Goal: Task Accomplishment & Management: Use online tool/utility

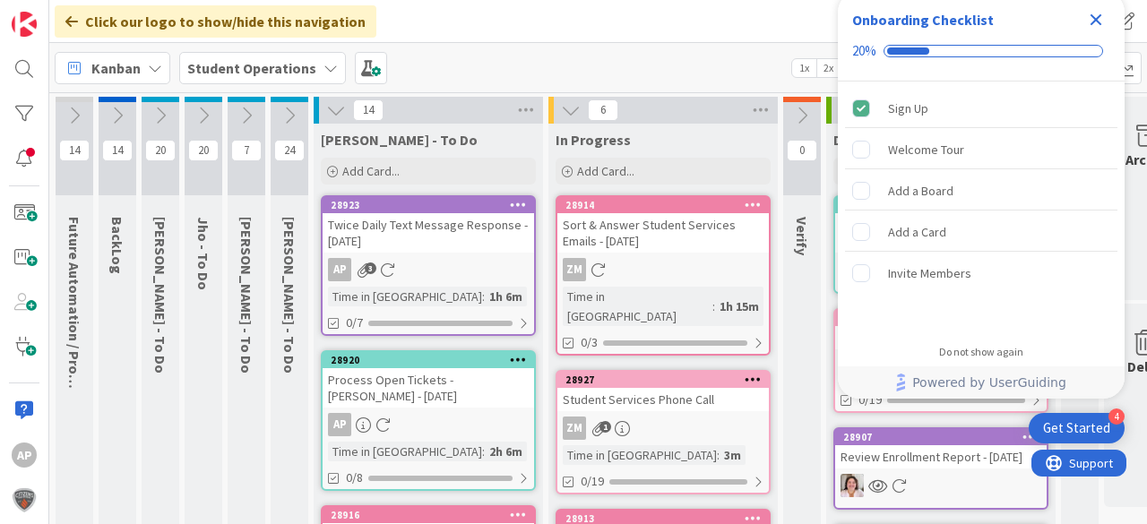
click at [1092, 18] on icon "Close Checklist" at bounding box center [1096, 20] width 22 height 22
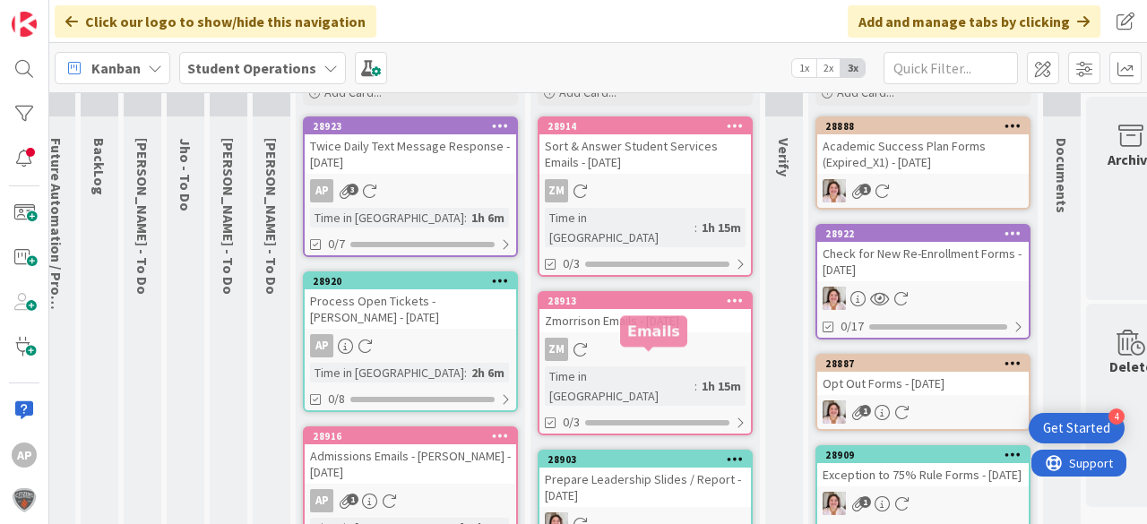
scroll to position [0, 18]
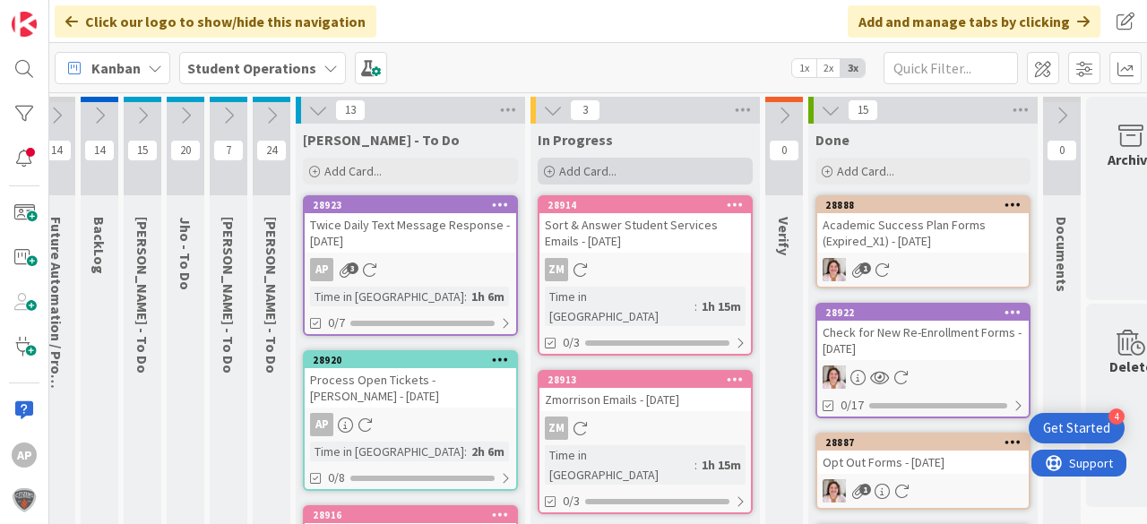
click at [635, 171] on div "Add Card..." at bounding box center [645, 171] width 215 height 27
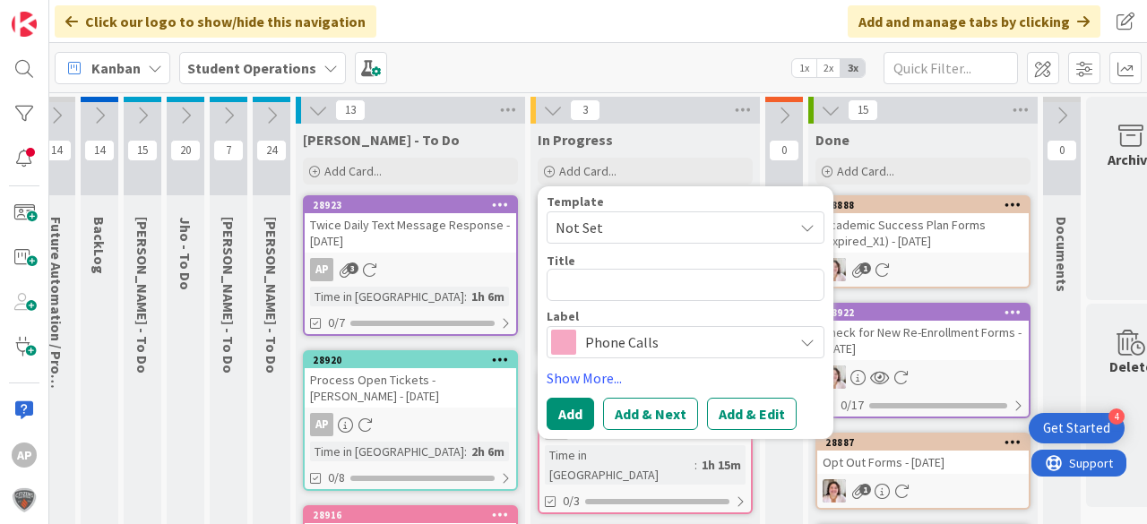
click at [642, 238] on span "Not Set" at bounding box center [668, 227] width 224 height 23
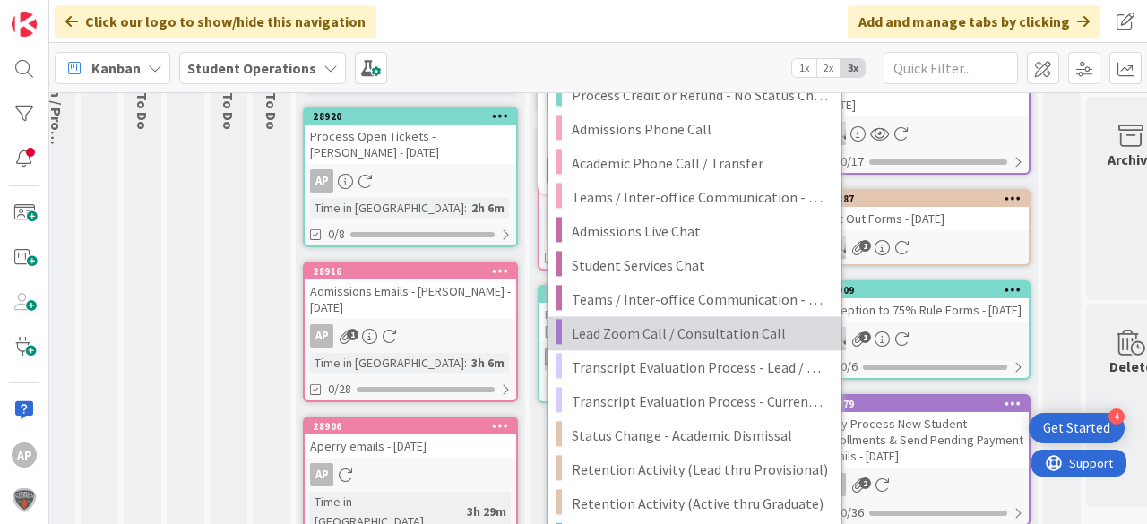
scroll to position [287, 18]
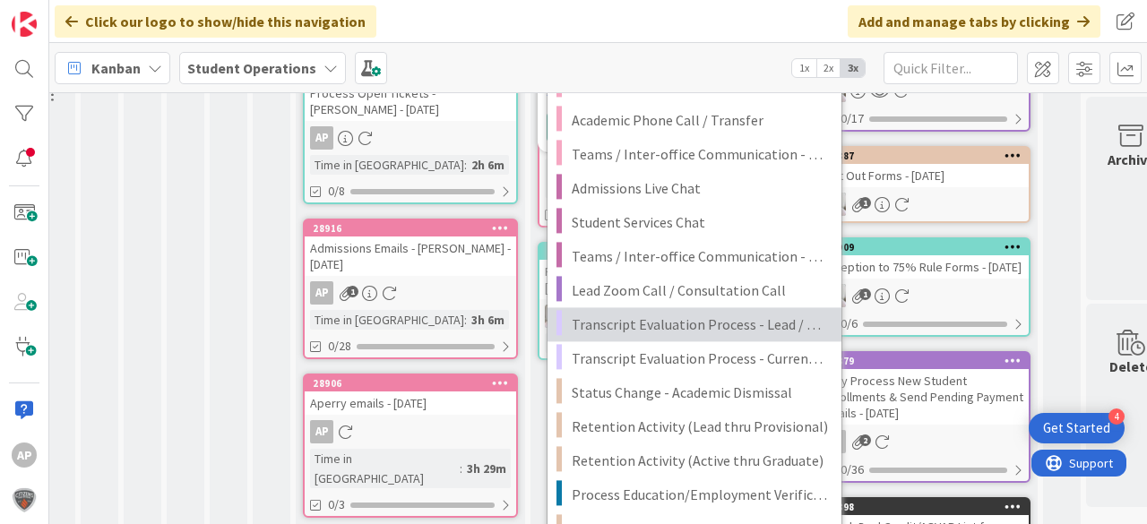
click at [771, 318] on span "Transcript Evaluation Process - Lead / New Student" at bounding box center [700, 324] width 256 height 23
type textarea "x"
type textarea "Transcript Evaluation Process - Lead / New Student"
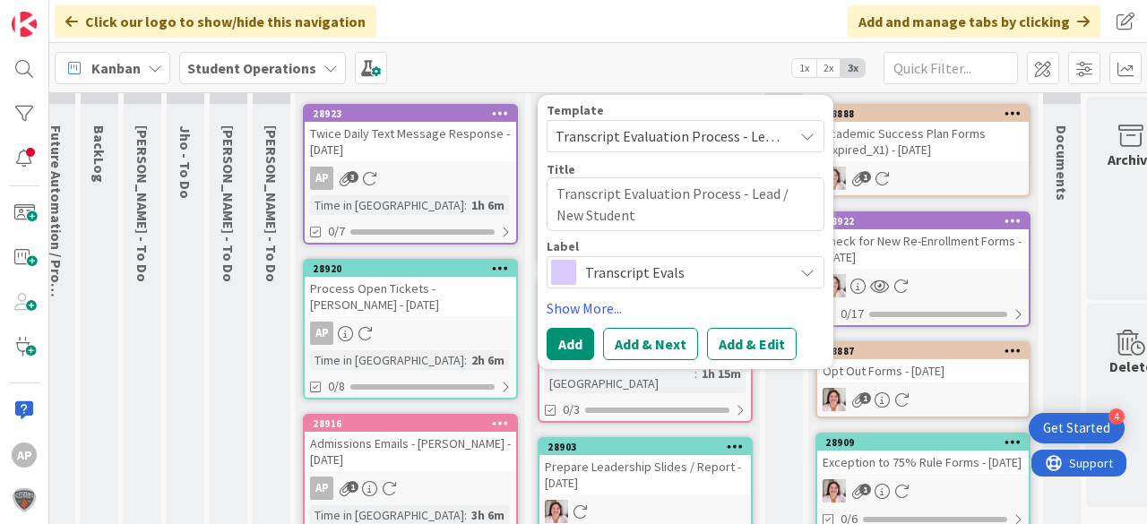
scroll to position [0, 18]
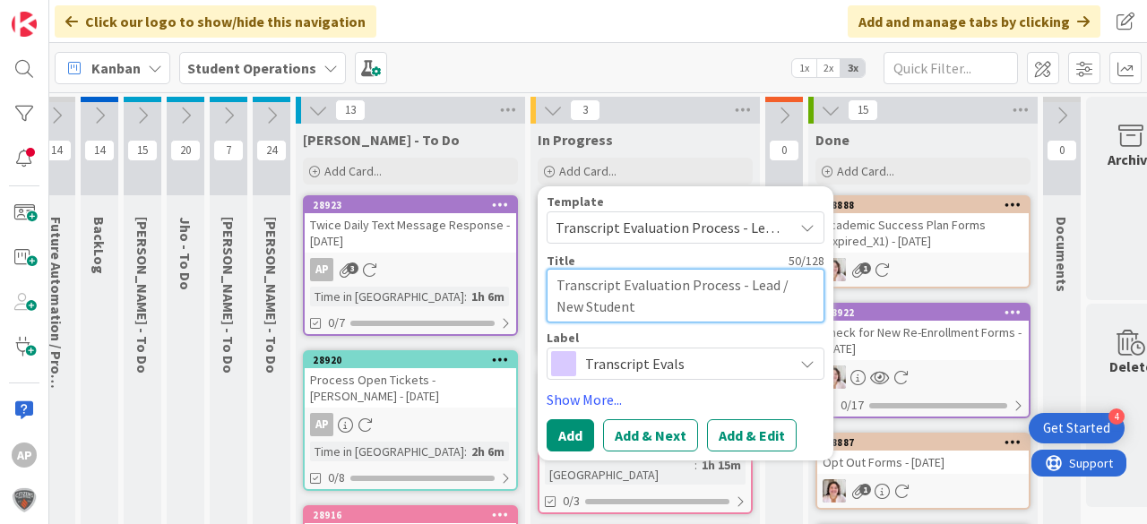
click at [686, 303] on textarea "Transcript Evaluation Process - Lead / New Student" at bounding box center [686, 296] width 278 height 54
type textarea "x"
type textarea "Transcript Evaluation Process - Lead / New Student"
type textarea "x"
type textarea "Transcript Evaluation Process - Lead / New Student -"
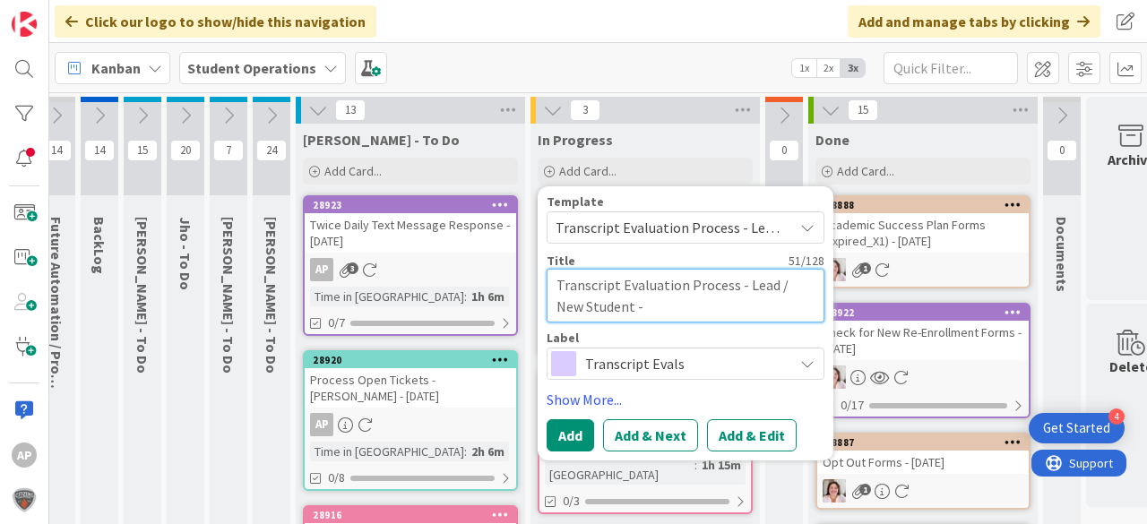
type textarea "x"
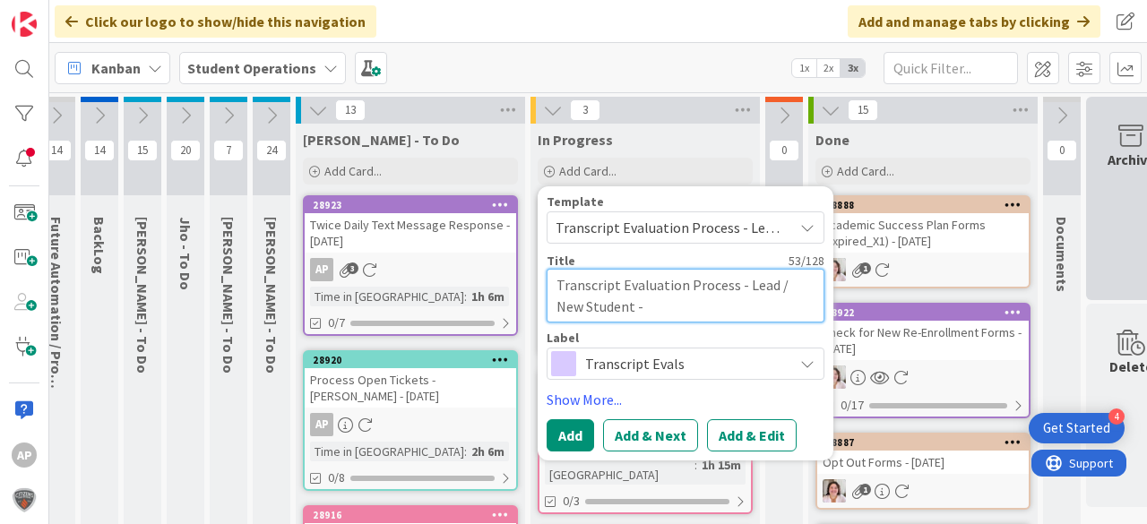
type textarea "Transcript Evaluation Process - Lead / New Student -"
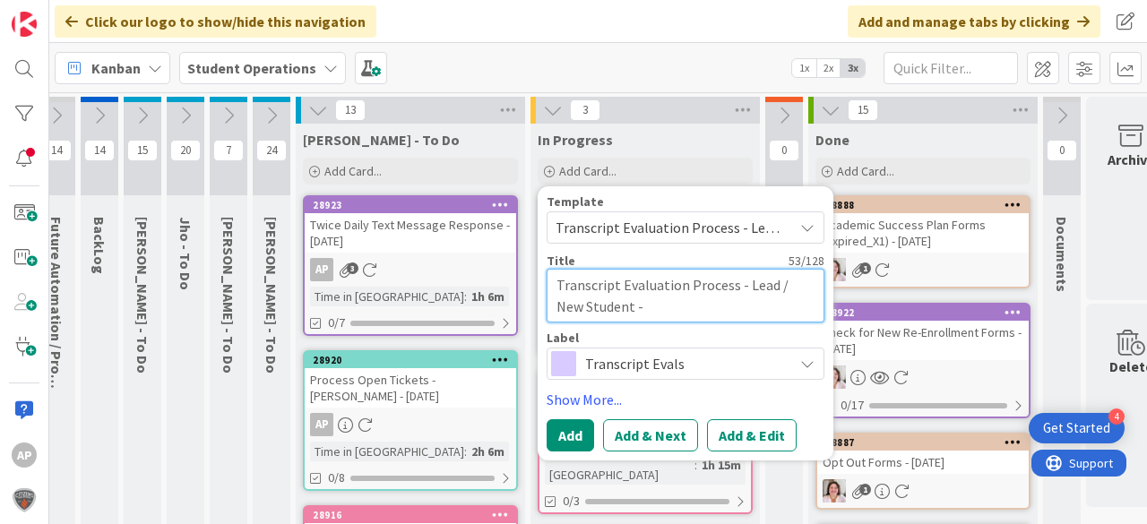
click at [683, 296] on textarea "Transcript Evaluation Process - Lead / New Student -" at bounding box center [686, 296] width 278 height 54
type textarea "x"
type textarea "Transcript Evaluation Process - Lead / New Student - S"
type textarea "x"
type textarea "Transcript Evaluation Process - Lead / New Student - Sa"
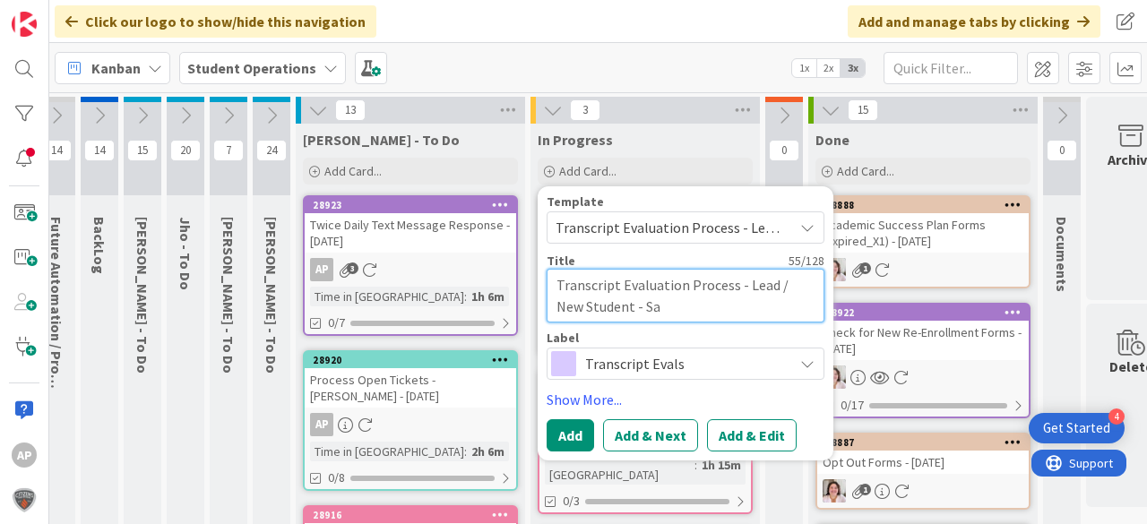
type textarea "x"
type textarea "Transcript Evaluation Process - Lead / New Student - Sav"
type textarea "x"
type textarea "Transcript Evaluation Process - Lead / New Student - Sava"
type textarea "x"
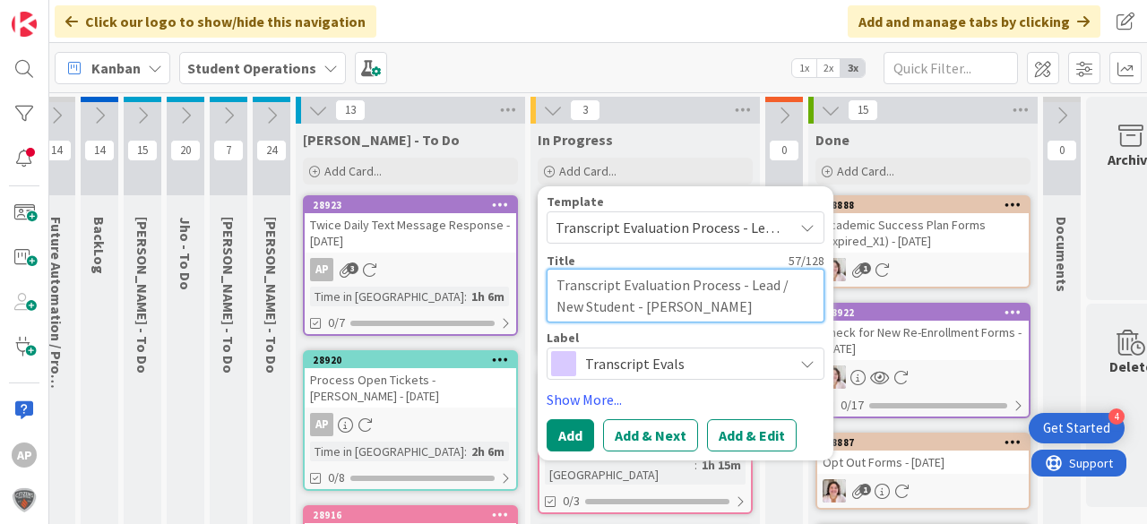
type textarea "Transcript Evaluation Process - Lead / New Student - Savan"
type textarea "x"
type textarea "Transcript Evaluation Process - Lead / New Student - Savann"
type textarea "x"
type textarea "Transcript Evaluation Process - Lead / New Student - Savanna"
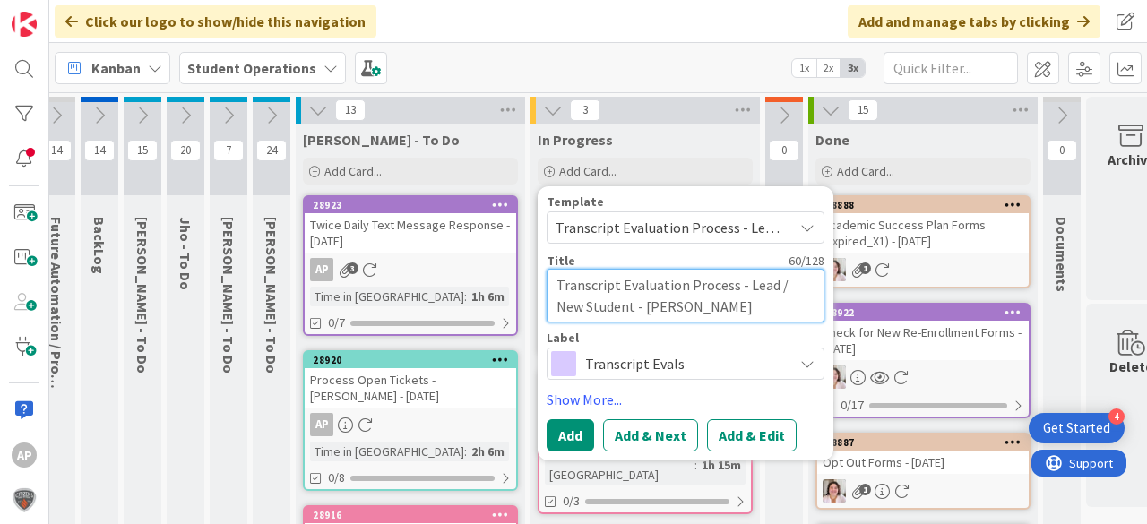
type textarea "x"
type textarea "Transcript Evaluation Process - Lead / New Student - Savannah"
type textarea "x"
type textarea "Transcript Evaluation Process - Lead / New Student - Savannah"
type textarea "x"
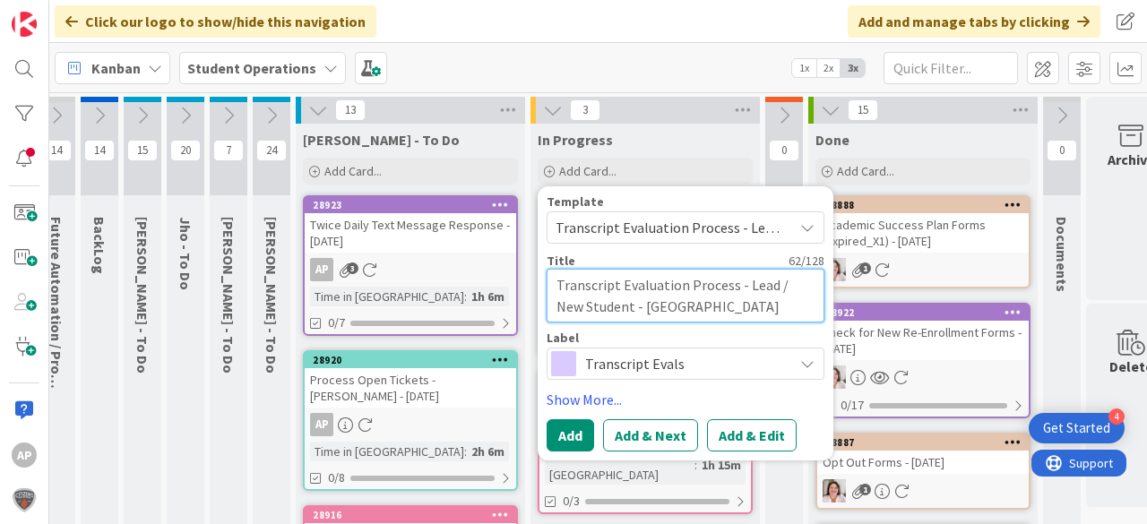
type textarea "Transcript Evaluation Process - Lead / New Student - Savannah V"
type textarea "x"
type textarea "Transcript Evaluation Process - Lead / New Student - Savannah Va"
type textarea "x"
type textarea "Transcript Evaluation Process - Lead / New Student - Savannah Vac"
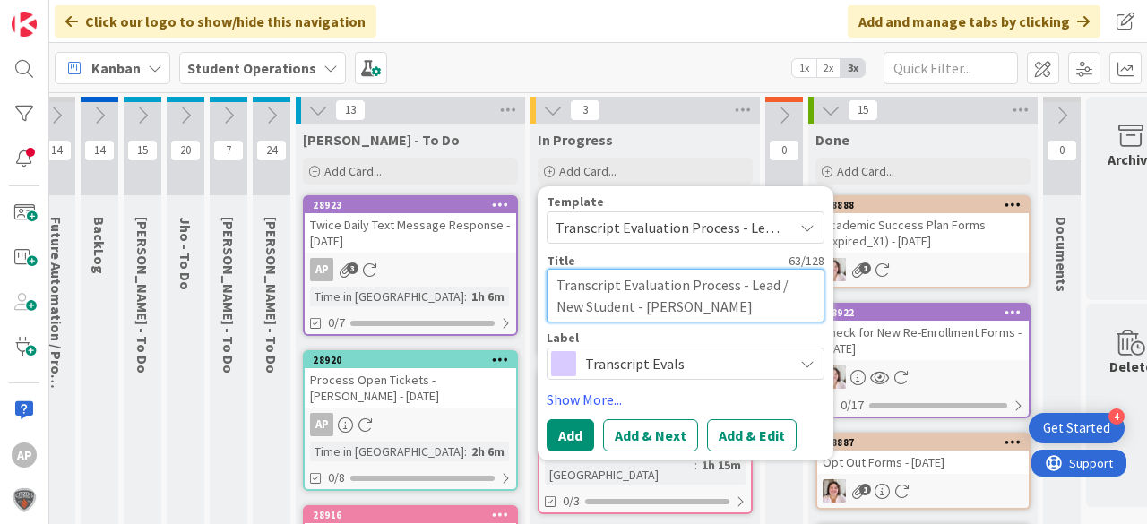
type textarea "x"
type textarea "Transcript Evaluation Process - Lead / New Student - Savannah Vaca"
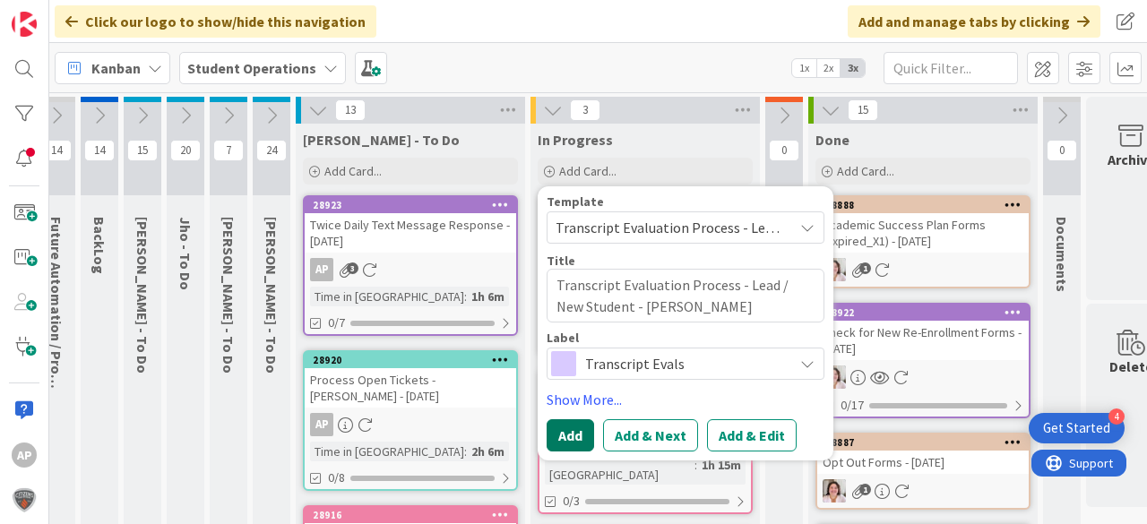
click at [565, 434] on button "Add" at bounding box center [570, 435] width 47 height 32
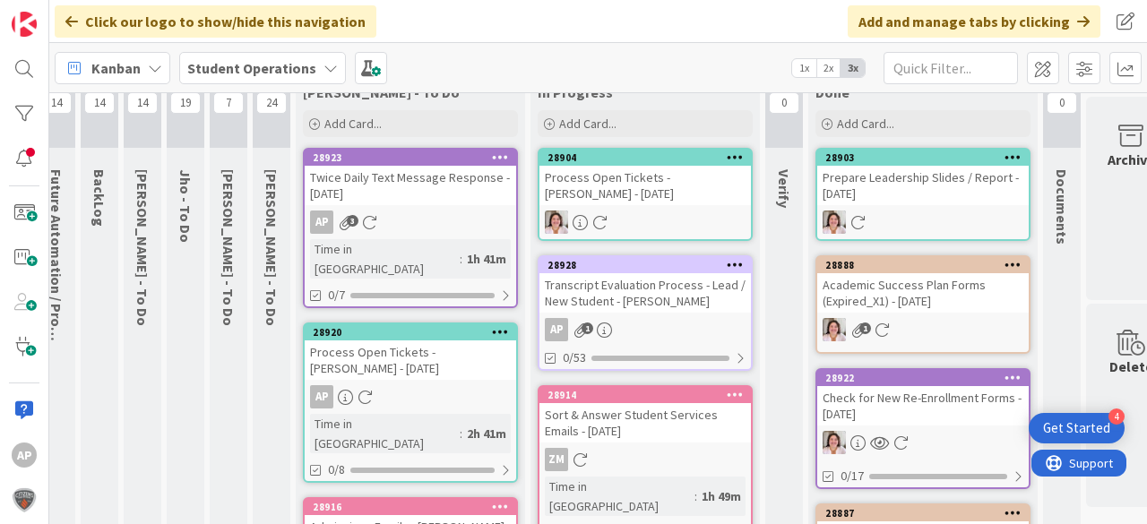
scroll to position [72, 18]
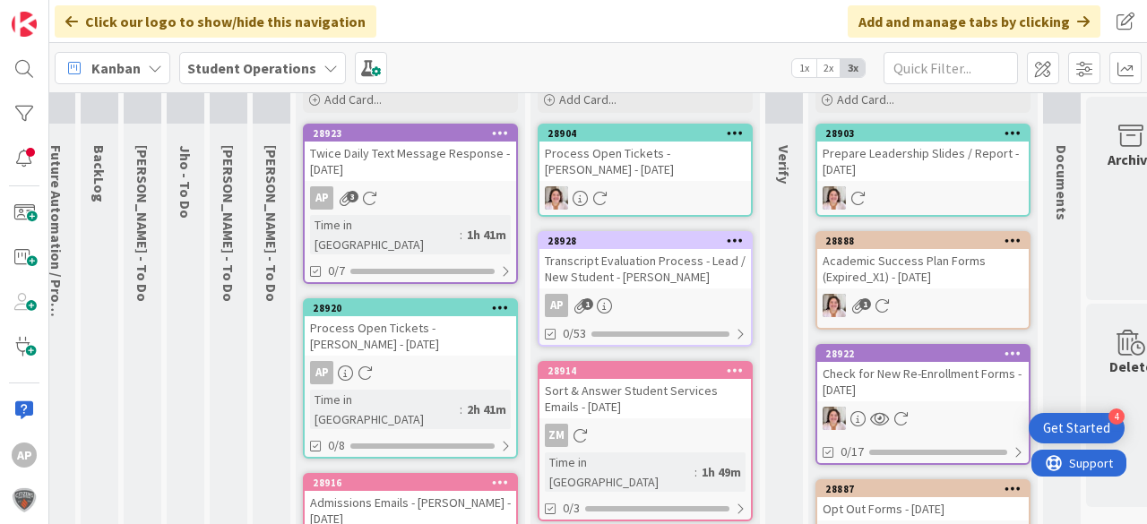
click at [645, 283] on div "Transcript Evaluation Process - Lead / New Student - Savannah Vaca" at bounding box center [644, 268] width 211 height 39
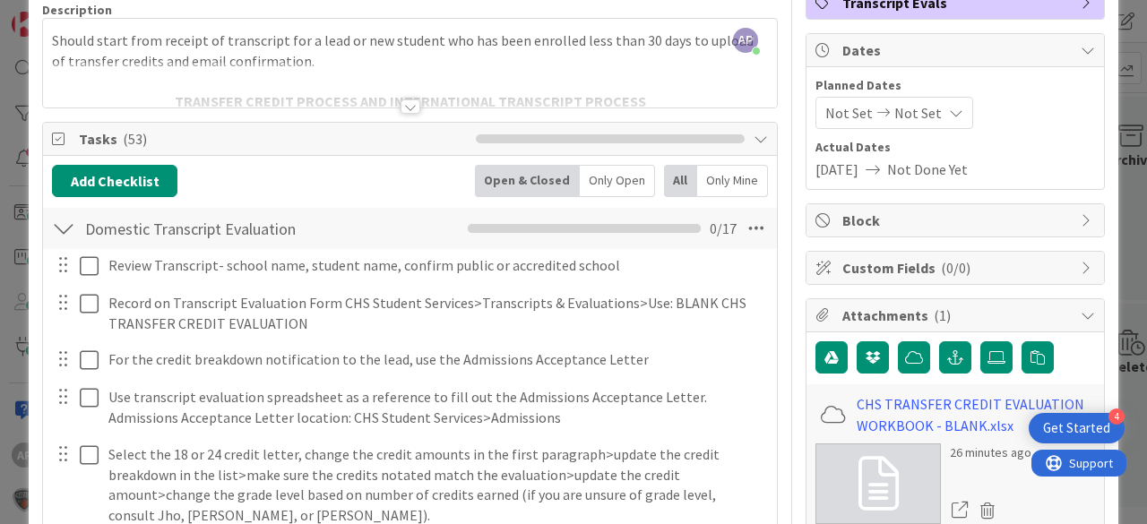
click at [61, 230] on div at bounding box center [63, 228] width 23 height 32
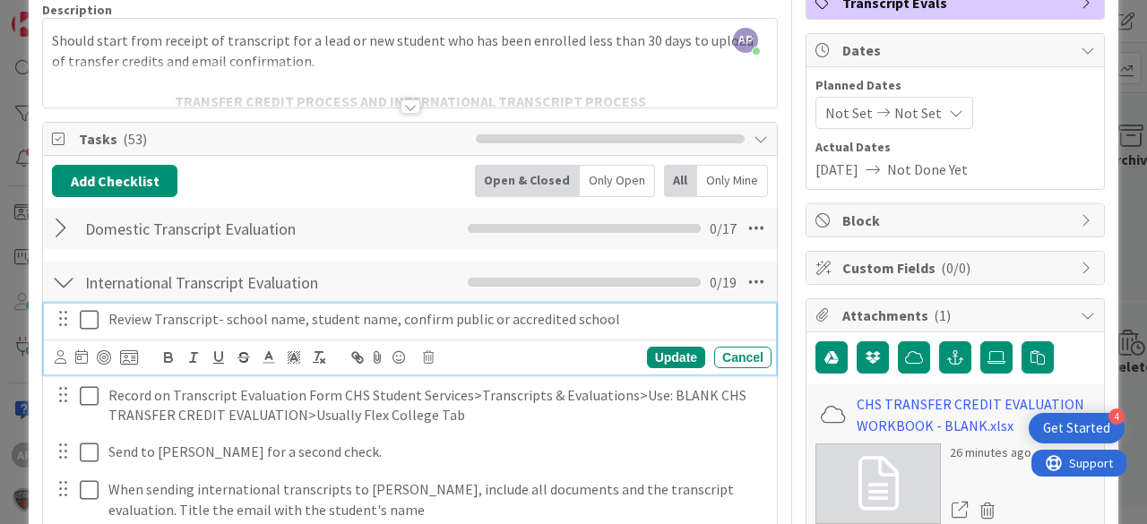
click at [94, 319] on icon at bounding box center [89, 320] width 19 height 22
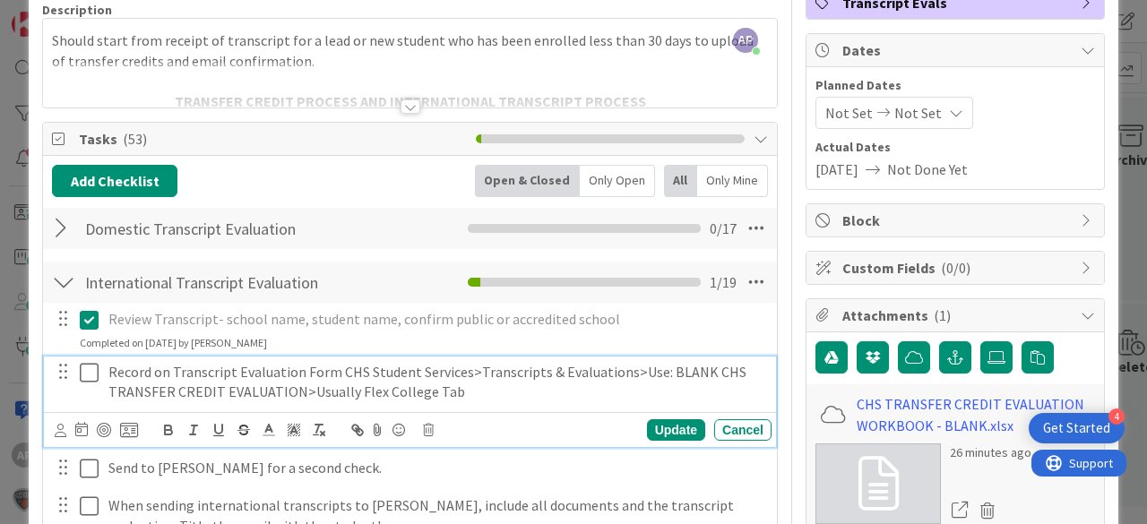
click at [93, 362] on icon at bounding box center [89, 373] width 19 height 22
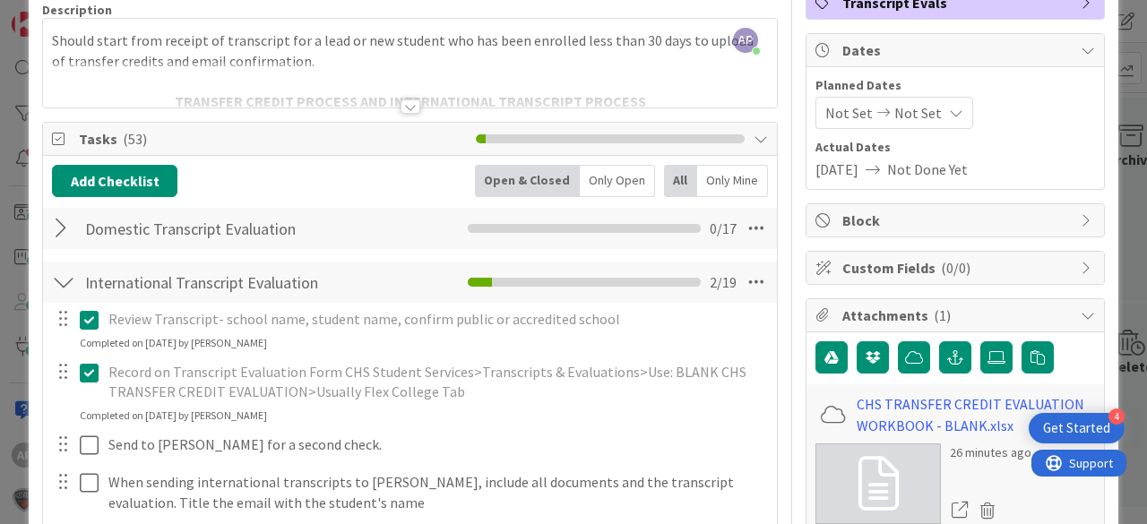
scroll to position [430, 0]
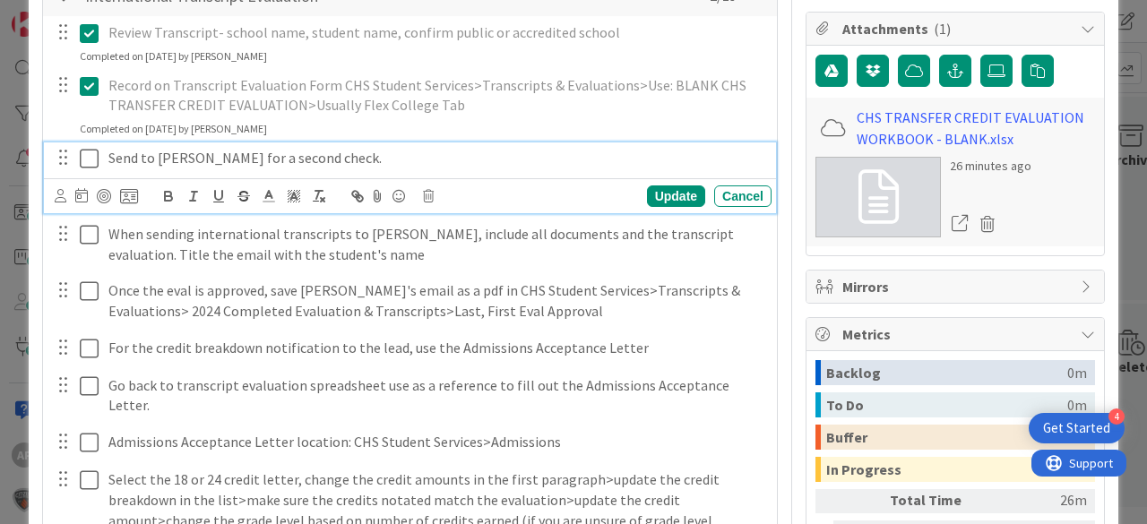
click at [90, 154] on icon at bounding box center [89, 159] width 19 height 22
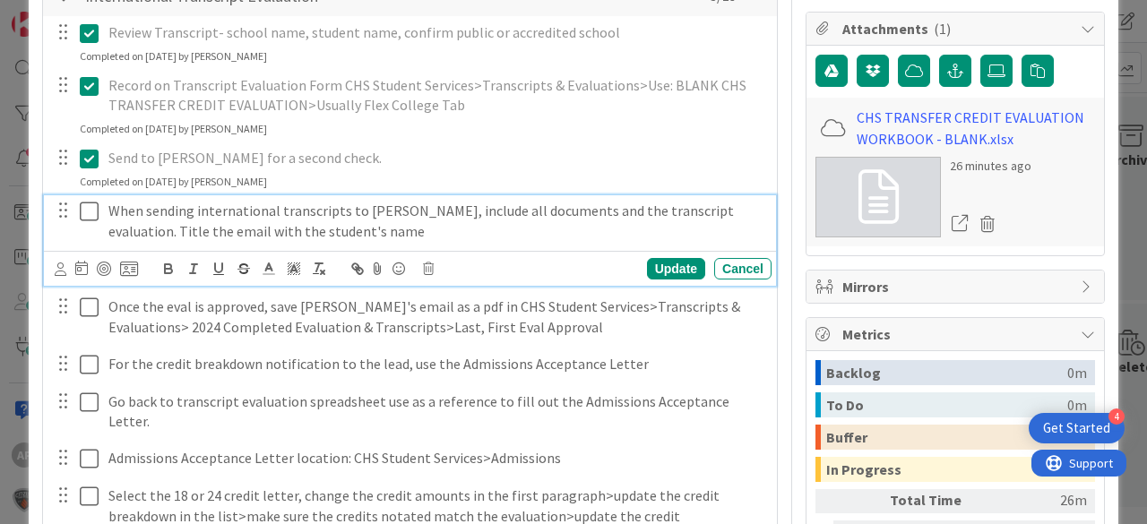
click at [89, 206] on icon at bounding box center [89, 212] width 19 height 22
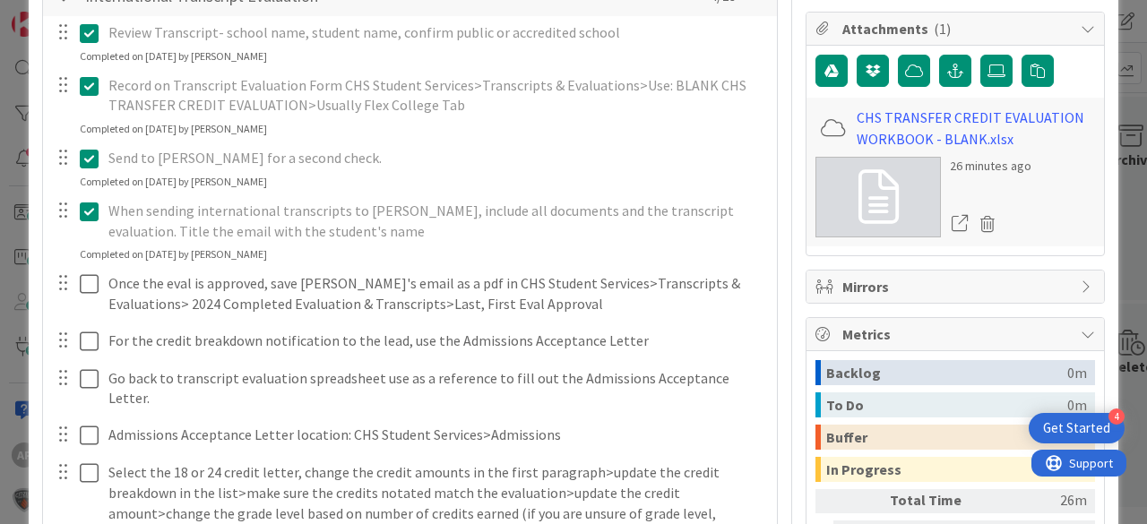
scroll to position [143, 0]
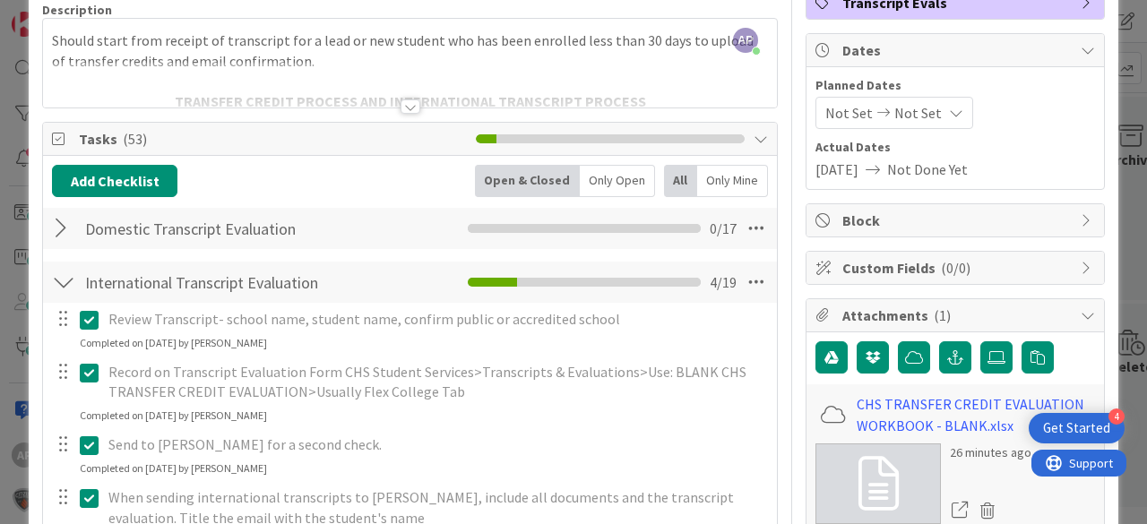
click at [72, 287] on div at bounding box center [63, 282] width 23 height 32
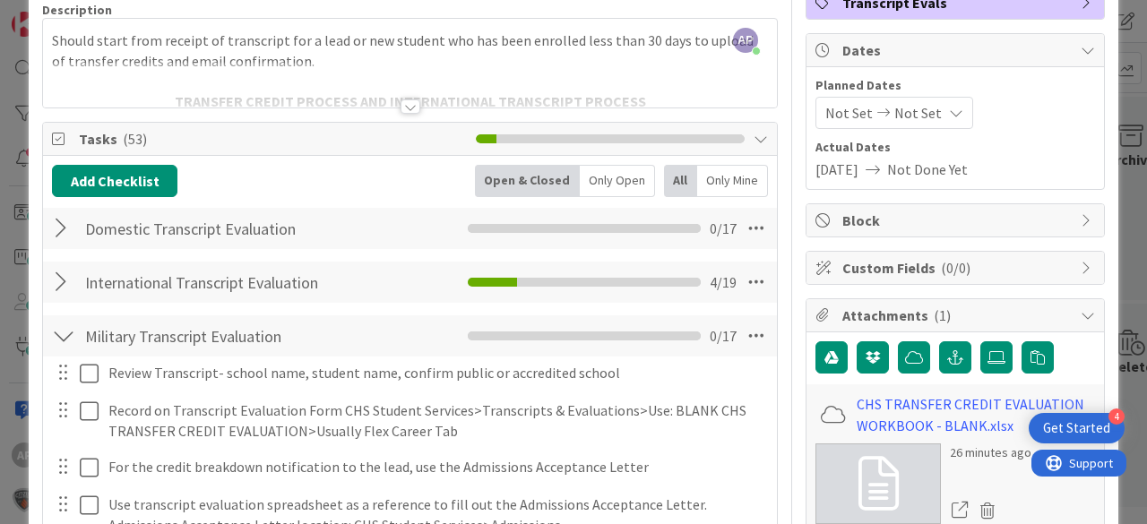
click at [61, 276] on div at bounding box center [63, 282] width 23 height 32
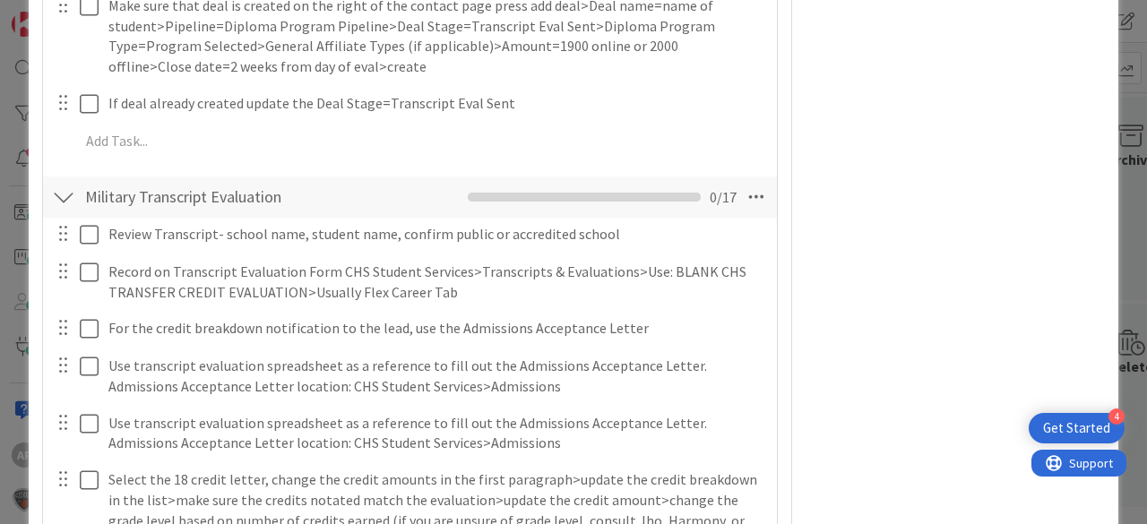
click at [70, 181] on div at bounding box center [63, 197] width 23 height 32
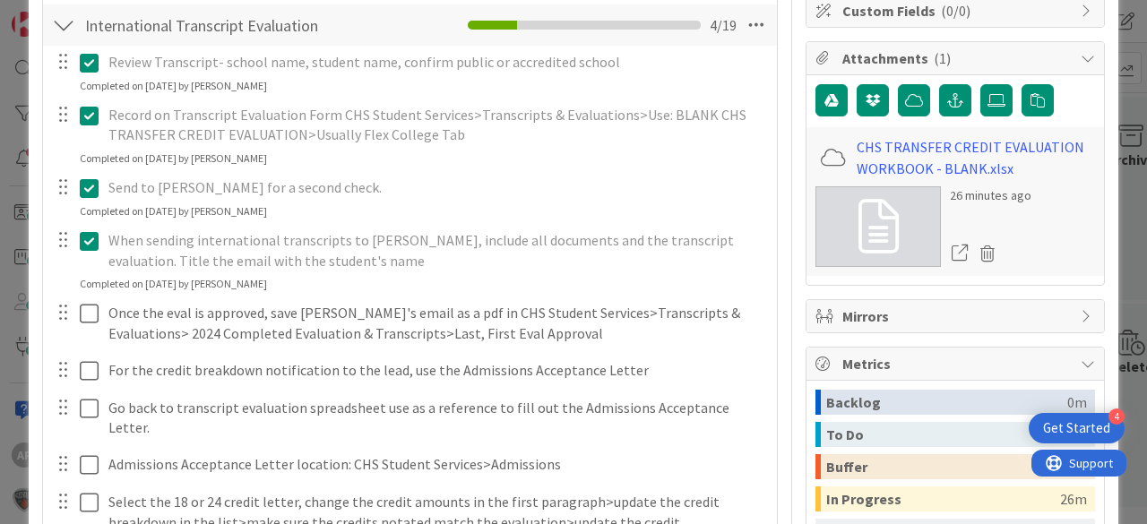
scroll to position [0, 0]
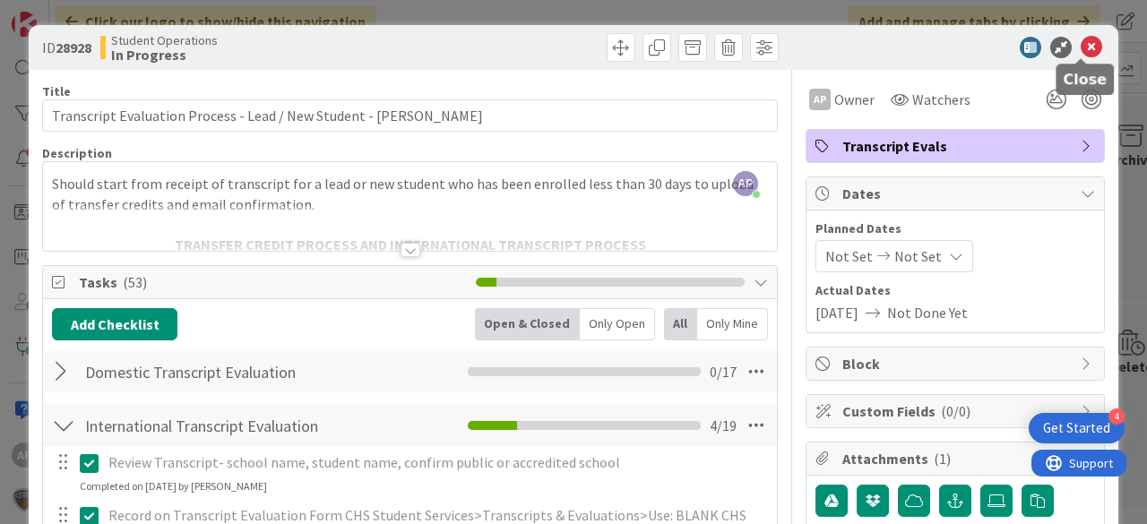
click at [1081, 42] on icon at bounding box center [1092, 48] width 22 height 22
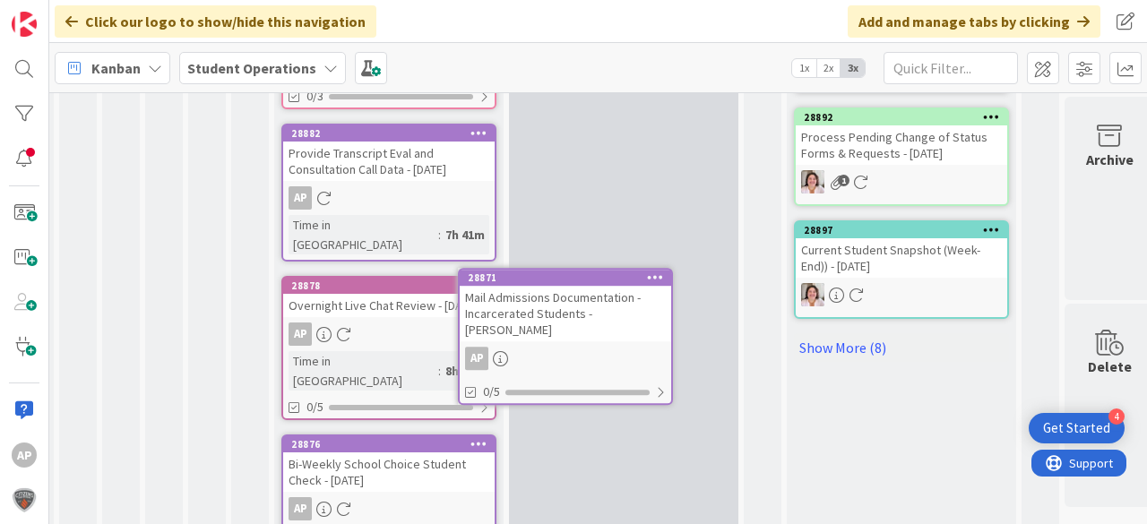
scroll to position [1213, 39]
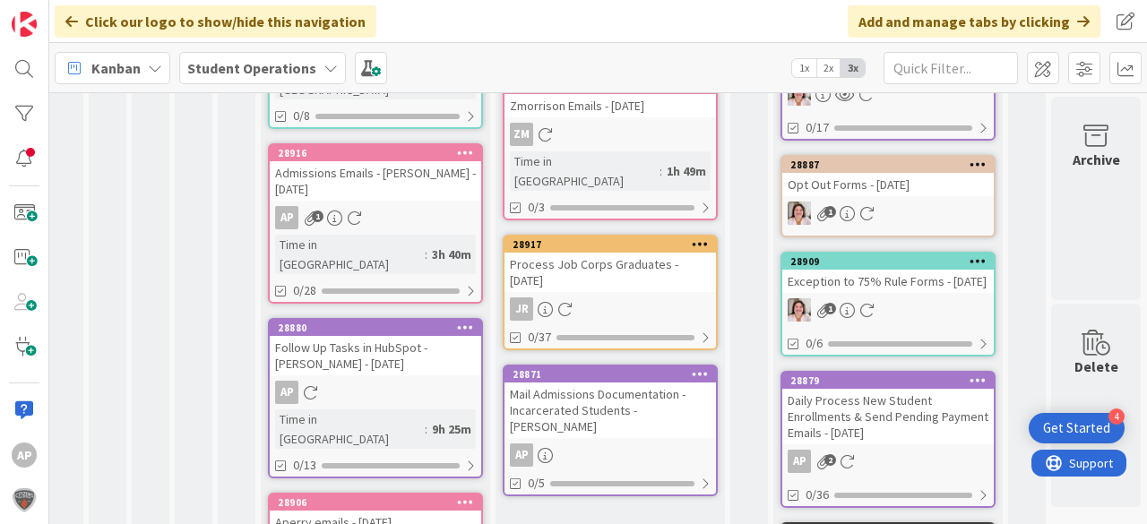
scroll to position [717, 64]
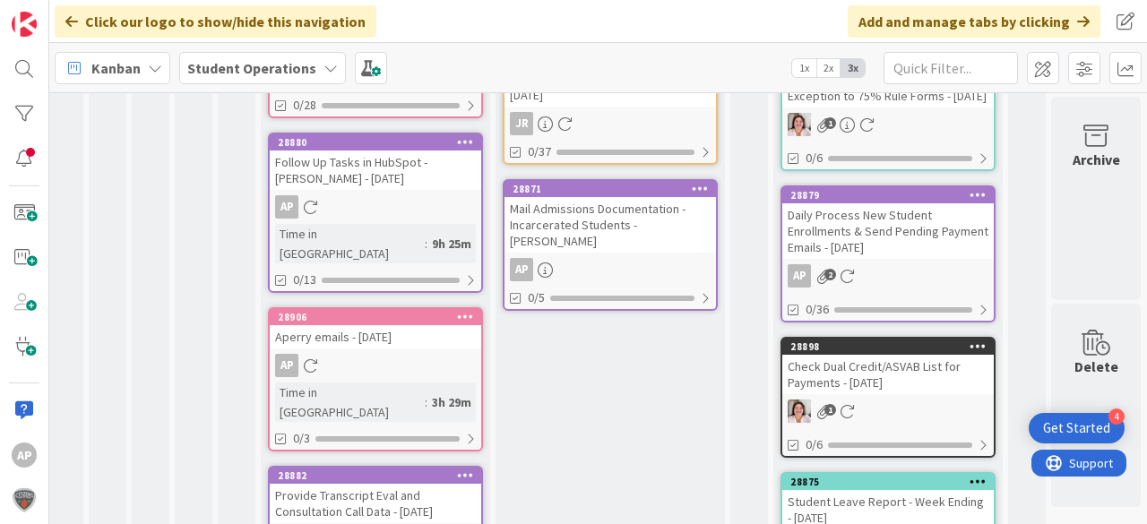
click at [619, 197] on div "Mail Admissions Documentation - Incarcerated Students - Ricky Jones" at bounding box center [610, 225] width 211 height 56
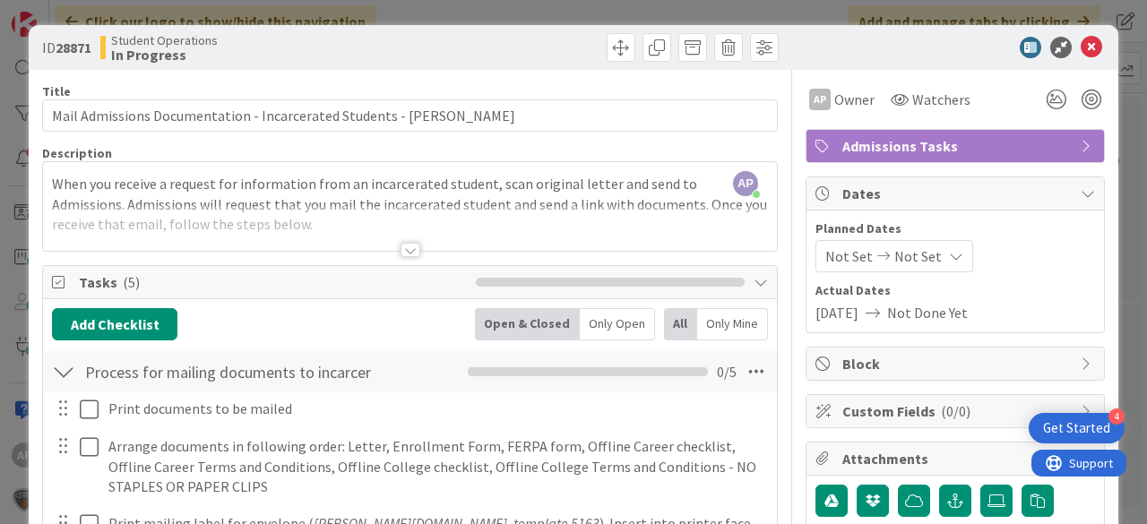
click at [404, 254] on div at bounding box center [411, 250] width 20 height 14
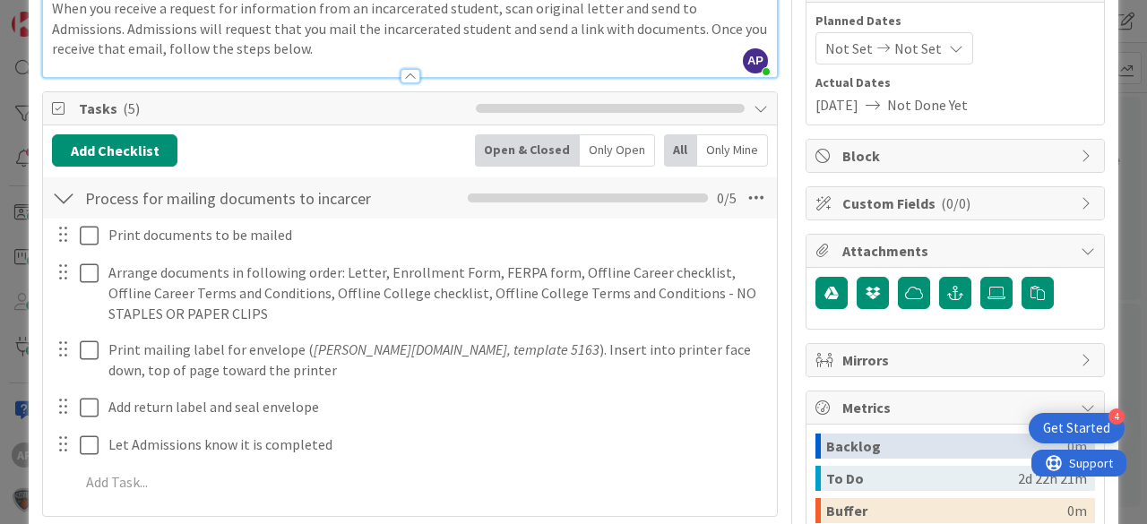
scroll to position [215, 0]
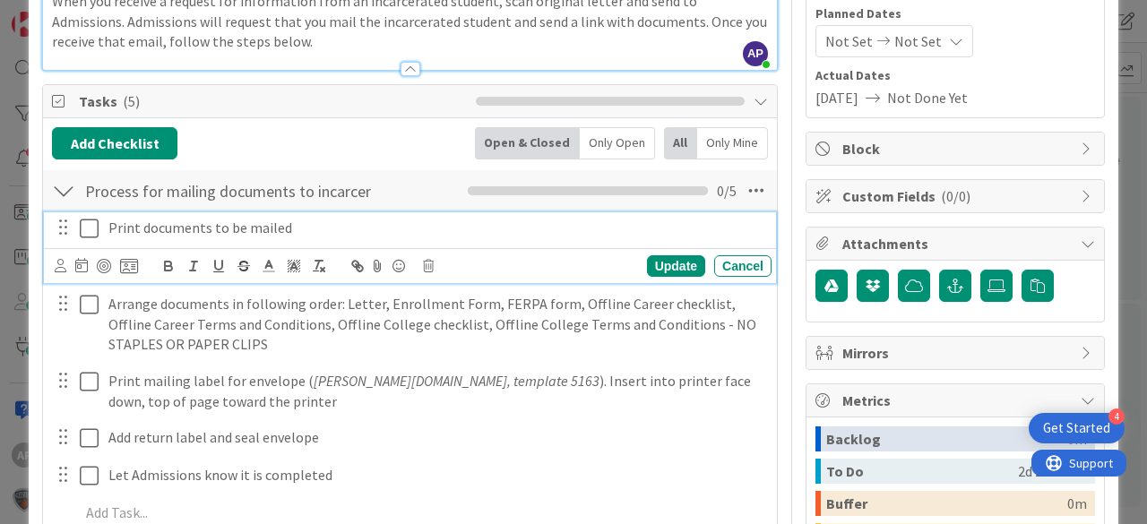
click at [90, 229] on icon at bounding box center [89, 229] width 19 height 22
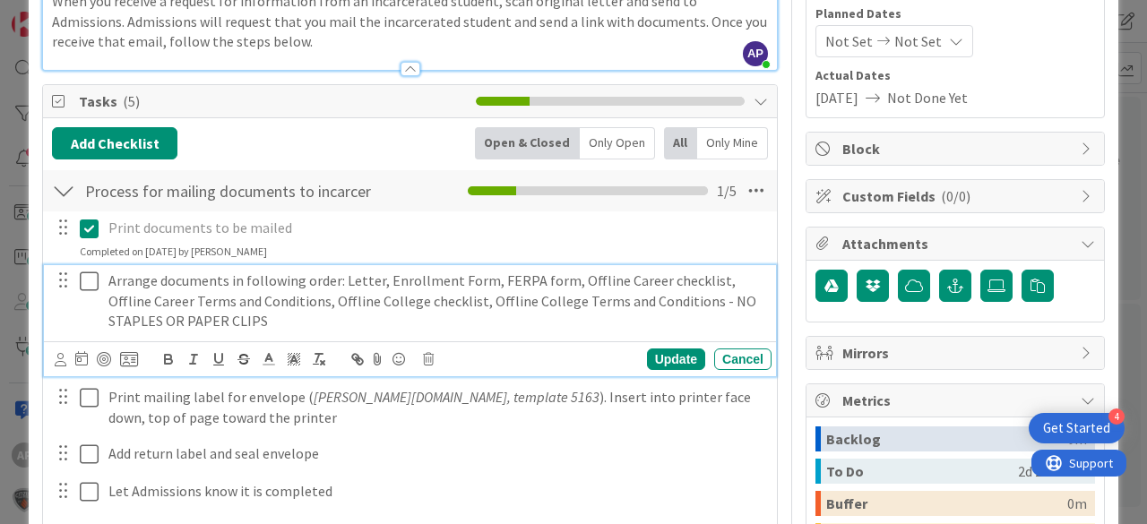
click at [92, 278] on icon at bounding box center [89, 282] width 19 height 22
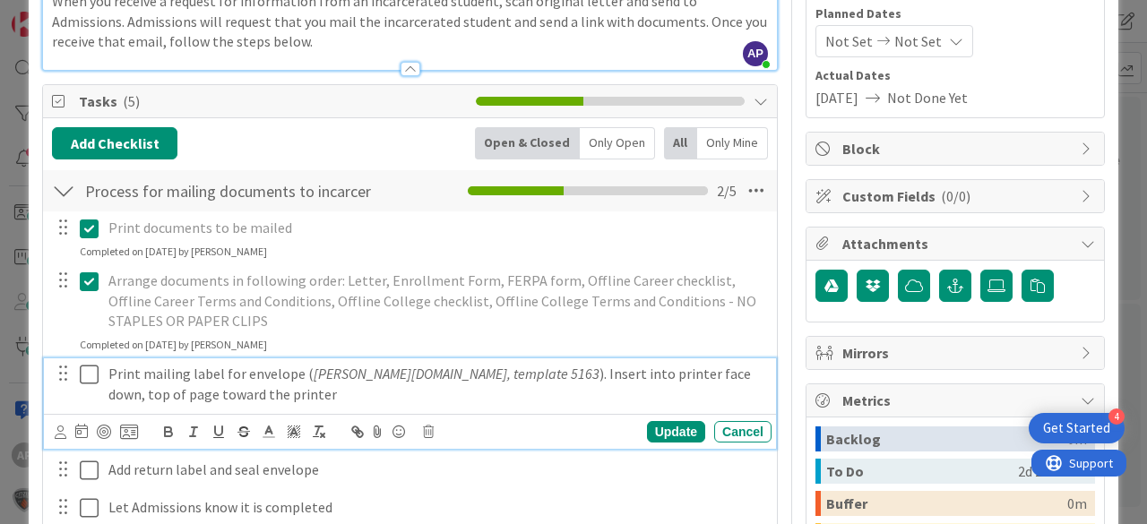
click at [89, 375] on icon at bounding box center [89, 375] width 19 height 22
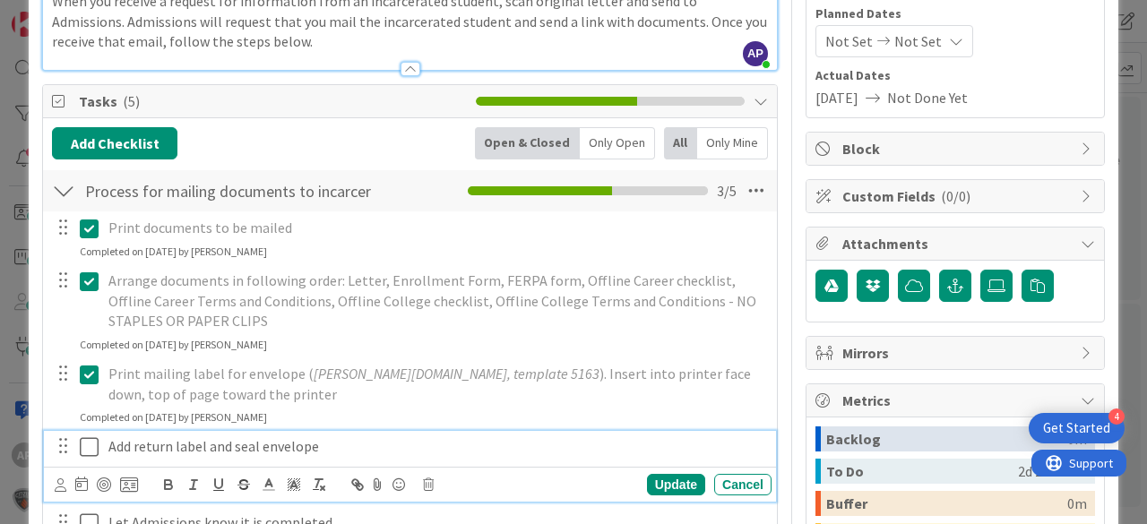
click at [92, 440] on icon at bounding box center [89, 447] width 19 height 22
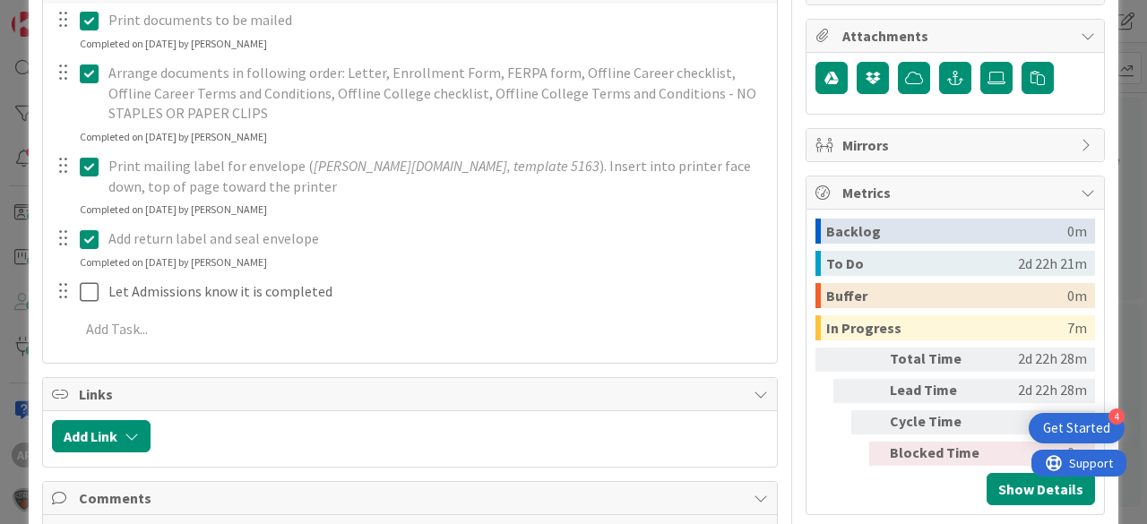
scroll to position [430, 0]
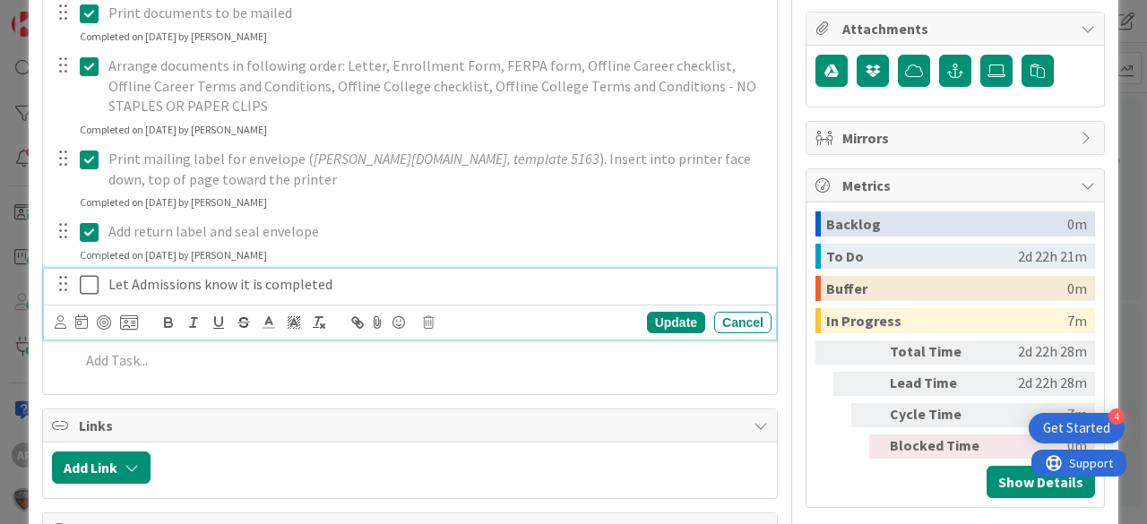
click at [84, 281] on icon at bounding box center [89, 285] width 19 height 22
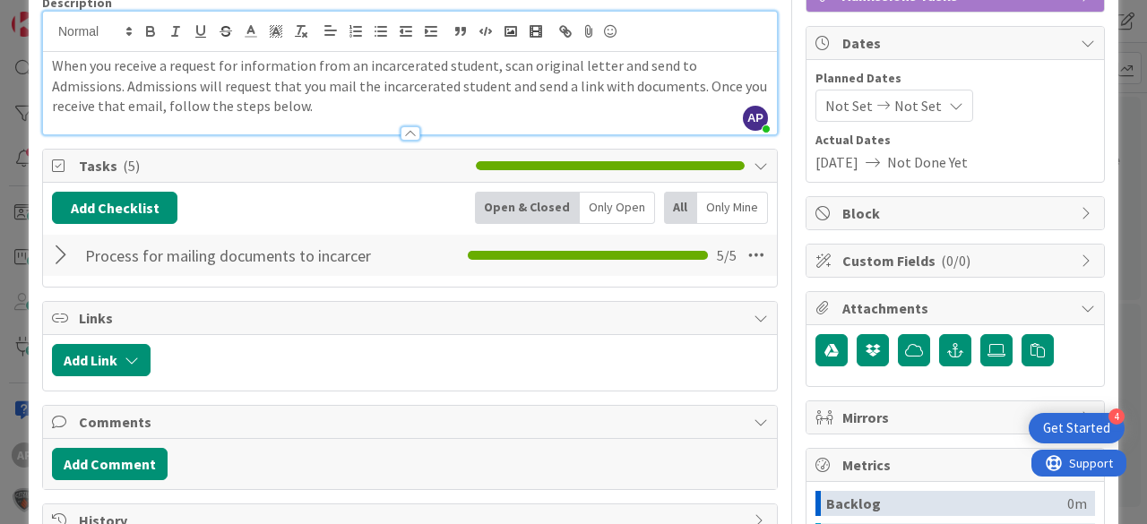
scroll to position [0, 0]
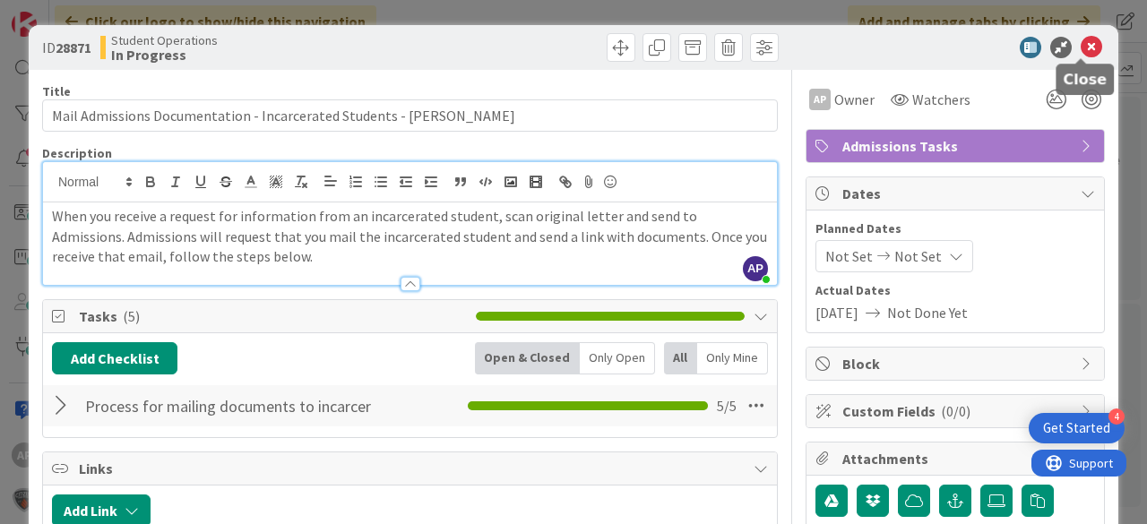
click at [1081, 47] on icon at bounding box center [1092, 48] width 22 height 22
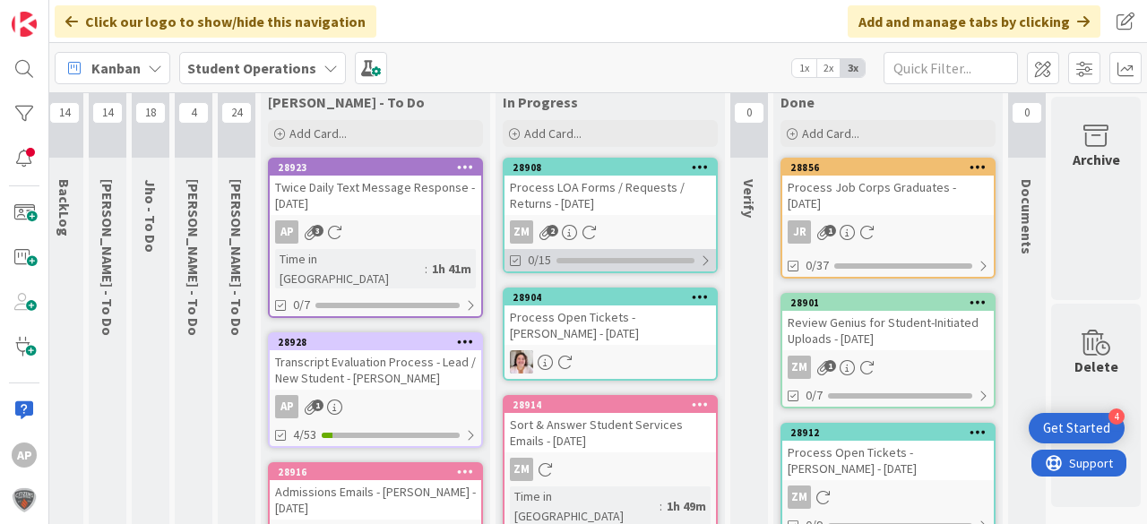
scroll to position [0, 64]
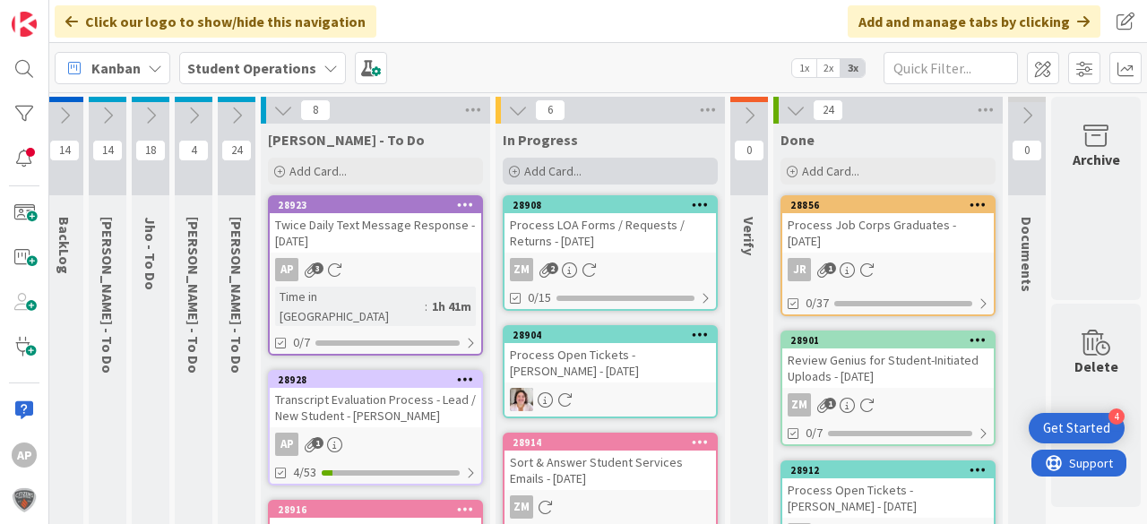
click at [599, 168] on div "Add Card..." at bounding box center [610, 171] width 215 height 27
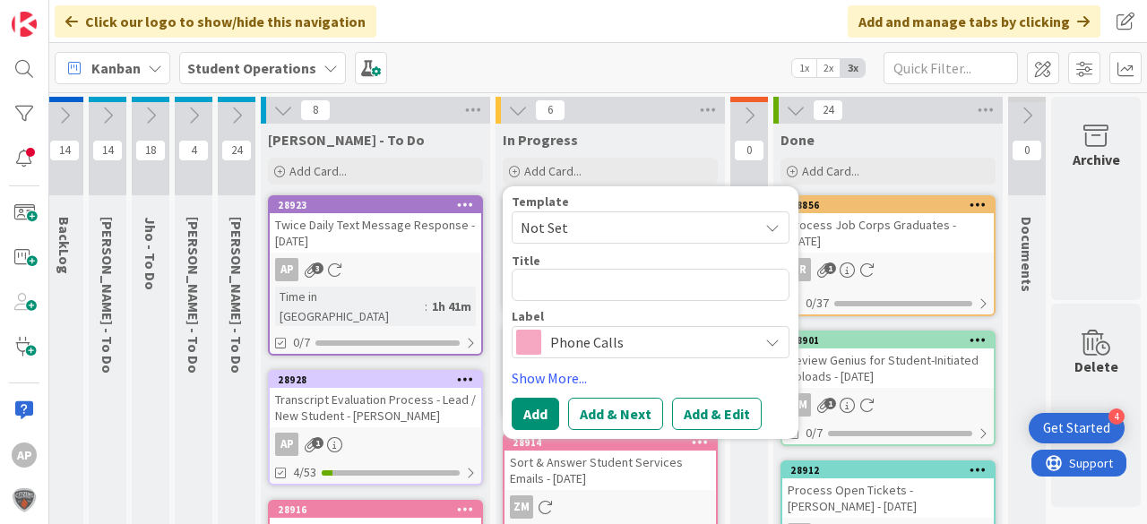
click at [591, 226] on span "Not Set" at bounding box center [633, 227] width 224 height 23
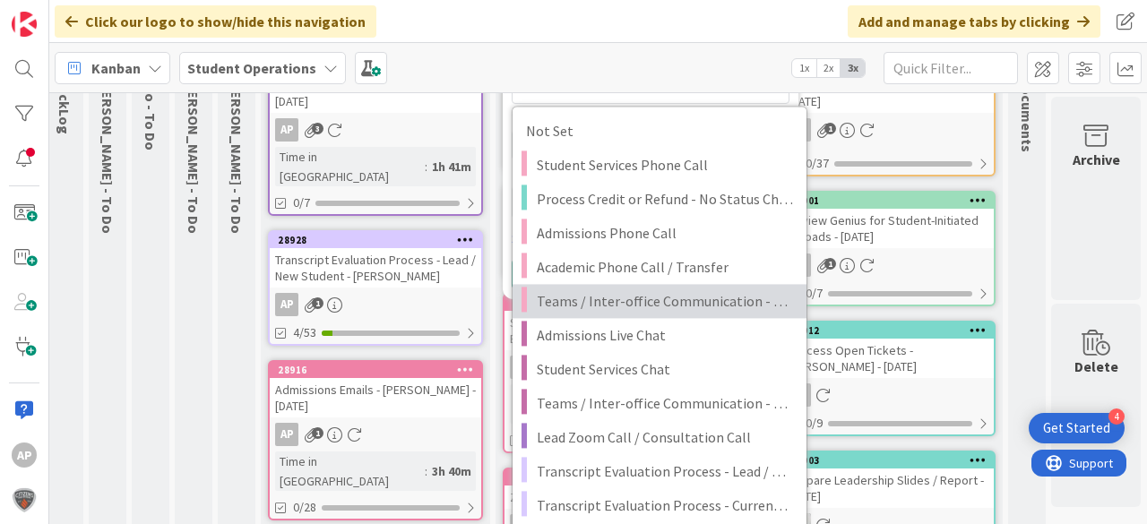
scroll to position [143, 64]
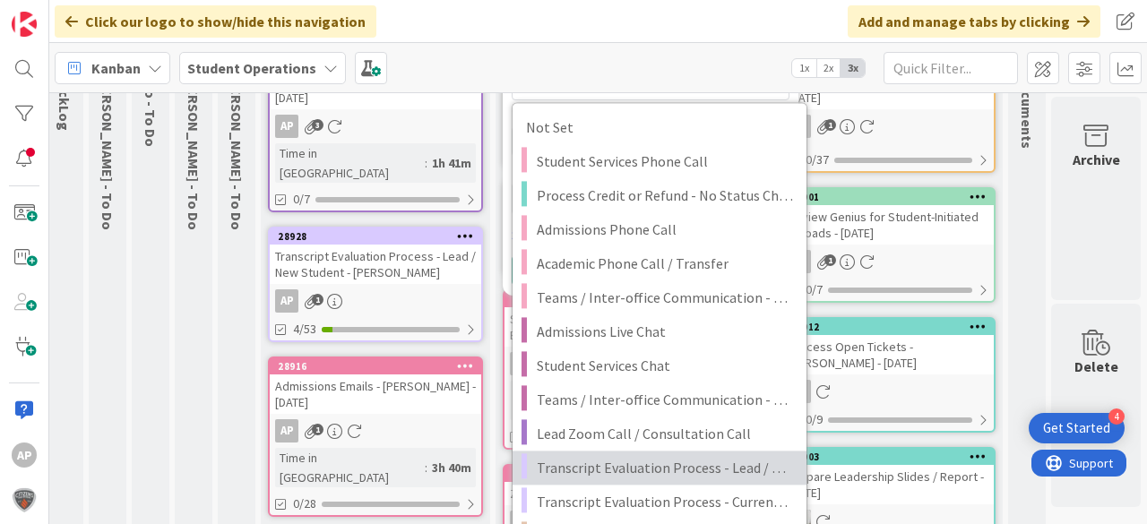
click at [688, 459] on span "Transcript Evaluation Process - Lead / New Student" at bounding box center [665, 467] width 256 height 23
type textarea "x"
type textarea "Transcript Evaluation Process - Lead / New Student"
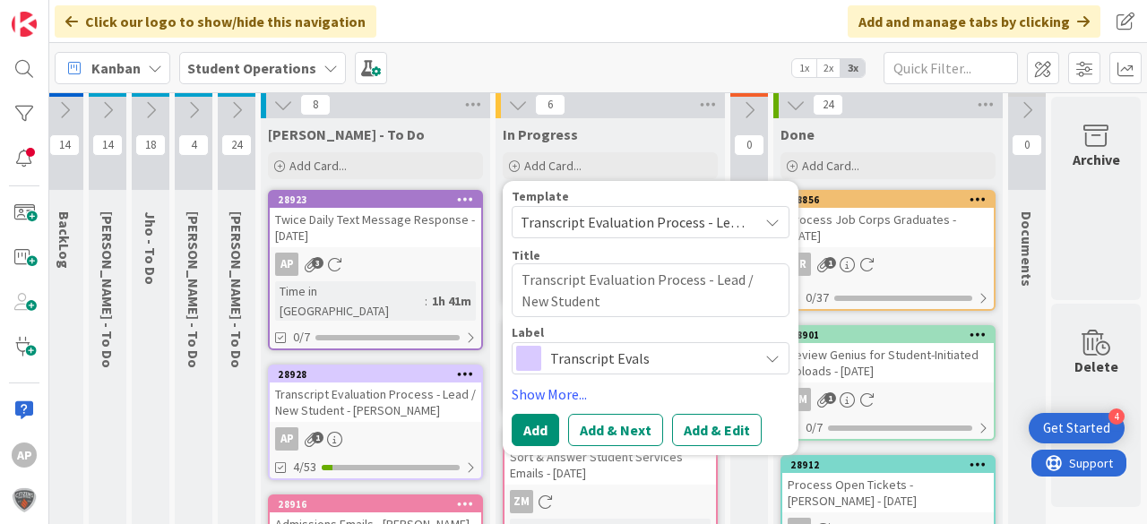
scroll to position [0, 64]
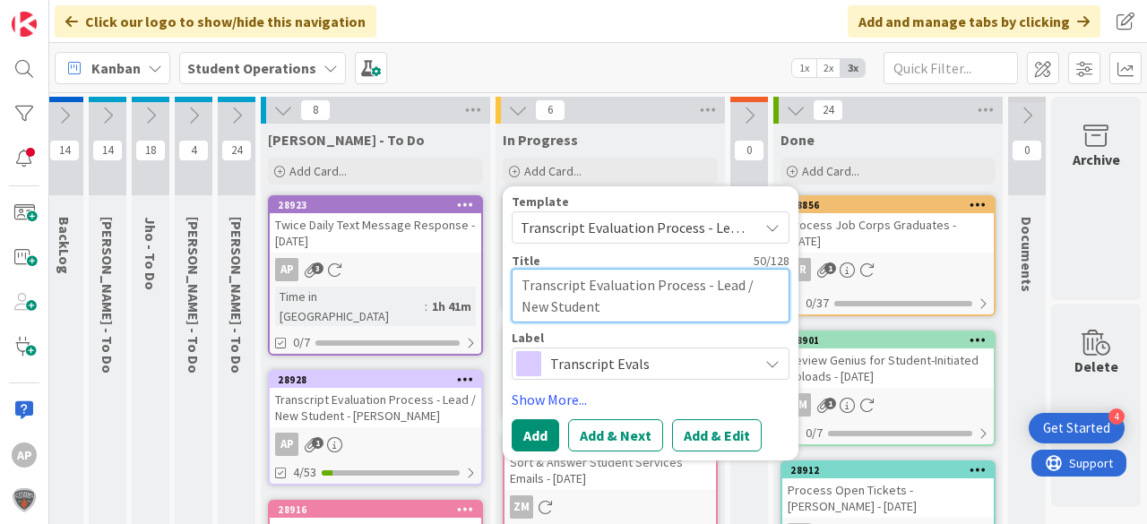
click at [646, 301] on textarea "Transcript Evaluation Process - Lead / New Student" at bounding box center [651, 296] width 278 height 54
type textarea "x"
type textarea "Transcript Evaluation Process - Lead / New Student"
type textarea "x"
type textarea "Transcript Evaluation Process - Lead / New Student -"
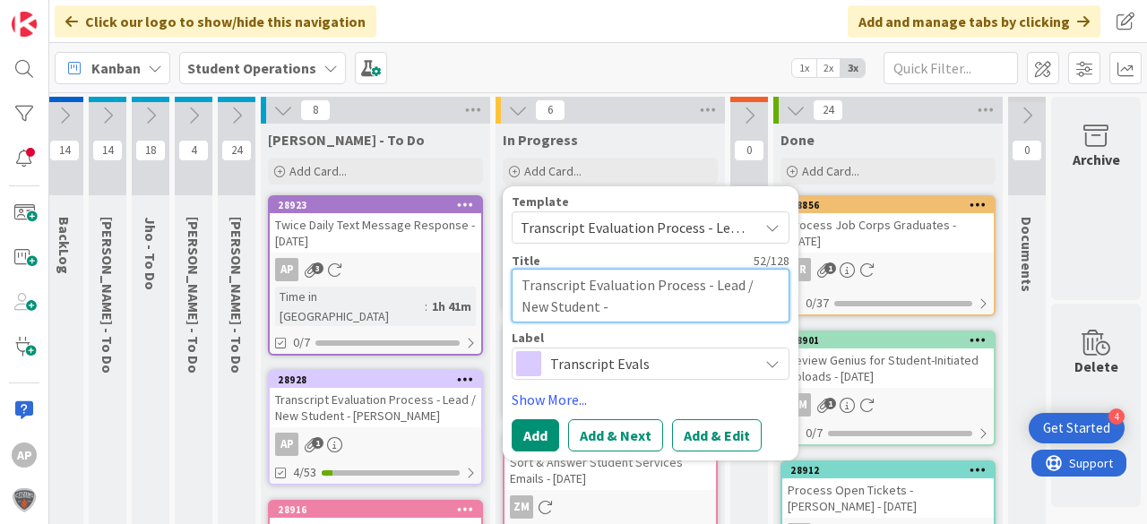
type textarea "x"
type textarea "Transcript Evaluation Process - Lead / New Student -"
type textarea "x"
type textarea "Transcript Evaluation Process - Lead / New Student - S"
type textarea "x"
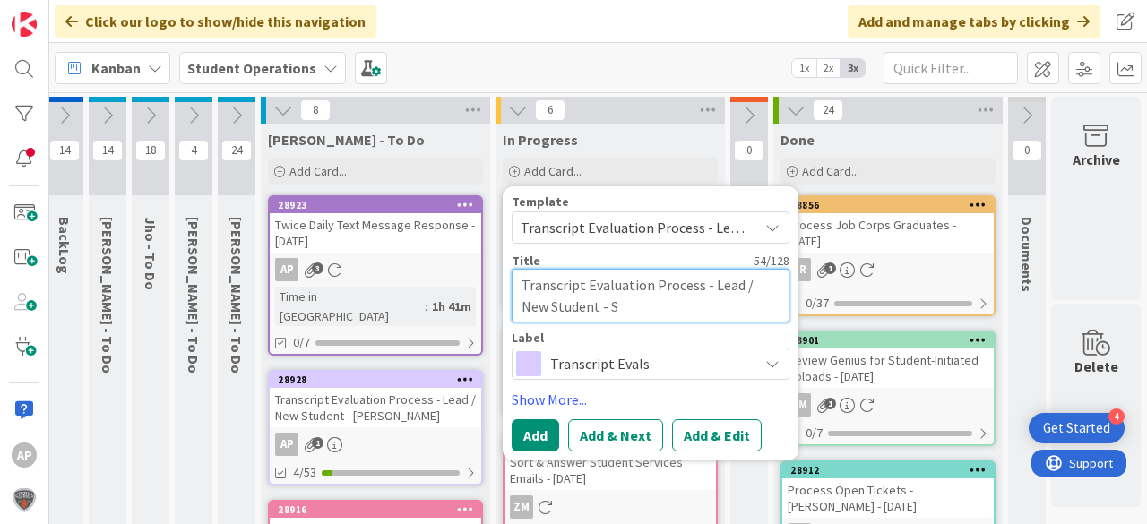
type textarea "Transcript Evaluation Process - Lead / New Student - Se"
type textarea "x"
type textarea "Transcript Evaluation Process - Lead / New Student - Ser"
type textarea "x"
type textarea "Transcript Evaluation Process - Lead / New Student - Serg"
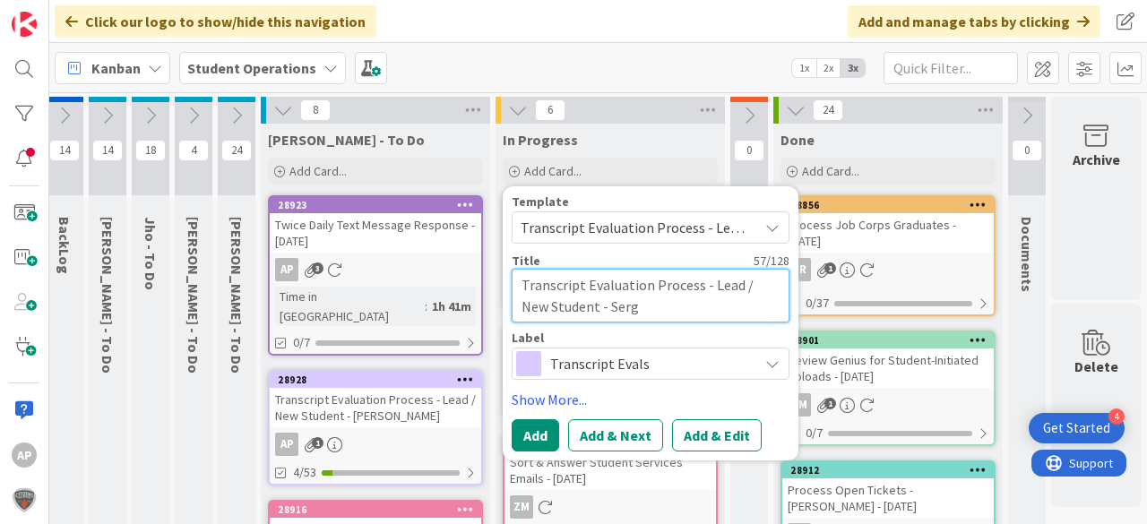
type textarea "x"
type textarea "Transcript Evaluation Process - Lead / New Student - Sergi"
type textarea "x"
type textarea "Transcript Evaluation Process - Lead / New Student - Sergio"
type textarea "x"
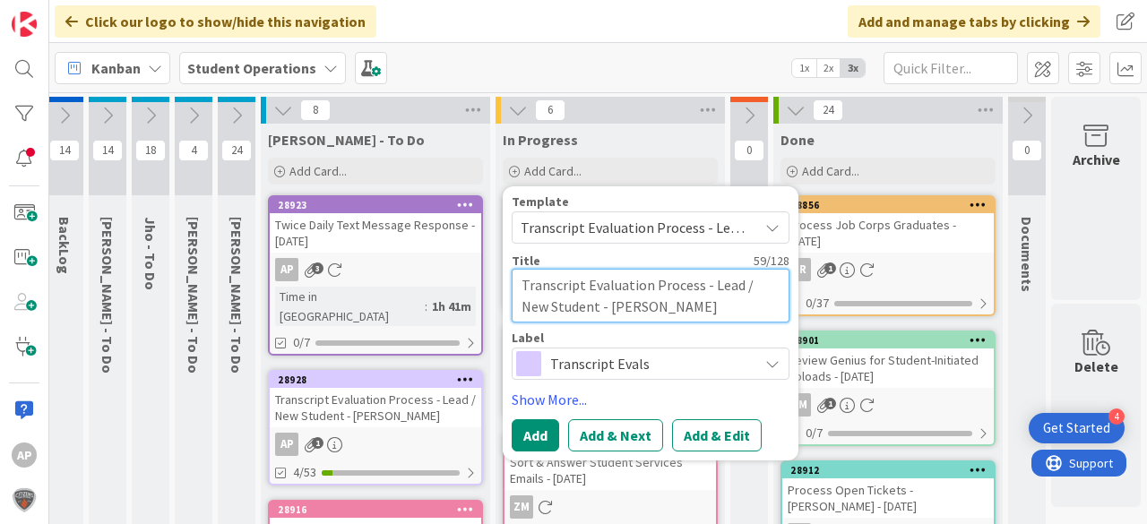
type textarea "Transcript Evaluation Process - Lead / New Student - Sergio"
type textarea "x"
type textarea "Transcript Evaluation Process - Lead / New Student - Sergio P"
type textarea "x"
type textarea "Transcript Evaluation Process - Lead / New Student - Sergio Pr"
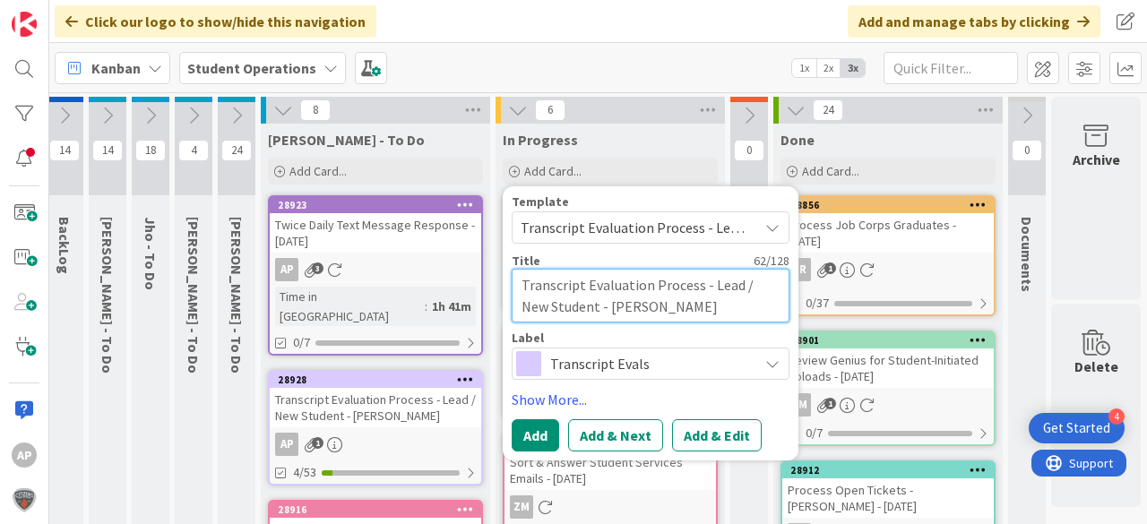
type textarea "x"
type textarea "Transcript Evaluation Process - Lead / New Student - Sergio Pra"
type textarea "x"
type textarea "Transcript Evaluation Process - Lead / New Student - Sergio Prad"
type textarea "x"
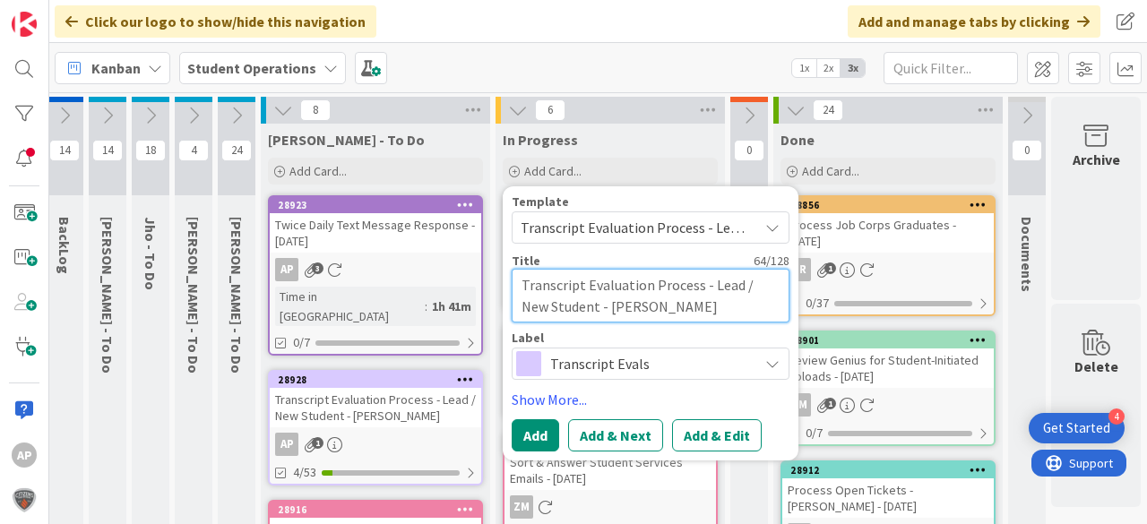
type textarea "Transcript Evaluation Process - Lead / New Student - Sergio Prado"
type textarea "x"
type textarea "Transcript Evaluation Process - Lead / New Student - Sergio Prado"
type textarea "x"
type textarea "Transcript Evaluation Process - Lead / New Student - Sergio Prado R"
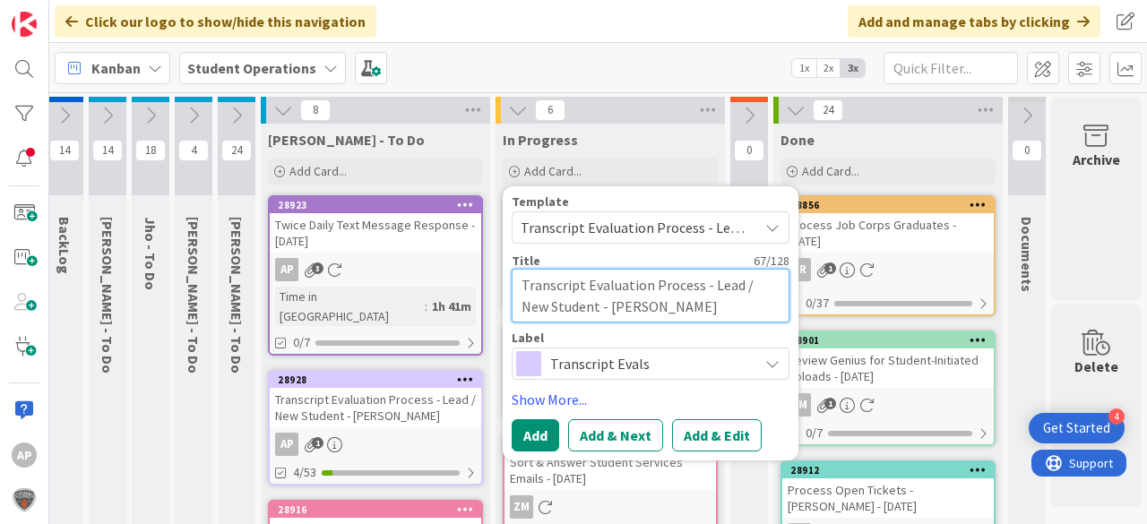
type textarea "x"
type textarea "Transcript Evaluation Process - Lead / New Student - Sergio Prado Re"
type textarea "x"
type textarea "Transcript Evaluation Process - Lead / New Student - Sergio Prado Rey"
type textarea "x"
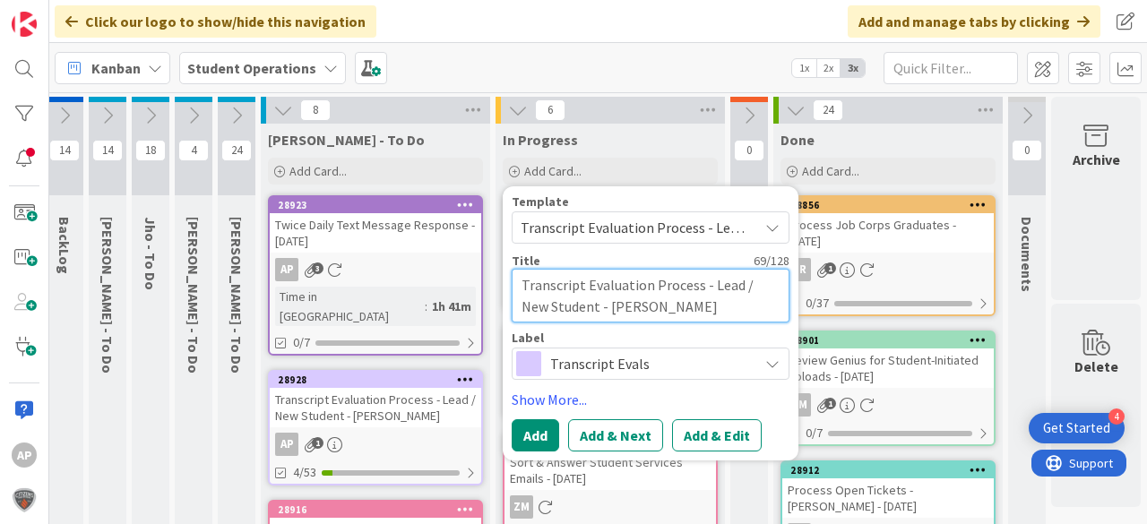
type textarea "Transcript Evaluation Process - Lead / New Student - Sergio Prado Reye"
type textarea "x"
type textarea "Transcript Evaluation Process - Lead / New Student - Sergio Prado Reyes"
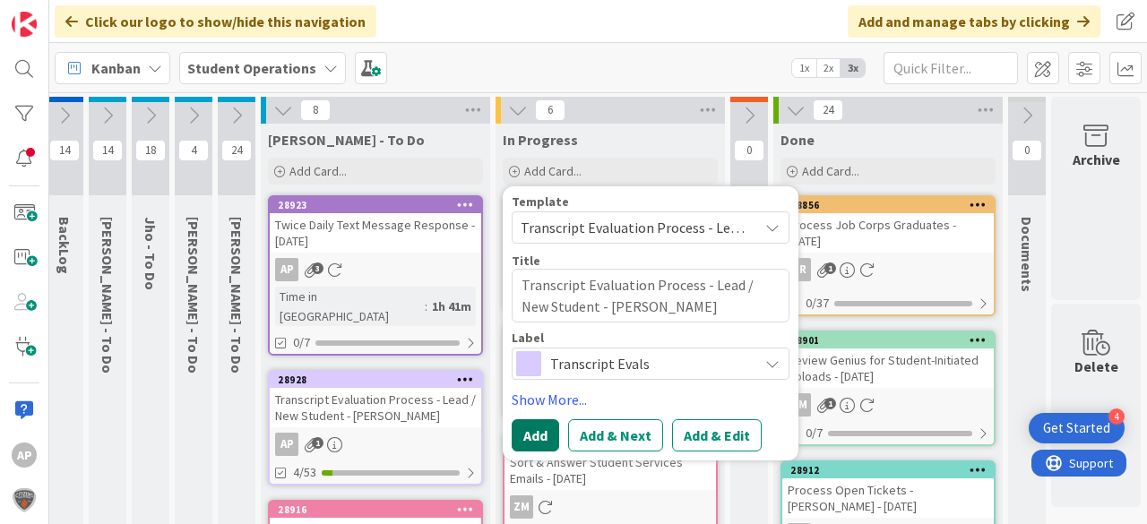
click at [534, 436] on button "Add" at bounding box center [535, 435] width 47 height 32
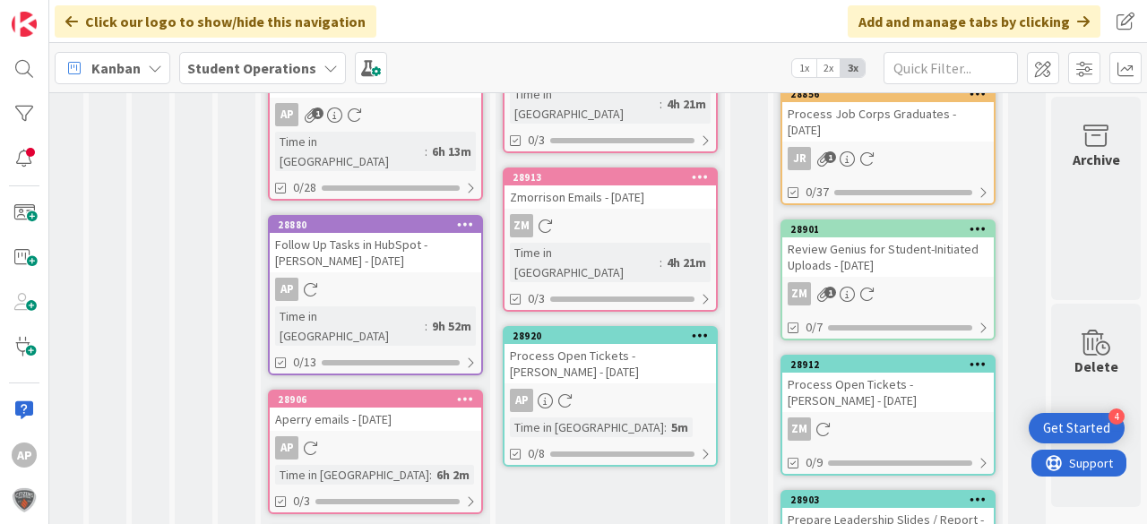
scroll to position [595, 64]
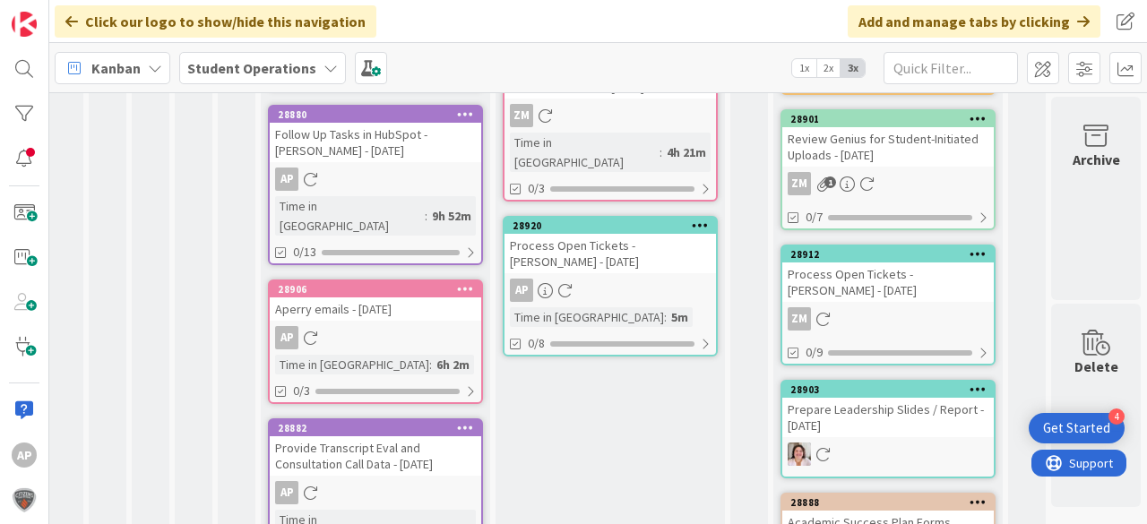
click at [627, 279] on div "AP" at bounding box center [610, 290] width 211 height 23
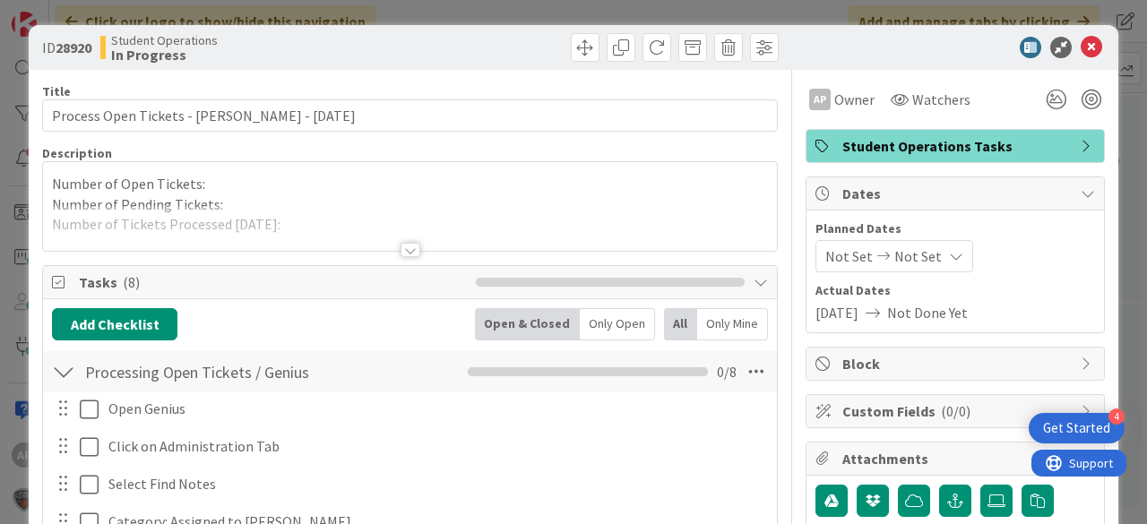
click at [256, 197] on div "Number of Open Tickets: Number of Pending Tickets: Number of Tickets Processed …" at bounding box center [410, 206] width 734 height 89
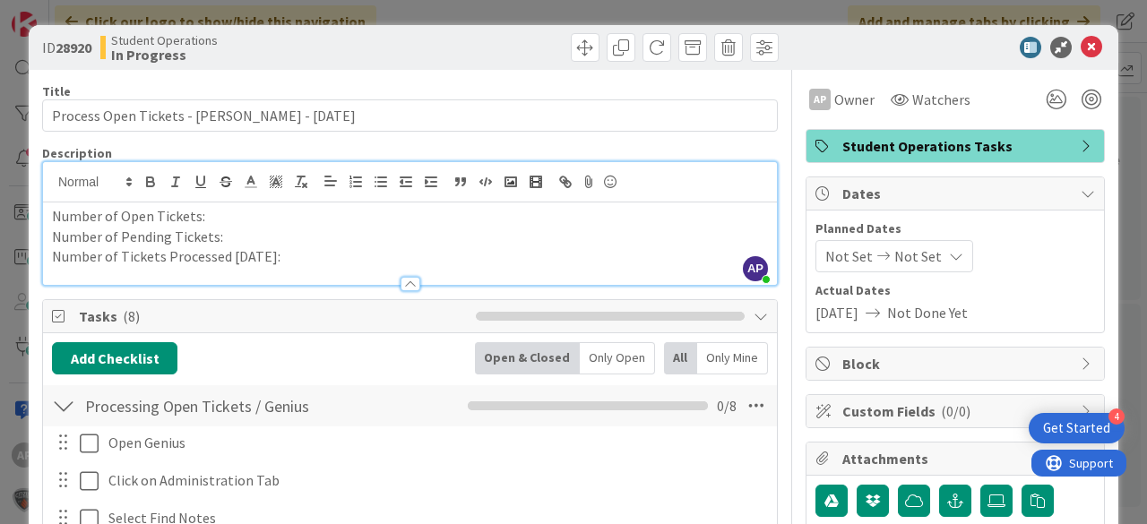
click at [304, 257] on p "Number of Tickets Processed Today:" at bounding box center [410, 256] width 716 height 21
click at [1082, 50] on icon at bounding box center [1092, 48] width 22 height 22
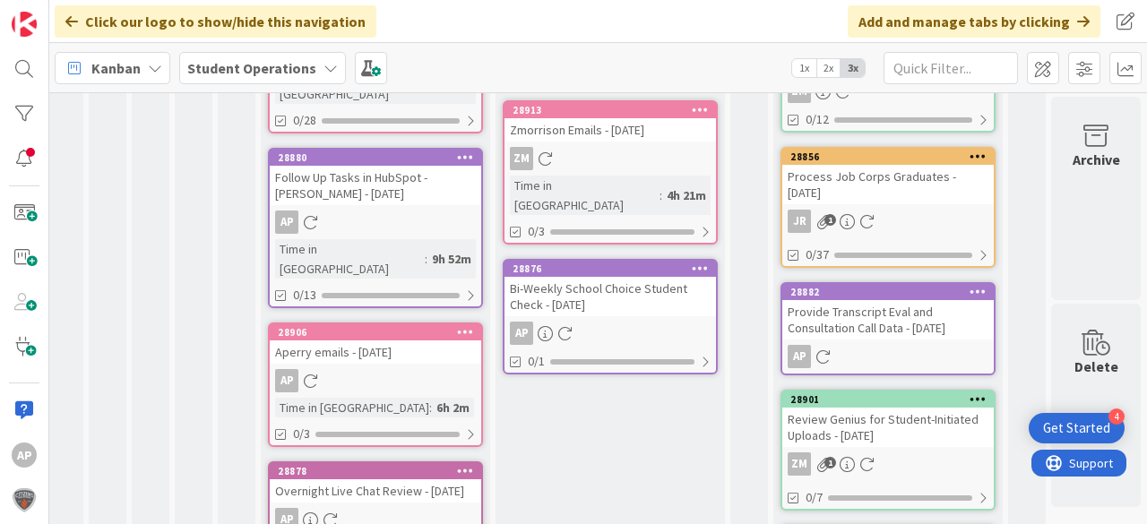
scroll to position [468, 64]
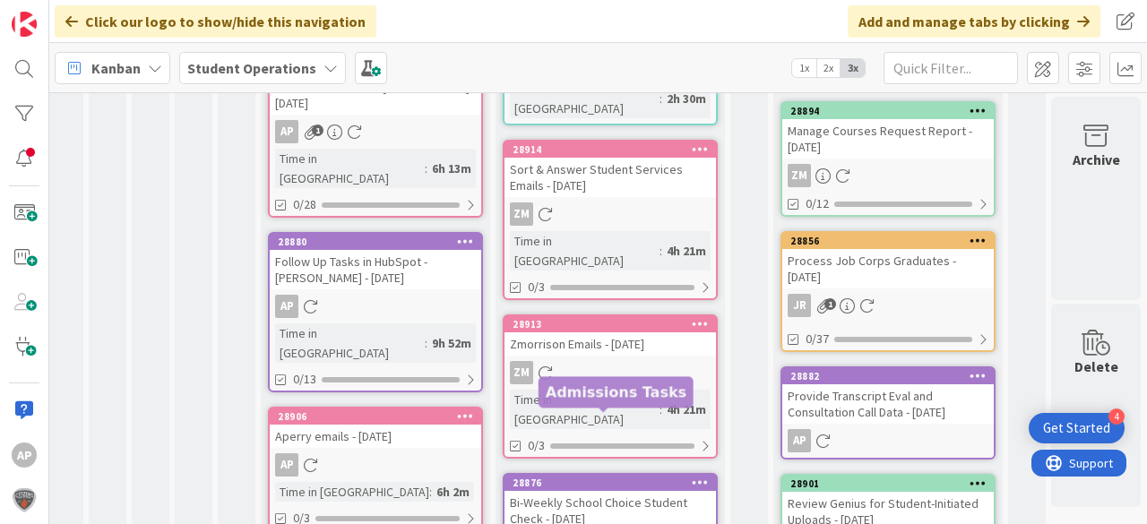
click at [620, 491] on div "Bi-Weekly School Choice Student Check - 09/28/2025" at bounding box center [610, 510] width 211 height 39
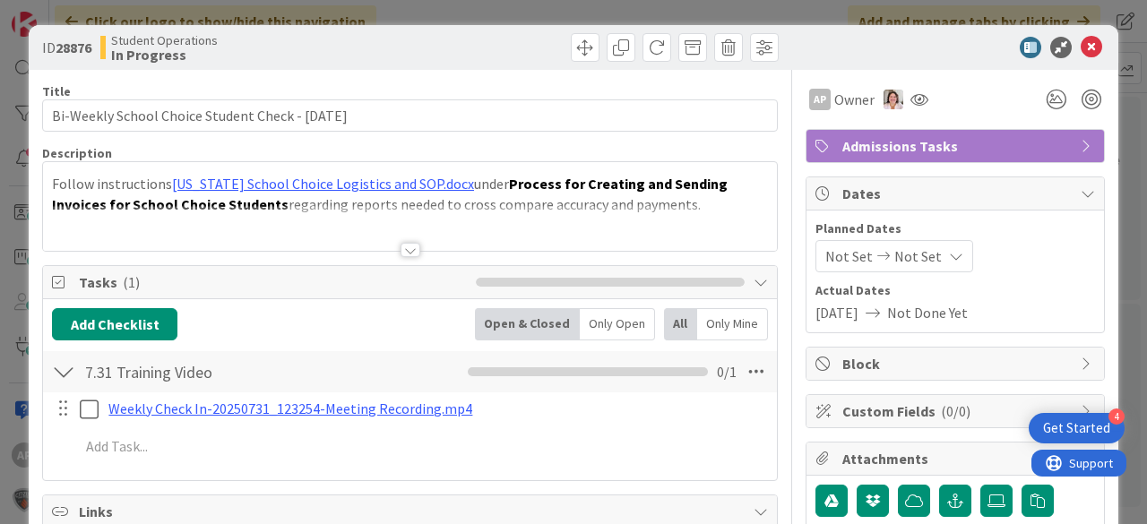
click at [406, 243] on div at bounding box center [411, 250] width 20 height 14
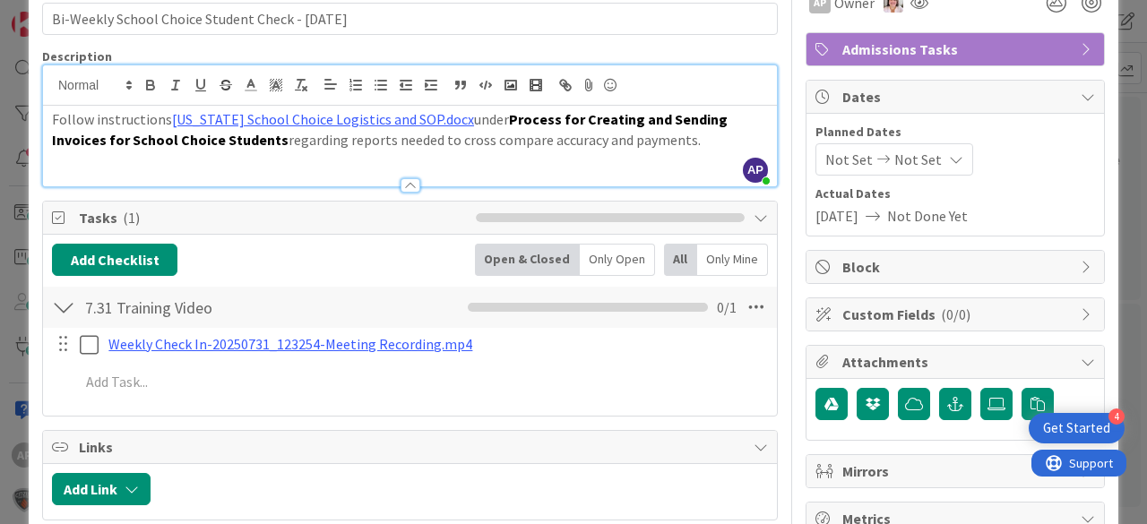
scroll to position [143, 0]
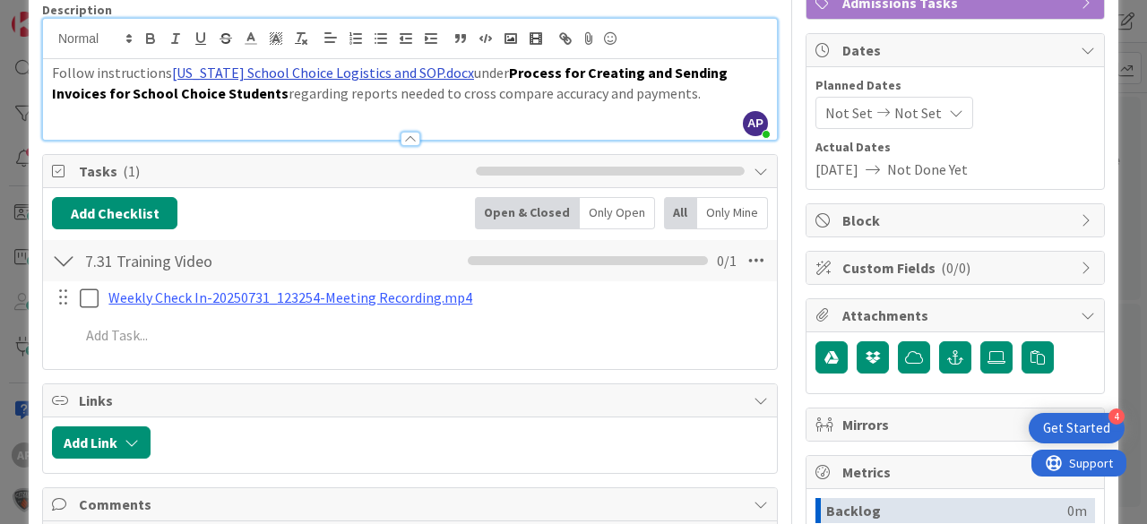
click at [333, 68] on link "Arizona School Choice Logistics and SOP.docx" at bounding box center [323, 73] width 302 height 18
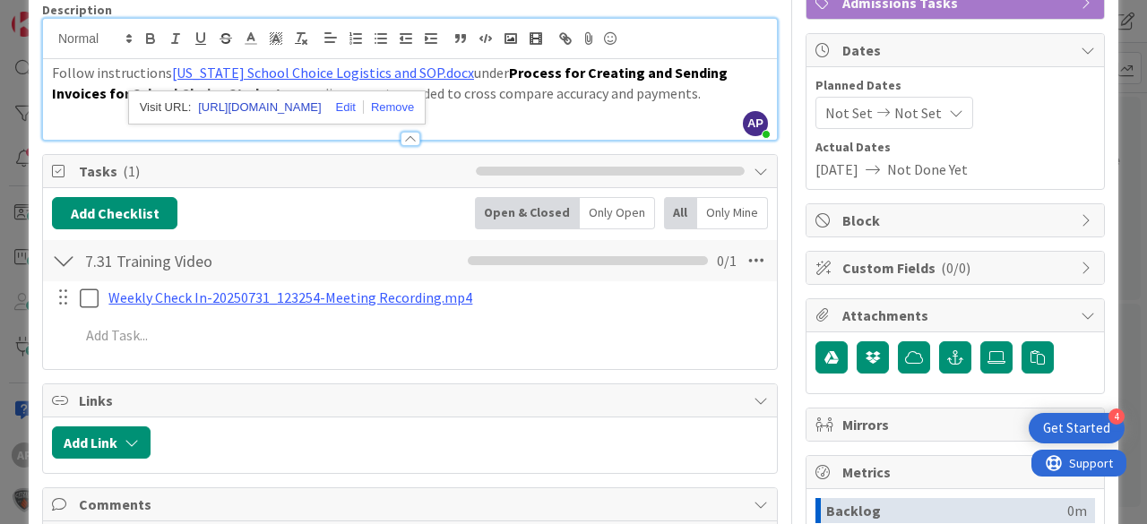
click at [252, 102] on link "https://citizenshighschool.sharepoint.com/:w:/s/CHSStudentServices/EZL84zPKiYtG…" at bounding box center [259, 107] width 123 height 23
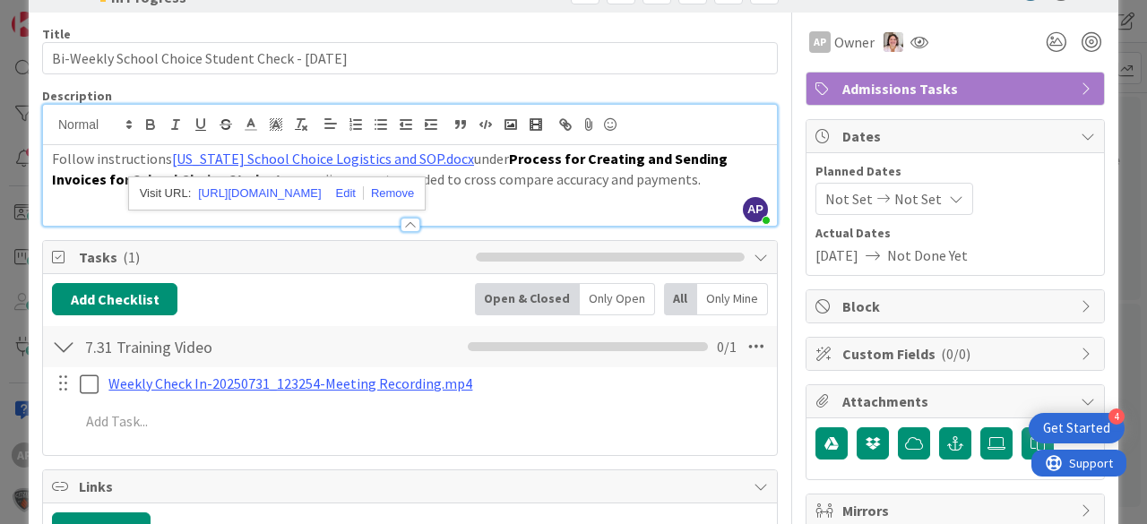
scroll to position [0, 0]
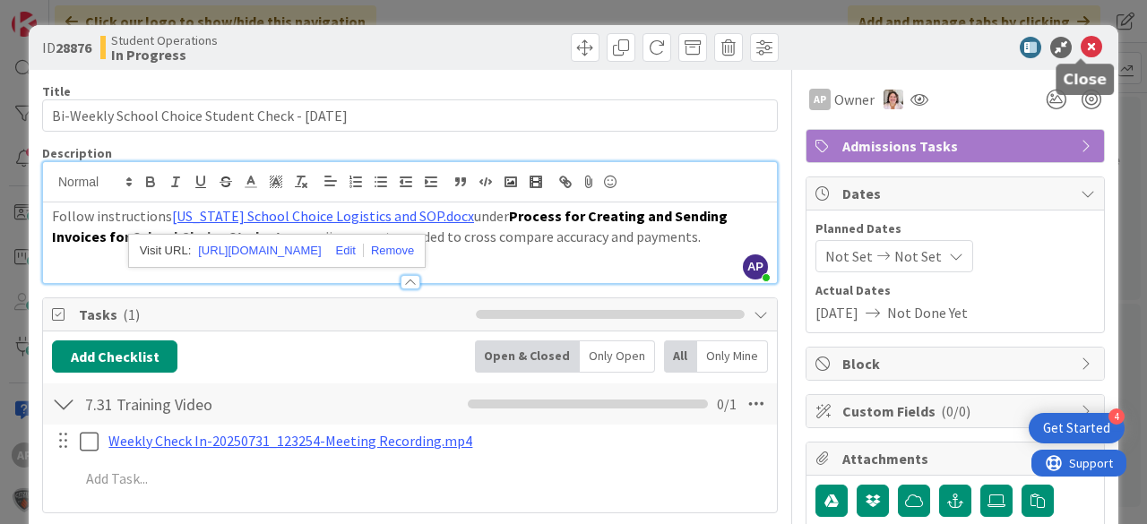
click at [1085, 48] on icon at bounding box center [1092, 48] width 22 height 22
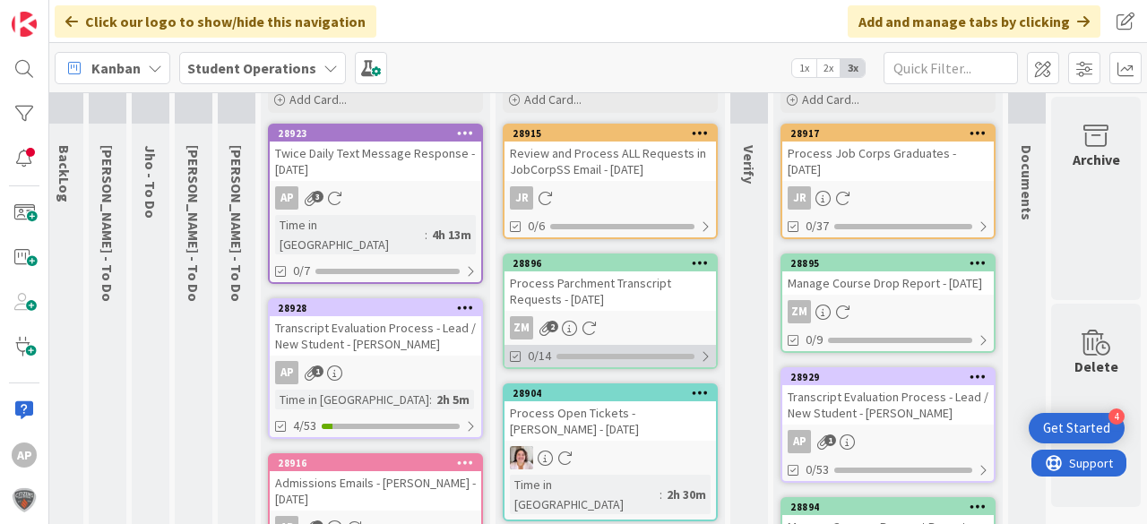
scroll to position [0, 64]
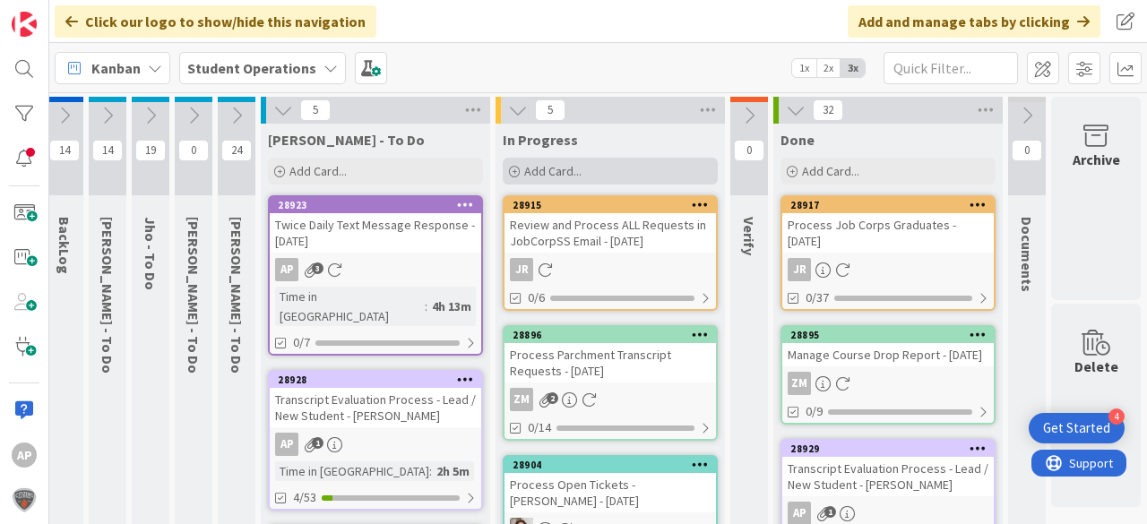
click at [573, 172] on div "Add Card..." at bounding box center [610, 171] width 215 height 27
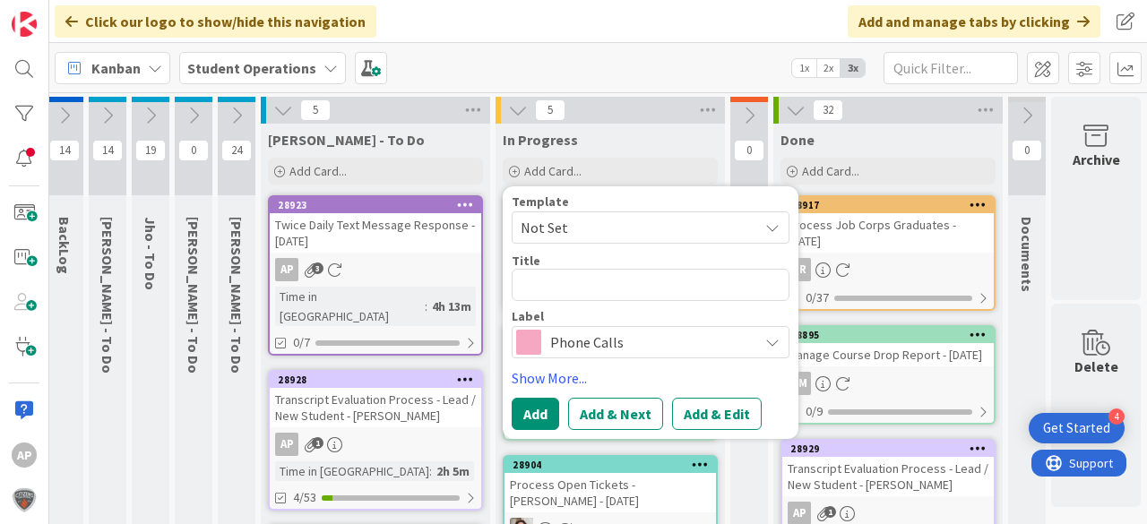
click at [600, 230] on span "Not Set" at bounding box center [633, 227] width 224 height 23
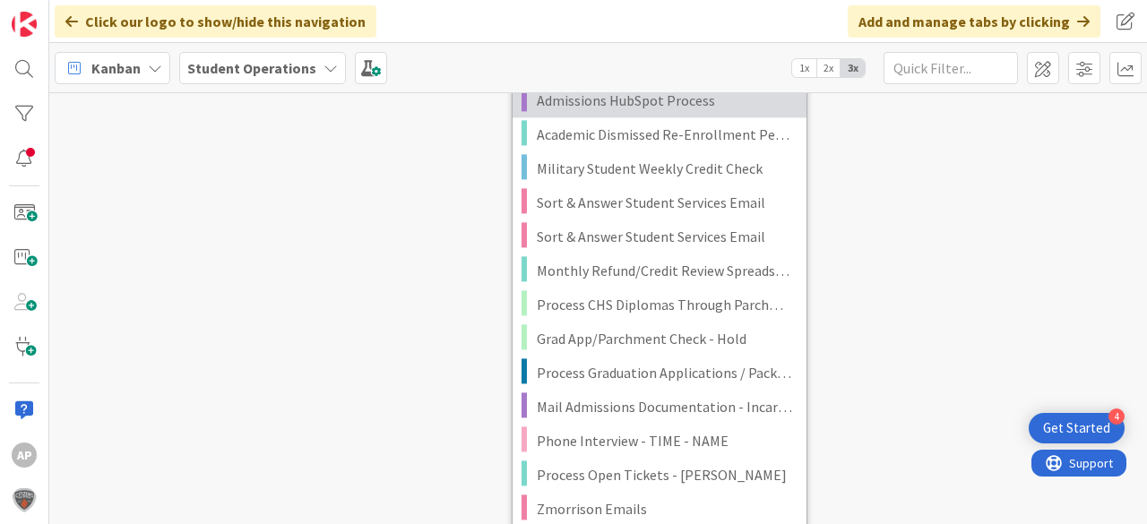
scroll to position [3083, 64]
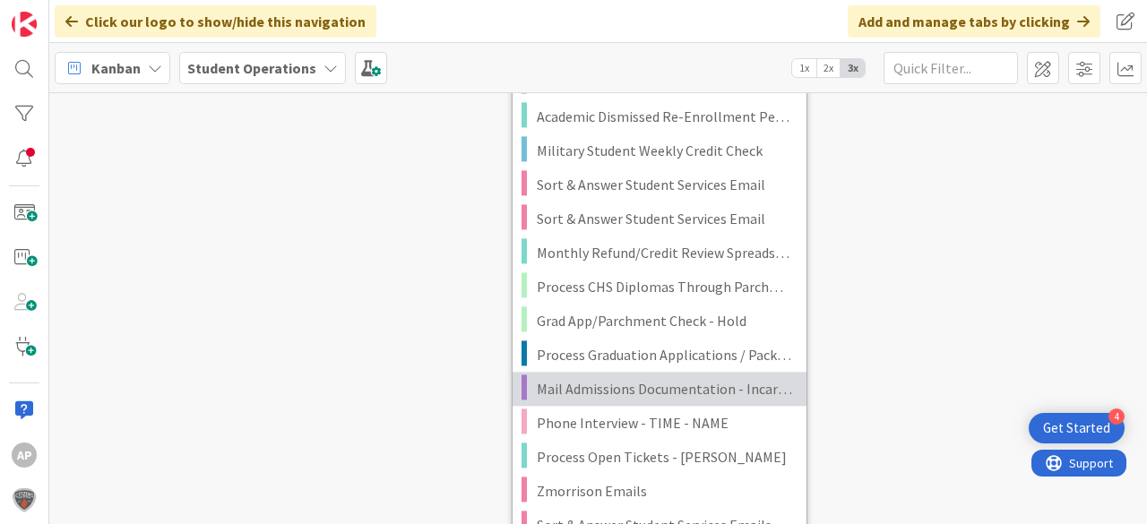
click at [692, 383] on span "Mail Admissions Documentation - Incarcerated Students" at bounding box center [665, 388] width 256 height 23
type textarea "x"
type textarea "Mail Admissions Documentation - Incarcerated Students"
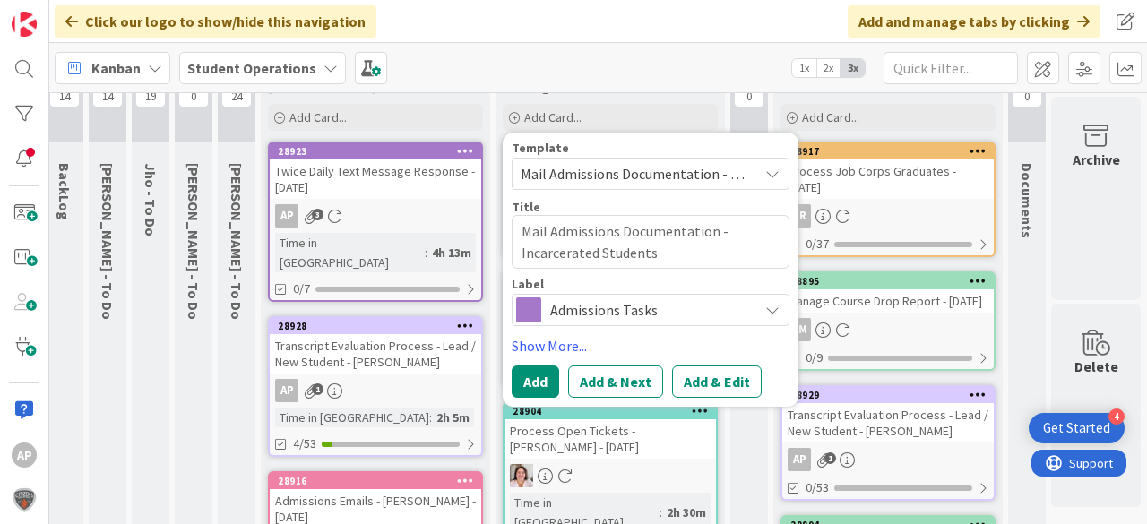
scroll to position [0, 64]
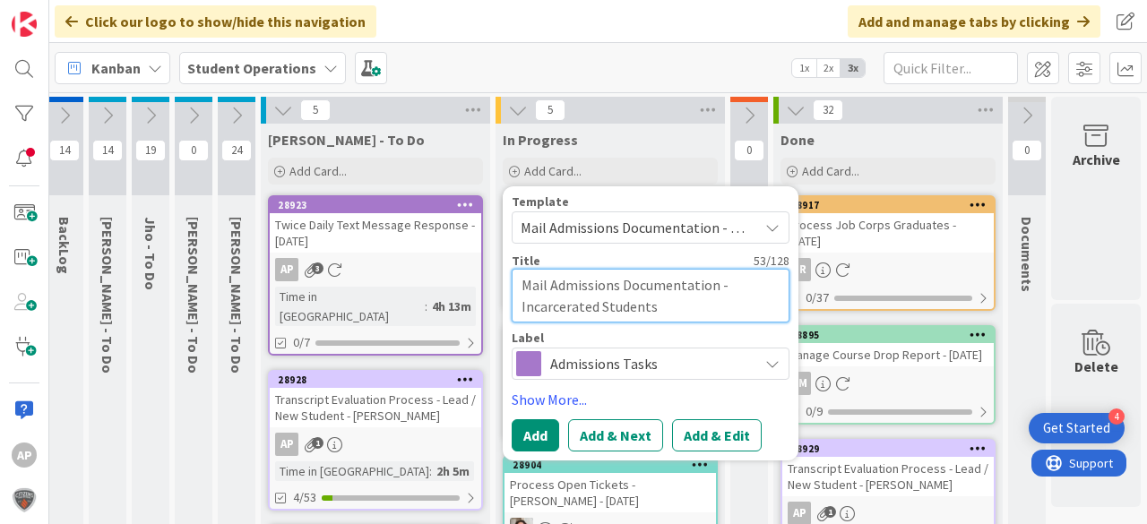
click at [728, 311] on textarea "Mail Admissions Documentation - Incarcerated Students" at bounding box center [651, 296] width 278 height 54
type textarea "x"
type textarea "Mail Admissions Documentation - Incarcerated Students"
type textarea "x"
type textarea "Mail Admissions Documentation - Incarcerated Students -"
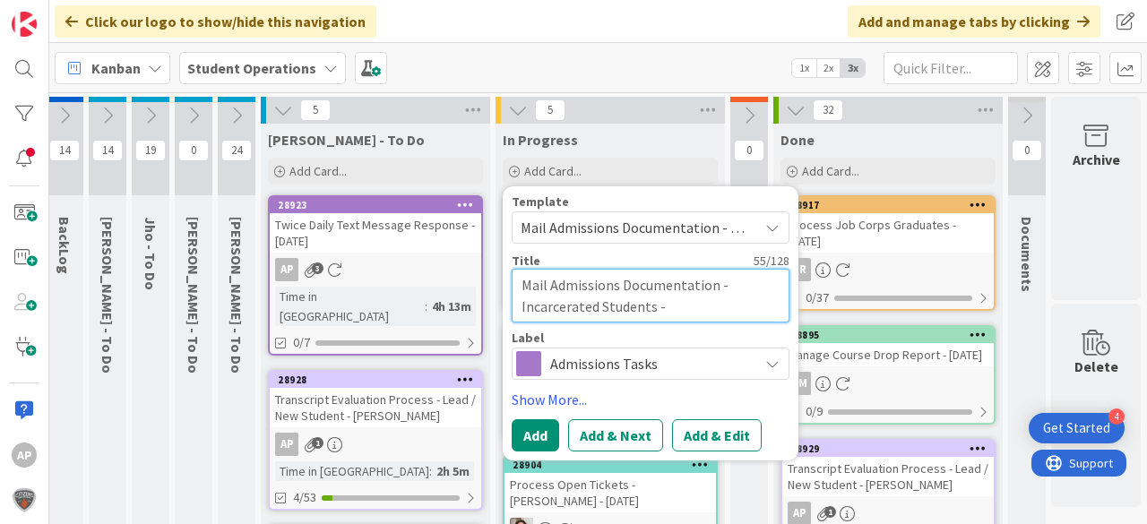
type textarea "x"
type textarea "Mail Admissions Documentation - Incarcerated Students -"
type textarea "x"
type textarea "Mail Admissions Documentation - Incarcerated Students - D"
type textarea "x"
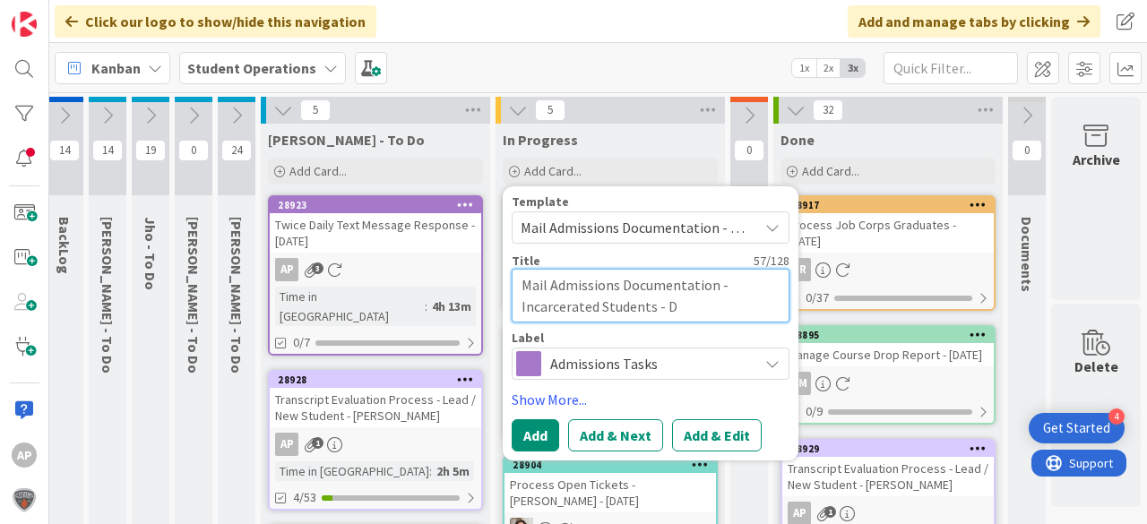
type textarea "Mail Admissions Documentation - Incarcerated Students - Da"
type textarea "x"
type textarea "Mail Admissions Documentation - Incarcerated Students - Dav"
type textarea "x"
type textarea "Mail Admissions Documentation - Incarcerated Students - Davi"
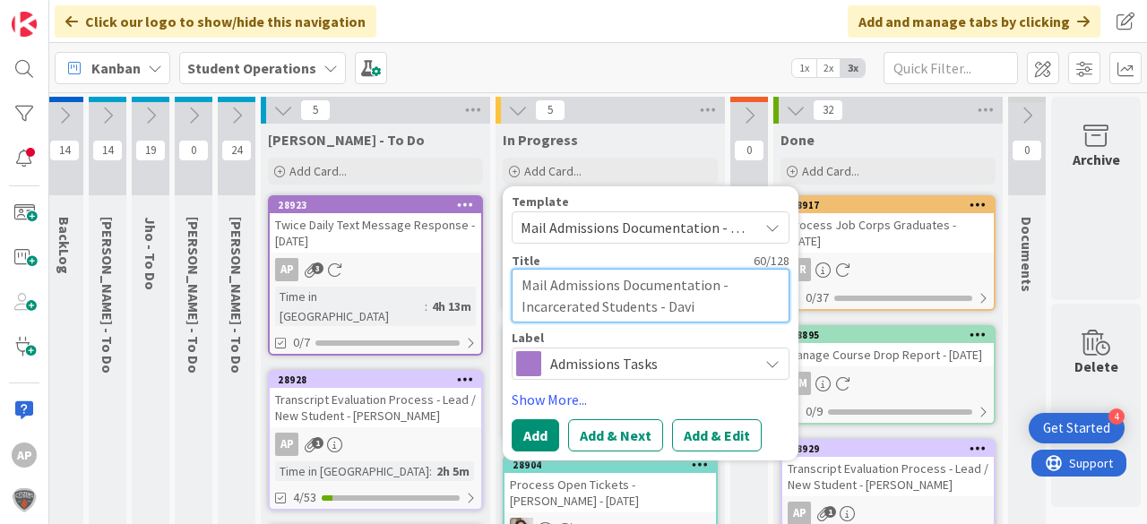
type textarea "x"
type textarea "Mail Admissions Documentation - Incarcerated Students - David"
type textarea "x"
type textarea "Mail Admissions Documentation - Incarcerated Students - David"
type textarea "x"
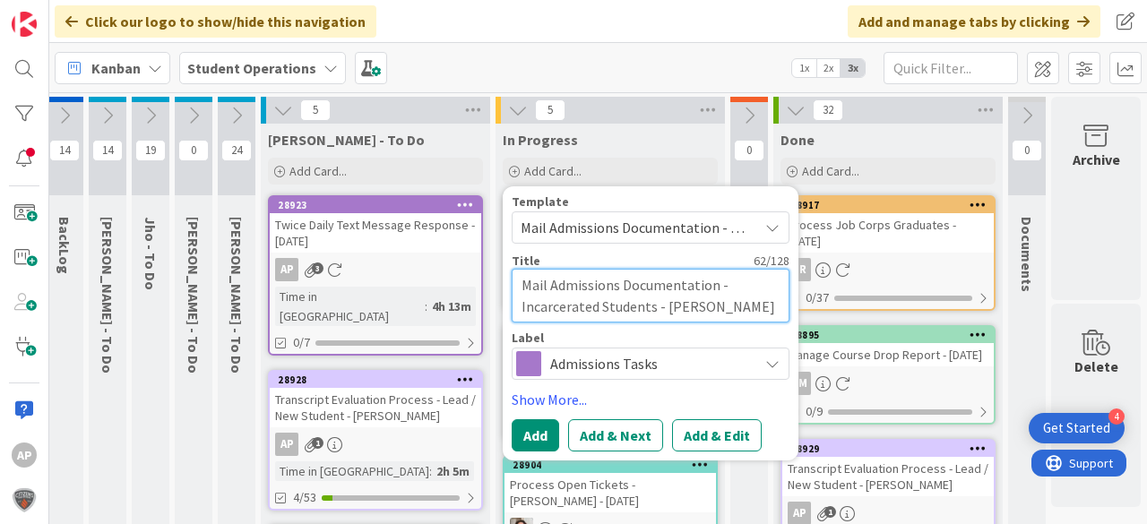
type textarea "Mail Admissions Documentation - Incarcerated Students - David O"
type textarea "x"
type textarea "Mail Admissions Documentation - Incarcerated Students - David Oc"
type textarea "x"
type textarea "Mail Admissions Documentation - Incarcerated Students - David Och"
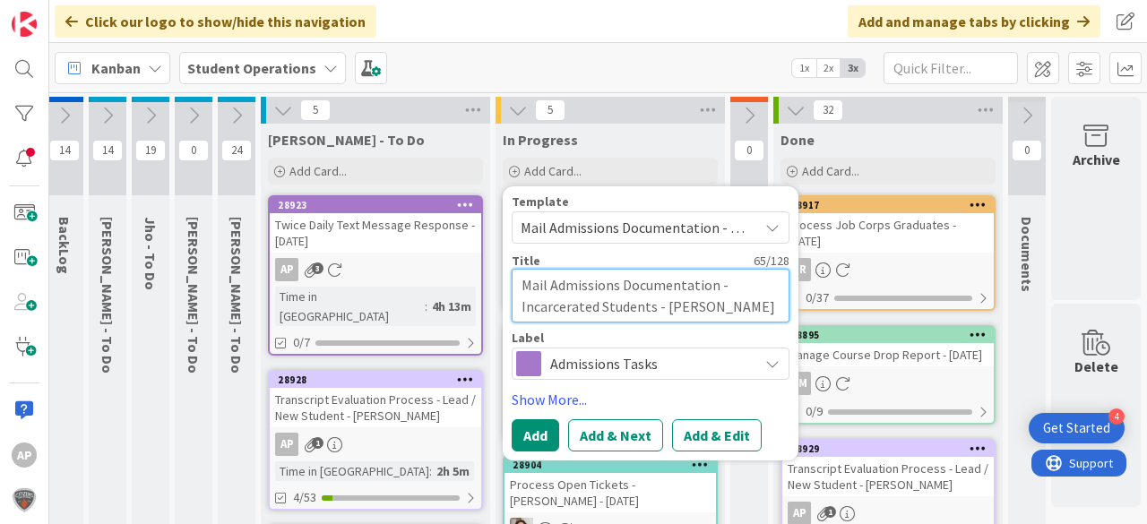
type textarea "x"
type textarea "Mail Admissions Documentation - Incarcerated Students - David Ochs"
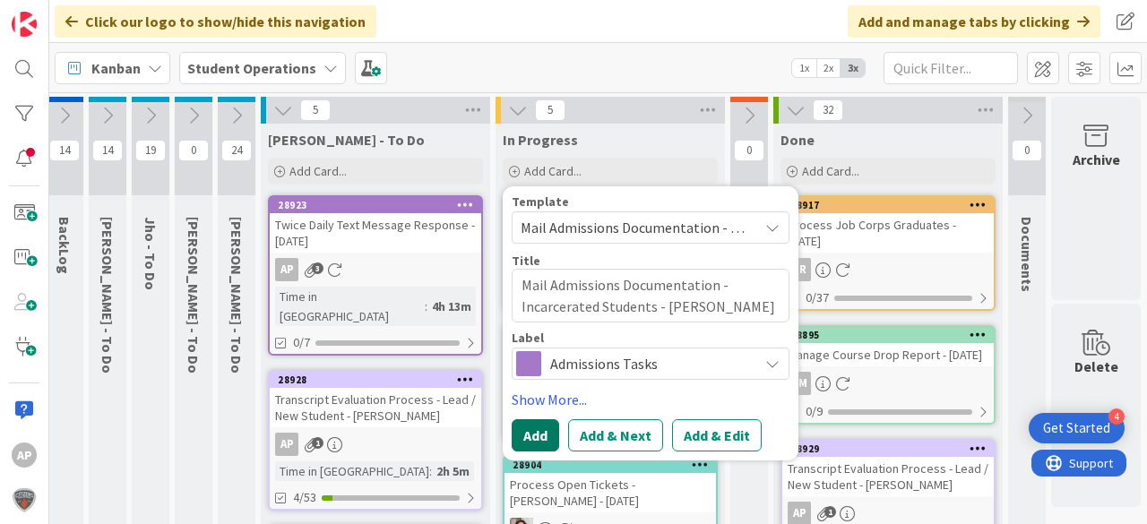
click at [521, 434] on button "Add" at bounding box center [535, 435] width 47 height 32
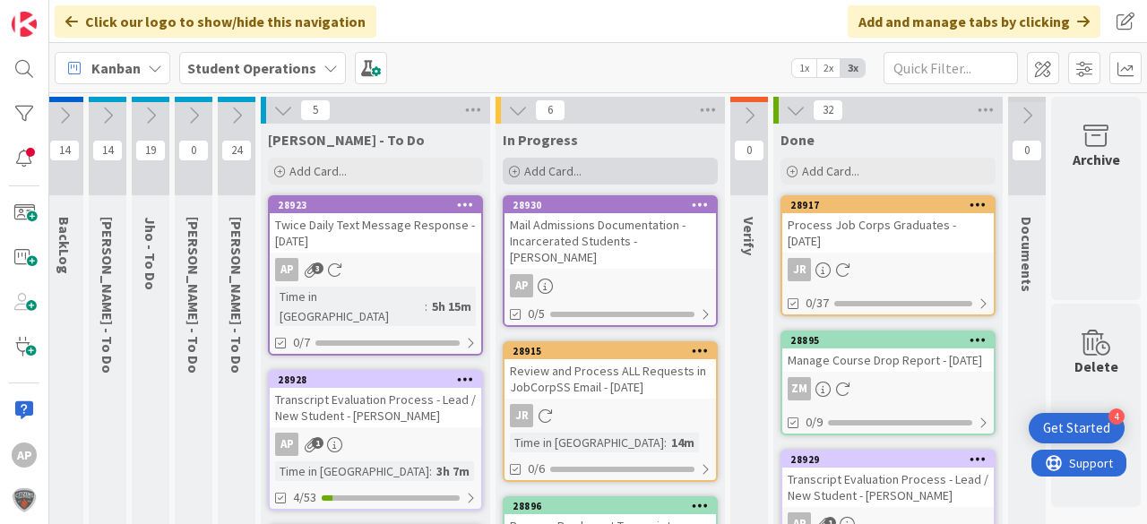
click at [546, 168] on span "Add Card..." at bounding box center [552, 171] width 57 height 16
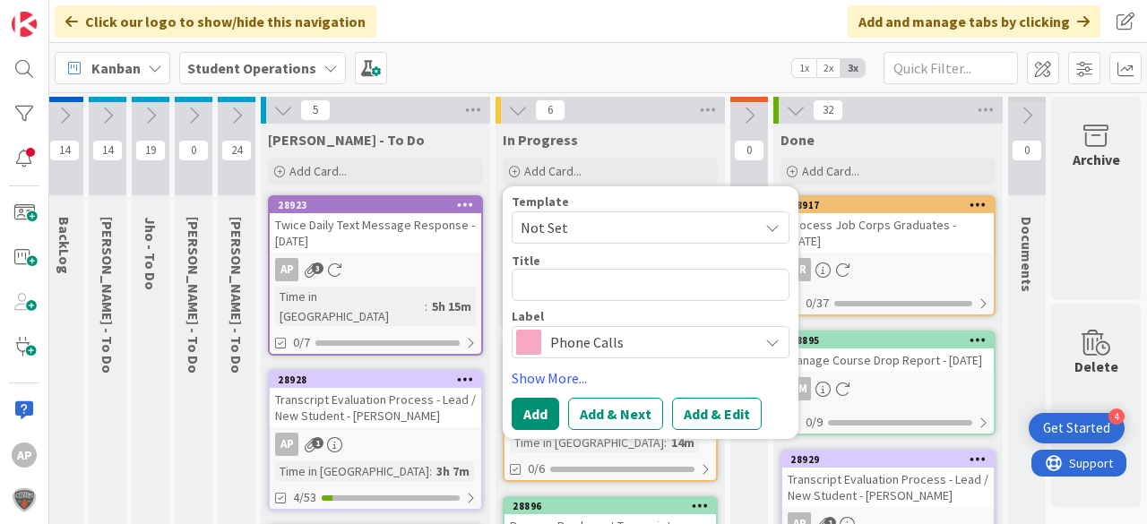
click at [574, 225] on span "Not Set" at bounding box center [633, 227] width 224 height 23
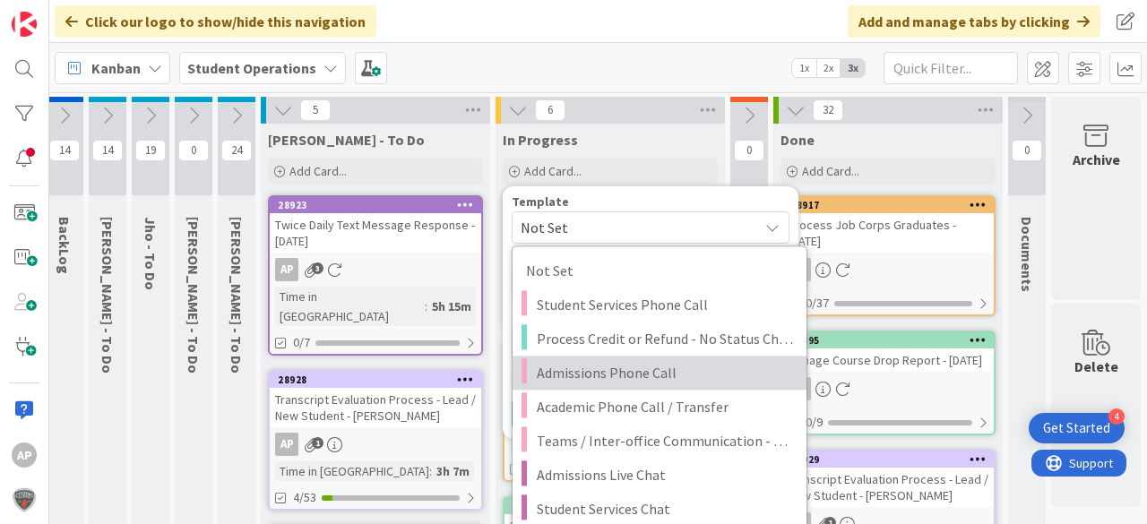
click at [591, 380] on span "Admissions Phone Call" at bounding box center [665, 372] width 256 height 23
type textarea "x"
type textarea "Admissions Phone Call"
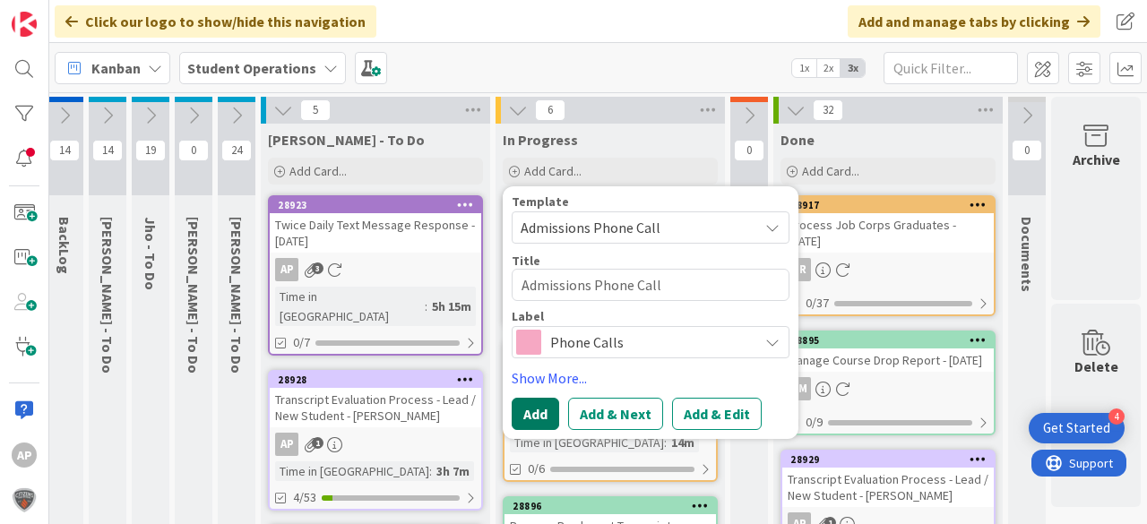
click at [545, 402] on button "Add" at bounding box center [535, 414] width 47 height 32
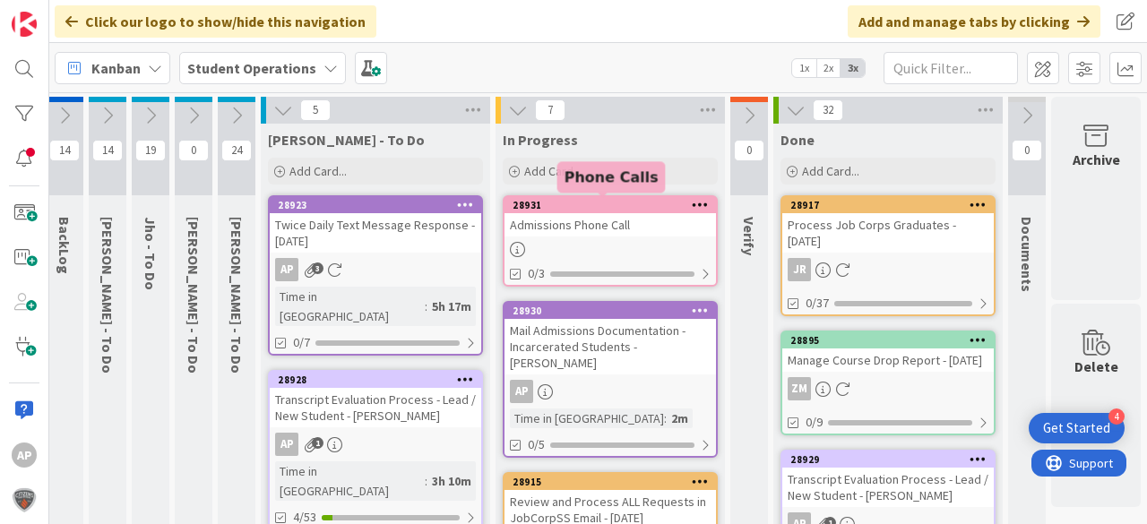
click at [584, 236] on div "Admissions Phone Call" at bounding box center [610, 224] width 211 height 23
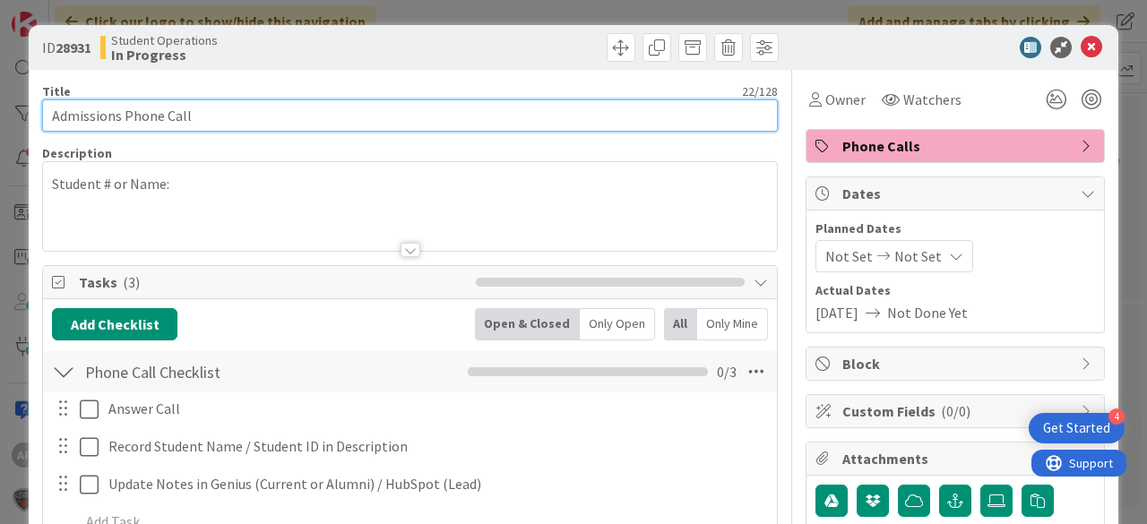
click at [178, 116] on input "Admissions Phone Call" at bounding box center [410, 115] width 736 height 32
drag, startPoint x: 118, startPoint y: 120, endPoint x: 5, endPoint y: 116, distance: 113.0
click at [5, 116] on div "ID 28931 Student Operations In Progress Title 22 / 128 Admissions Phone Call De…" at bounding box center [573, 262] width 1147 height 524
click at [280, 111] on input "Student Services Phone Call" at bounding box center [410, 115] width 736 height 32
type input "Student Services Phone Call - Camerin Daughtry"
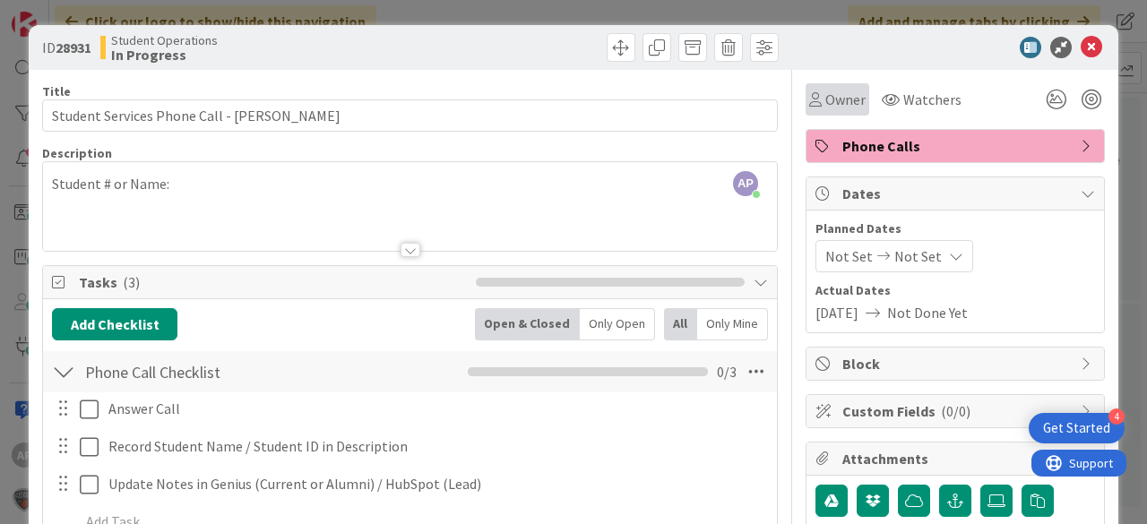
click at [809, 105] on icon at bounding box center [815, 99] width 13 height 14
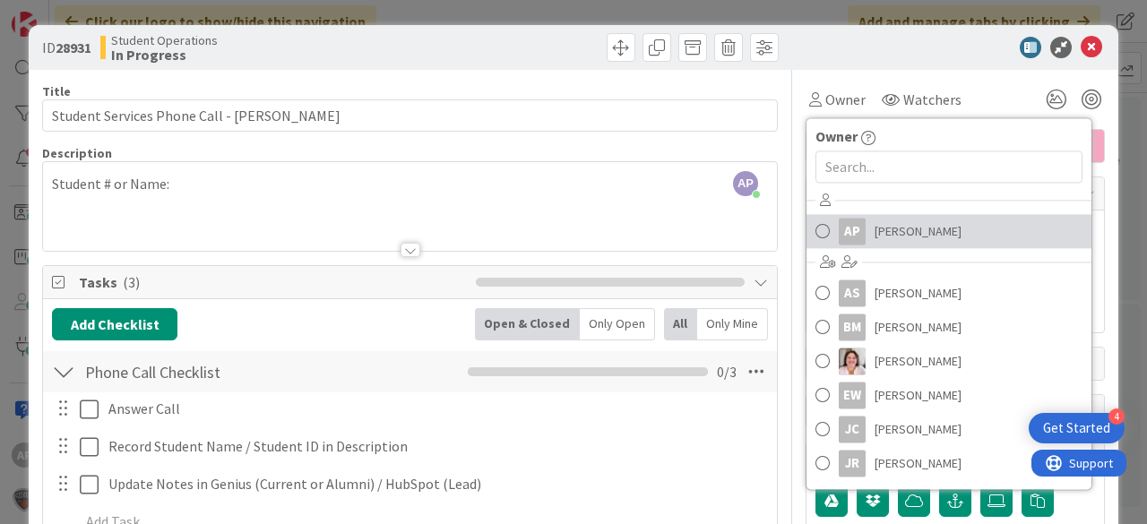
drag, startPoint x: 900, startPoint y: 235, endPoint x: 912, endPoint y: 229, distance: 13.6
click at [900, 235] on span "Amanda Perry" at bounding box center [918, 231] width 87 height 27
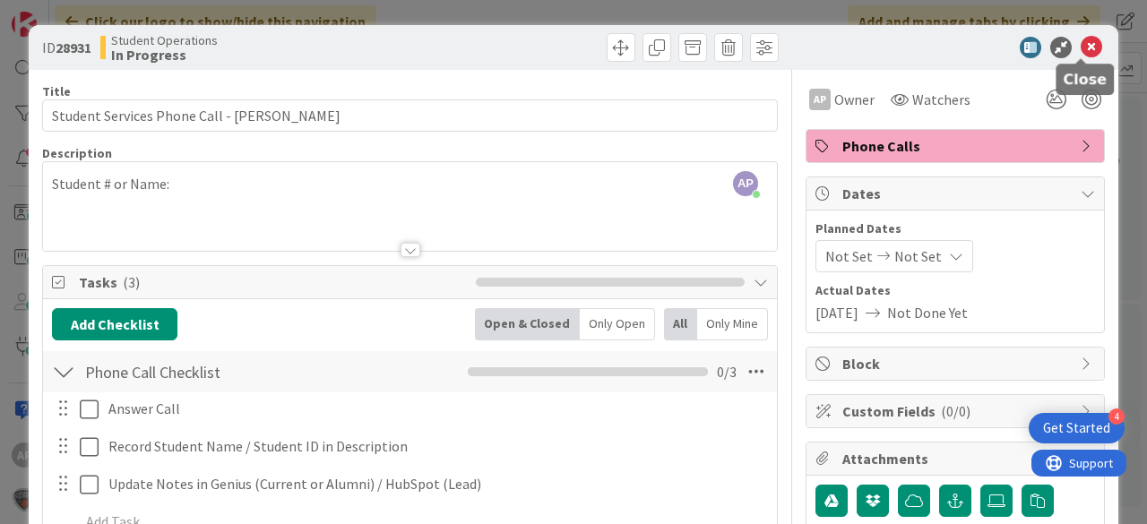
click at [1082, 48] on icon at bounding box center [1092, 48] width 22 height 22
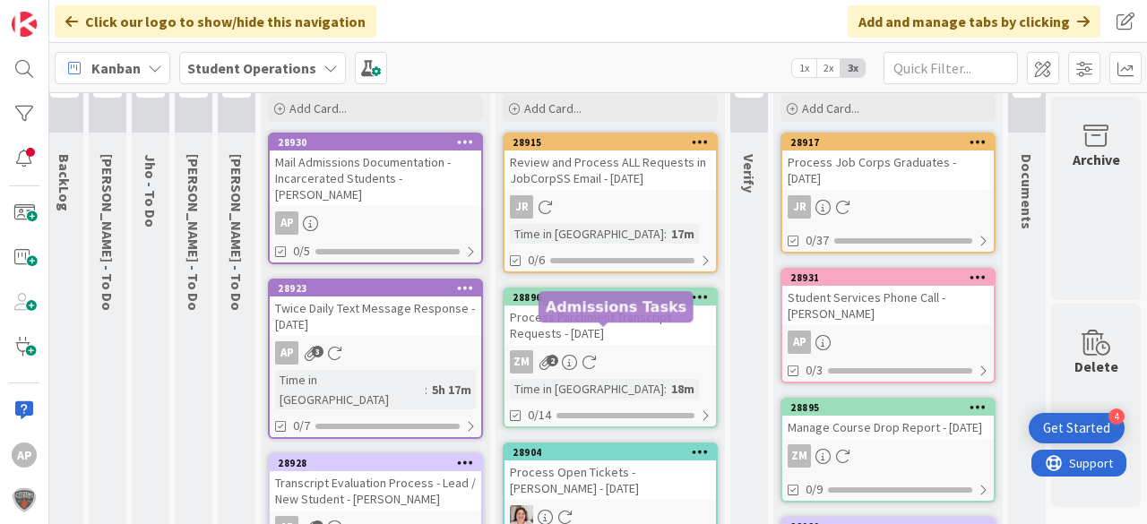
scroll to position [0, 64]
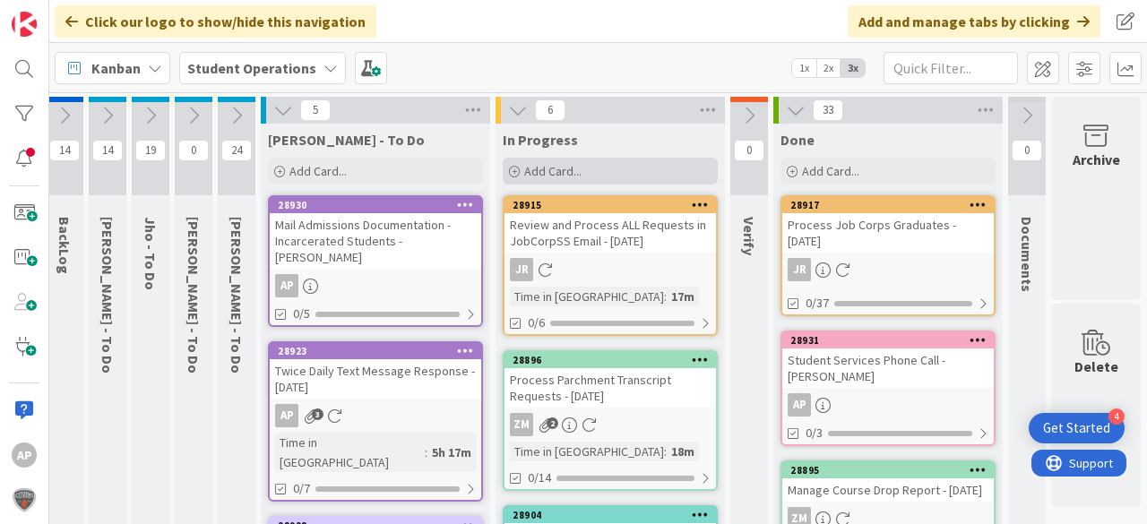
click at [581, 172] on div "Add Card..." at bounding box center [610, 171] width 215 height 27
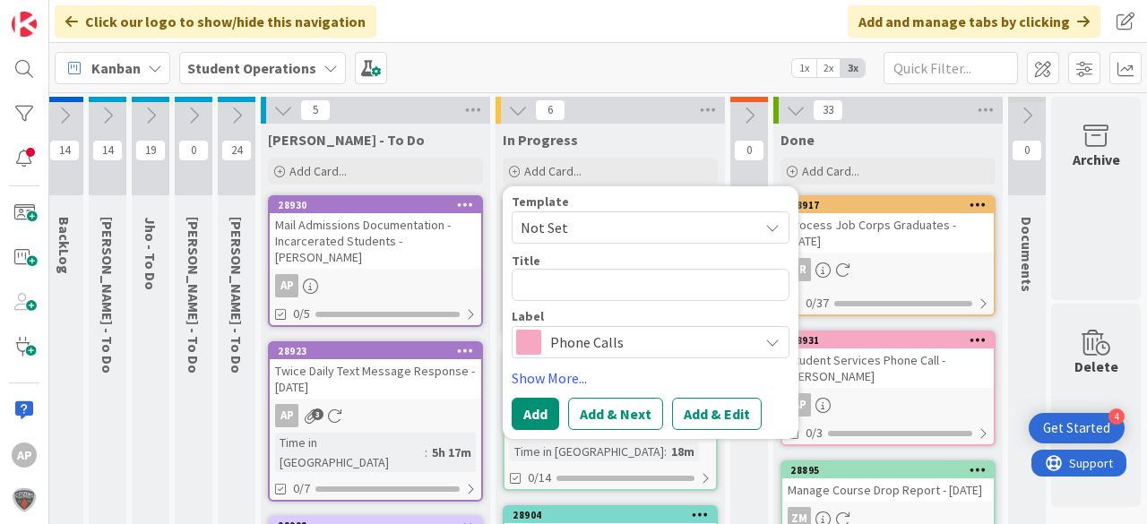
click at [600, 222] on span "Not Set" at bounding box center [633, 227] width 224 height 23
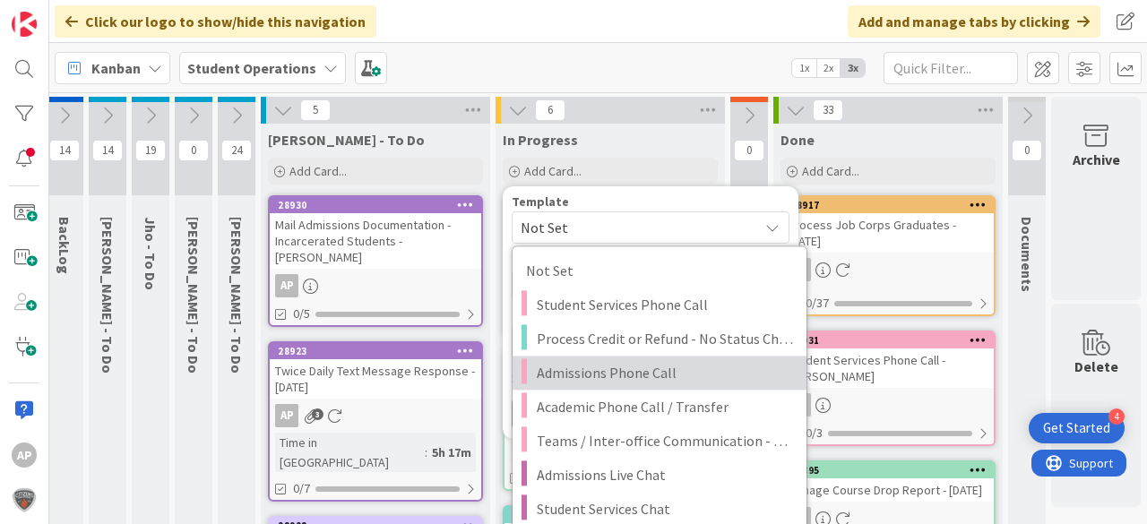
click at [641, 372] on span "Admissions Phone Call" at bounding box center [665, 372] width 256 height 23
type textarea "x"
type textarea "Admissions Phone Call"
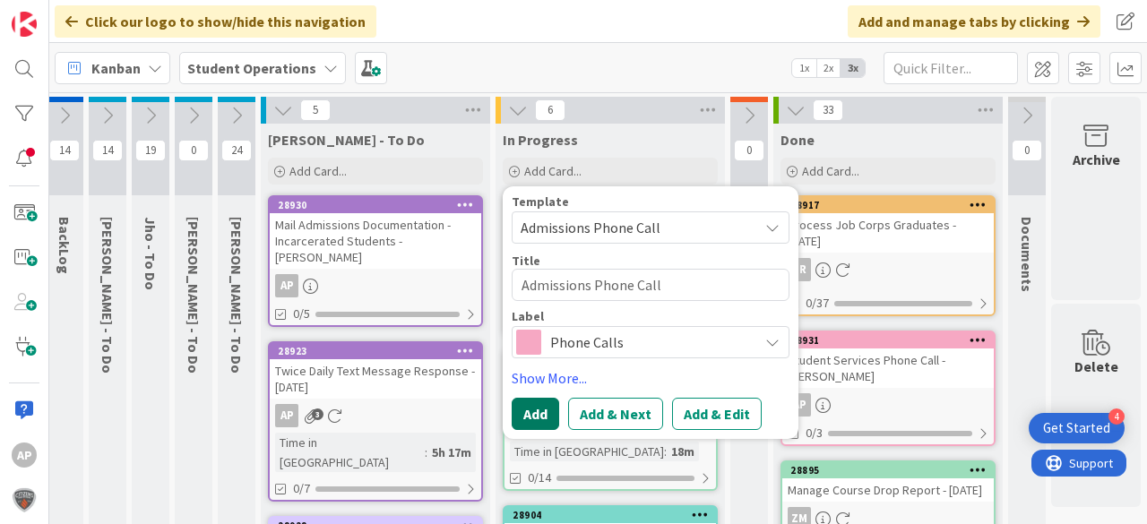
click at [526, 400] on button "Add" at bounding box center [535, 414] width 47 height 32
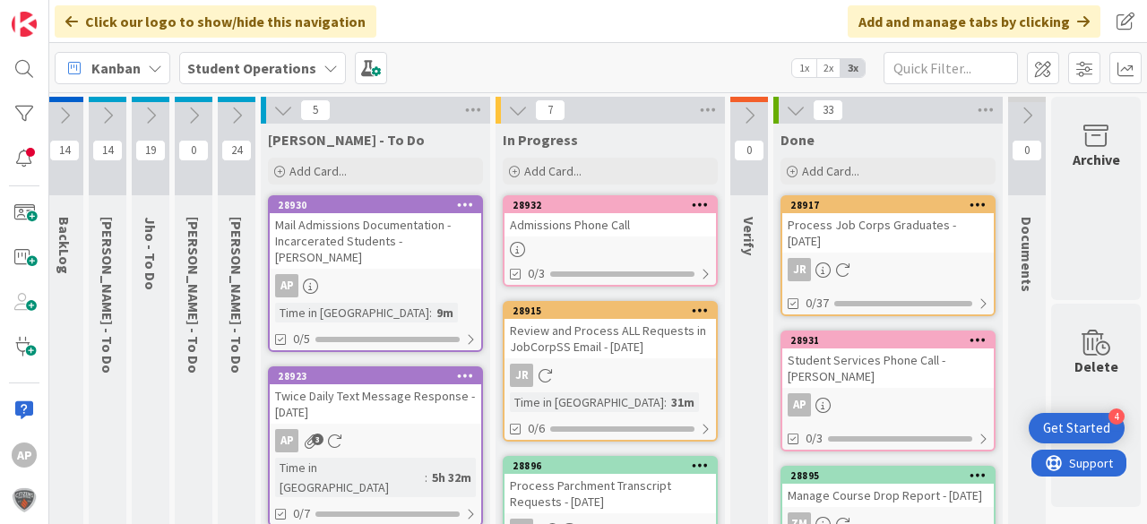
click at [609, 242] on div at bounding box center [610, 249] width 211 height 15
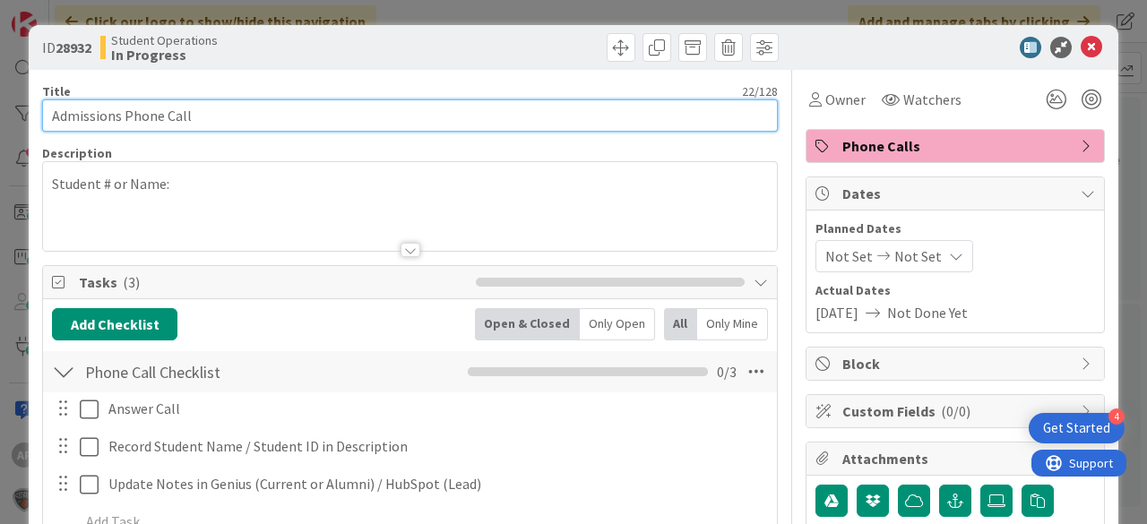
drag, startPoint x: 120, startPoint y: 118, endPoint x: 31, endPoint y: 111, distance: 89.0
click at [31, 111] on div "ID 28932 Student Operations In Progress Title 22 / 128 Admissions Phone Call De…" at bounding box center [574, 488] width 1090 height 927
click at [294, 111] on input "Student Services Phone Call" at bounding box center [410, 115] width 736 height 32
type input "Student Services Phone Call - Jaylon Harmons Mom"
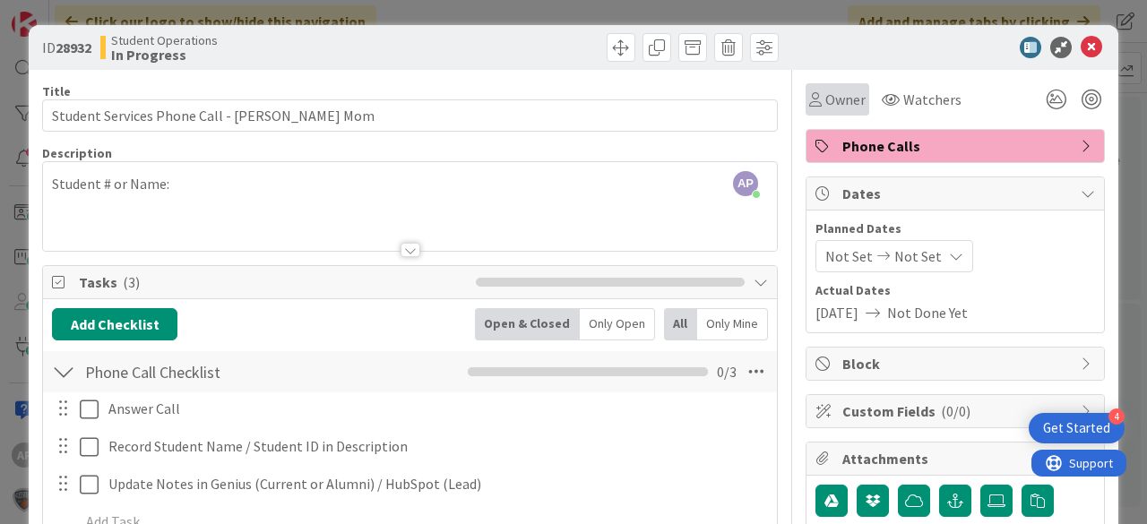
click at [825, 101] on span "Owner" at bounding box center [845, 100] width 40 height 22
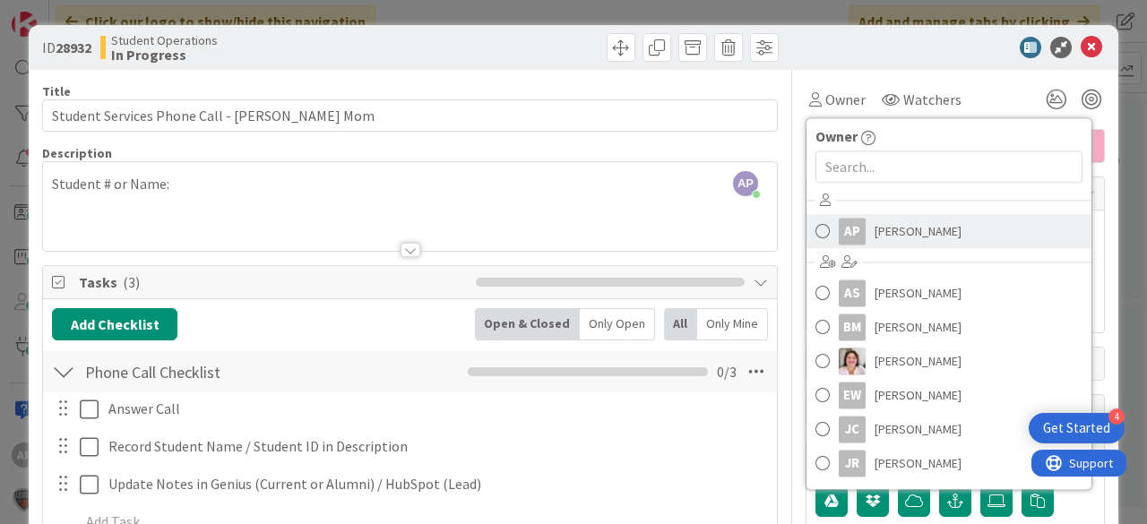
click at [912, 235] on span "Amanda Perry" at bounding box center [918, 231] width 87 height 27
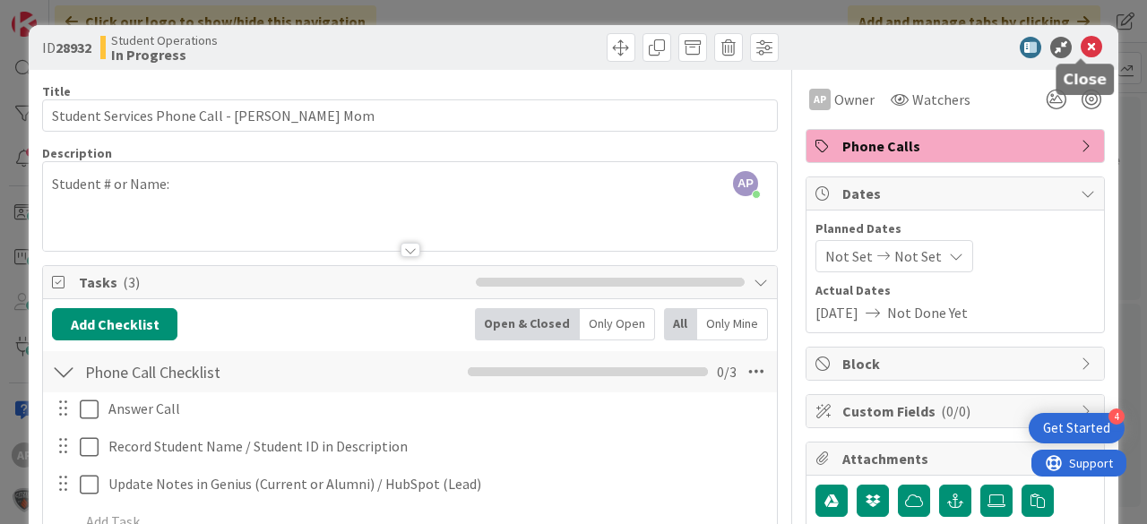
click at [1086, 39] on icon at bounding box center [1092, 48] width 22 height 22
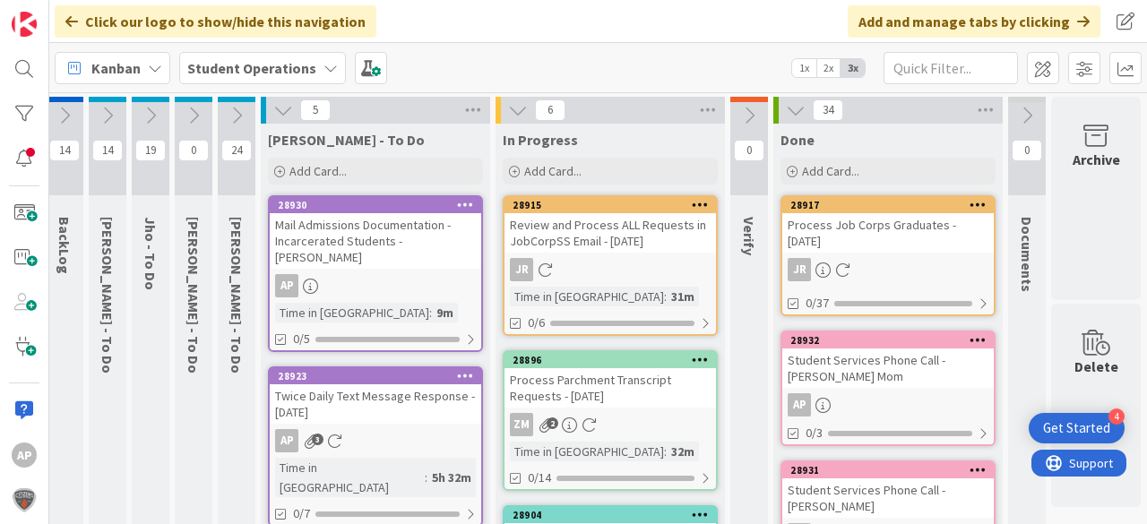
scroll to position [0, 64]
click at [565, 170] on span "Add Card..." at bounding box center [552, 171] width 57 height 16
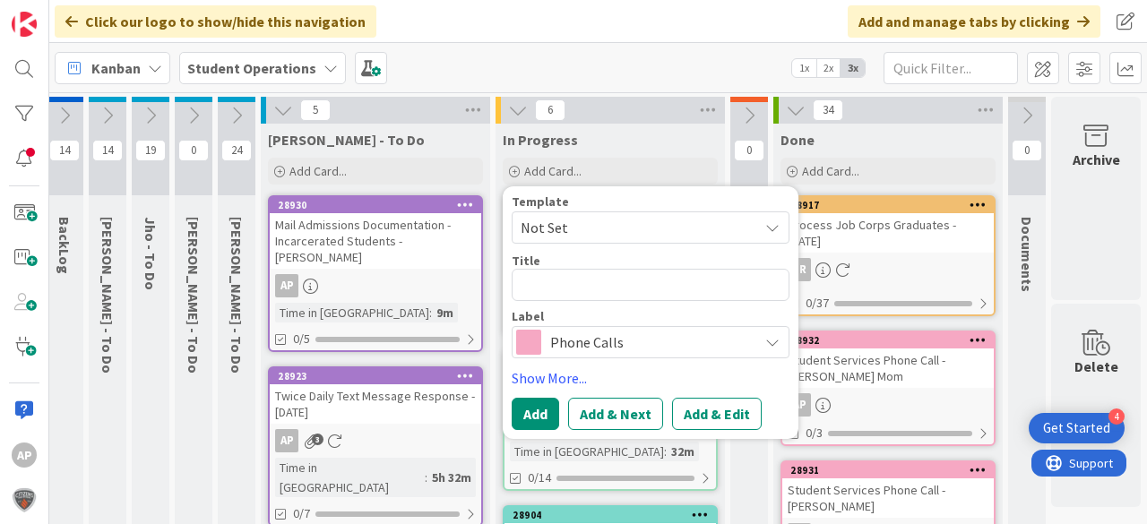
click at [583, 218] on span "Not Set" at bounding box center [633, 227] width 224 height 23
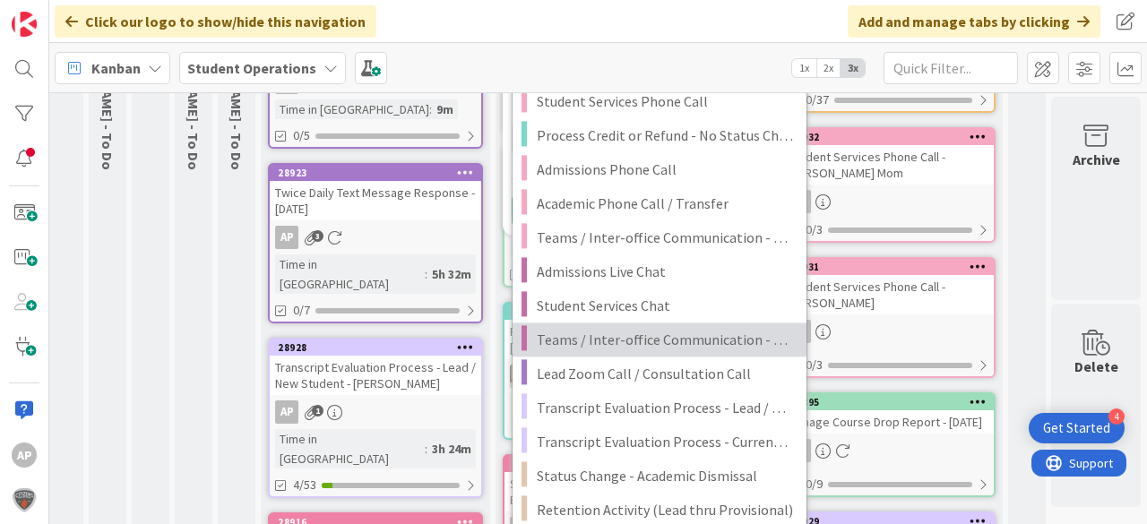
scroll to position [215, 64]
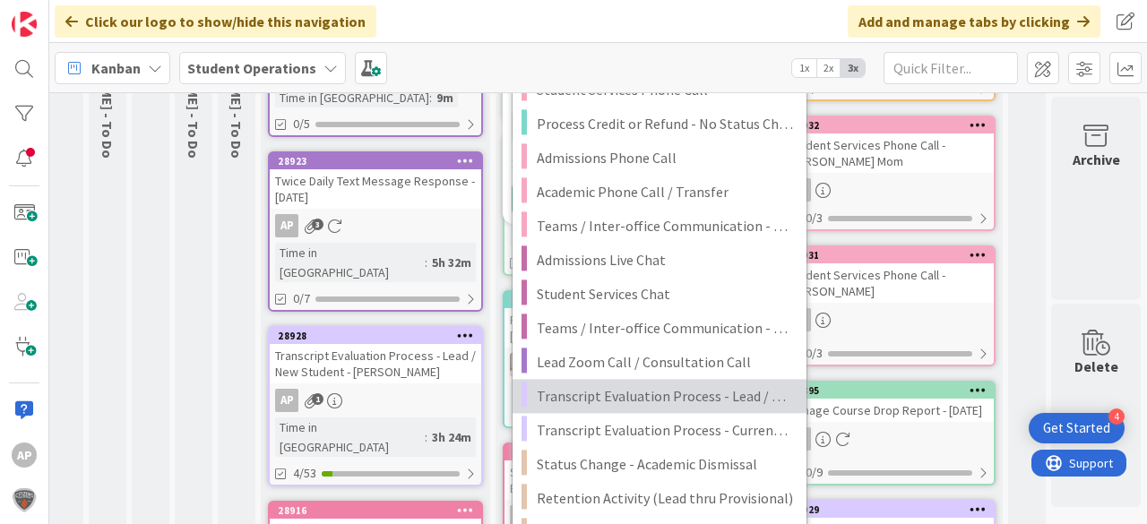
click at [690, 388] on span "Transcript Evaluation Process - Lead / New Student" at bounding box center [665, 395] width 256 height 23
type textarea "x"
type textarea "Transcript Evaluation Process - Lead / New Student"
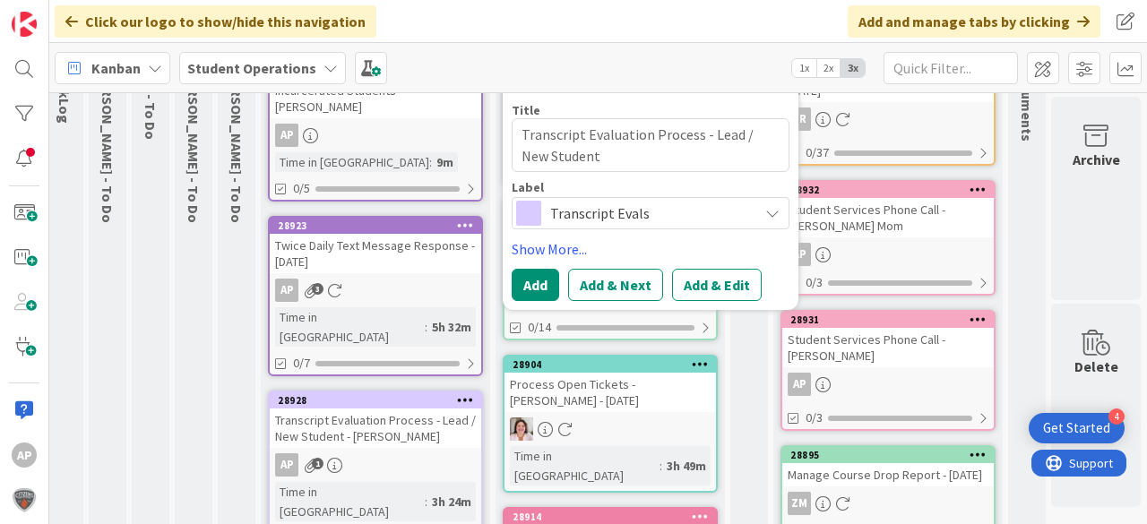
scroll to position [72, 64]
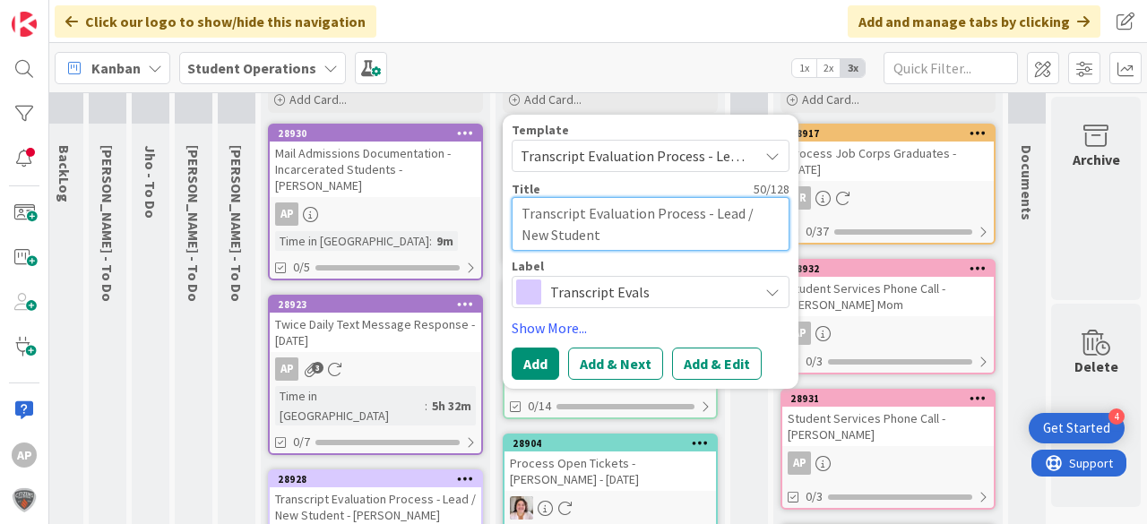
click at [645, 236] on textarea "Transcript Evaluation Process - Lead / New Student" at bounding box center [651, 224] width 278 height 54
type textarea "x"
type textarea "Transcript Evaluation Process - Lead / New Student"
type textarea "x"
type textarea "Transcript Evaluation Process - Lead / New Student -"
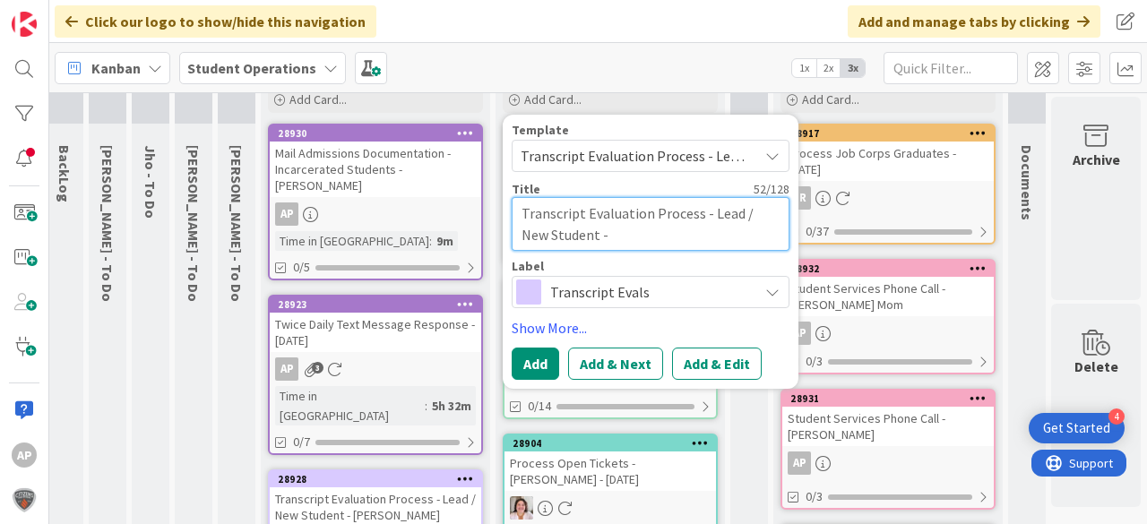
type textarea "x"
type textarea "Transcript Evaluation Process - Lead / New Student -"
type textarea "x"
type textarea "Transcript Evaluation Process - Lead / New Student - K"
type textarea "x"
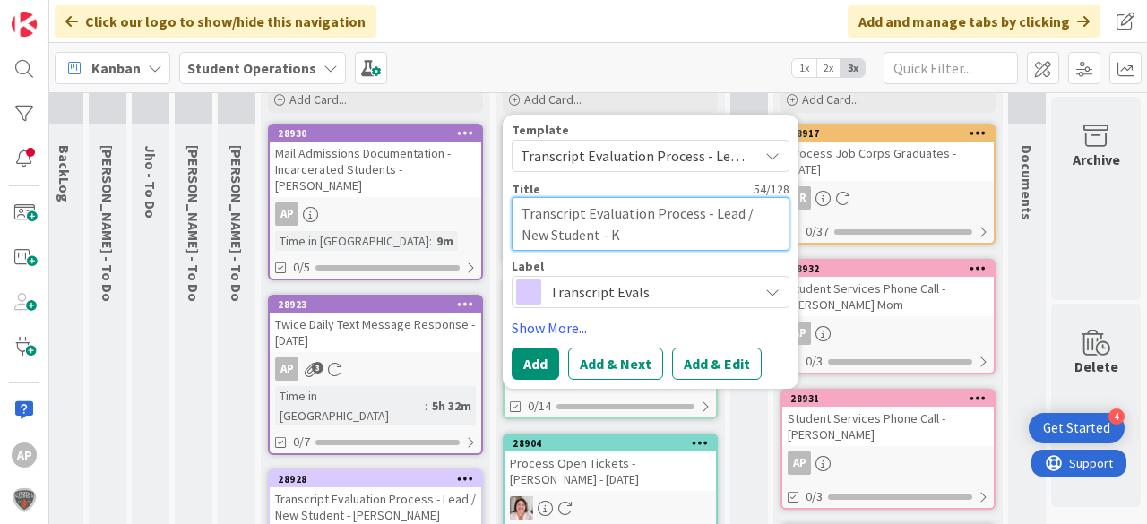
type textarea "Transcript Evaluation Process - Lead / New Student - Ka"
type textarea "x"
type textarea "Transcript Evaluation Process - Lead / New Student - Kat"
type textarea "x"
type textarea "Transcript Evaluation Process - Lead / New Student - Katy"
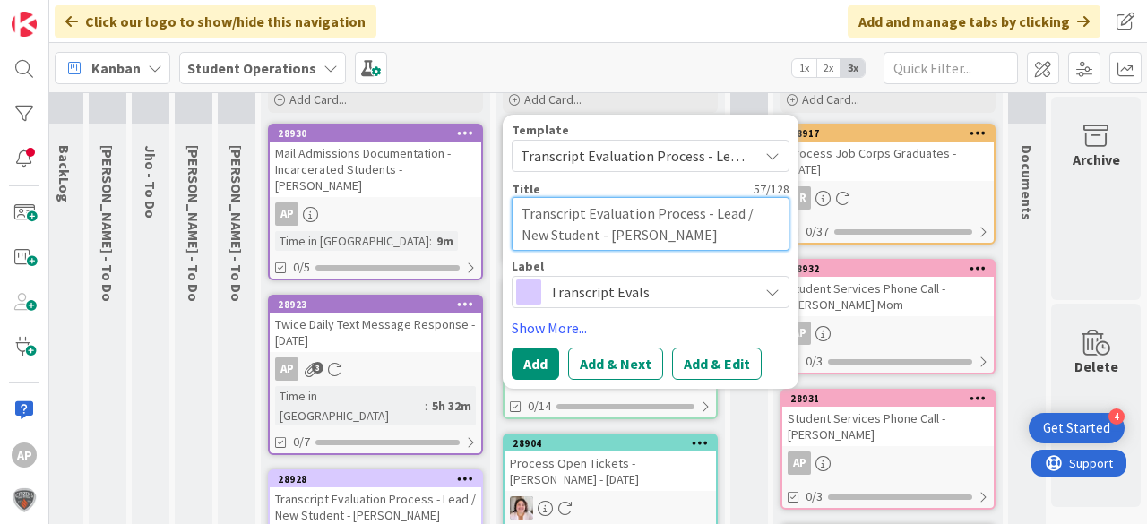
click at [624, 239] on textarea "Transcript Evaluation Process - Lead / New Student - Katy" at bounding box center [651, 224] width 278 height 54
type textarea "x"
type textarea "Transcript Evaluation Process - Lead / New Student - Katy"
type textarea "x"
type textarea "Transcript Evaluation Process - Lead / New Student - Katy W"
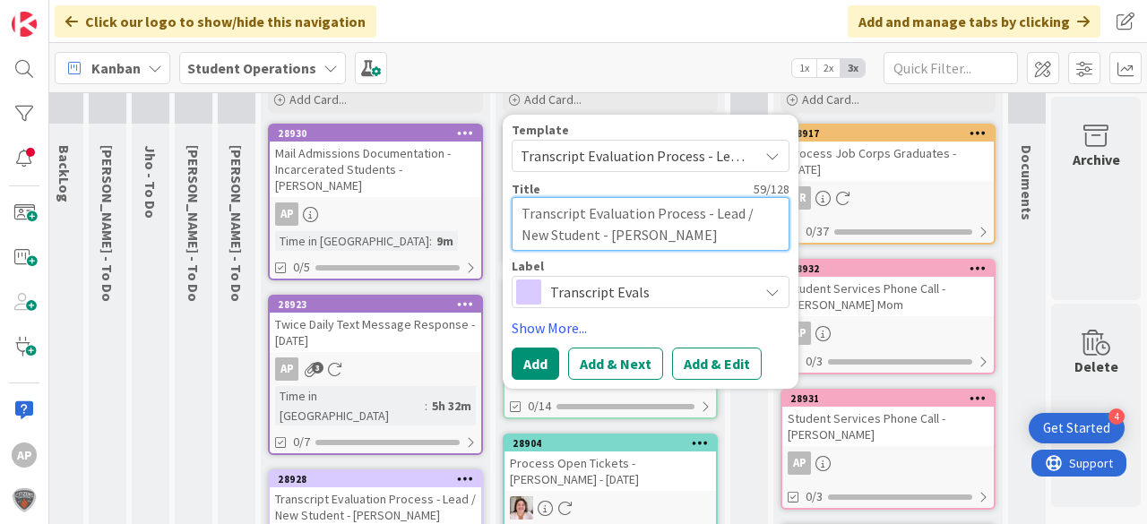
type textarea "x"
type textarea "Transcript Evaluation Process - Lead / New Student - Katy Wi"
type textarea "x"
type textarea "Transcript Evaluation Process - Lead / New Student - Katy Wil"
type textarea "x"
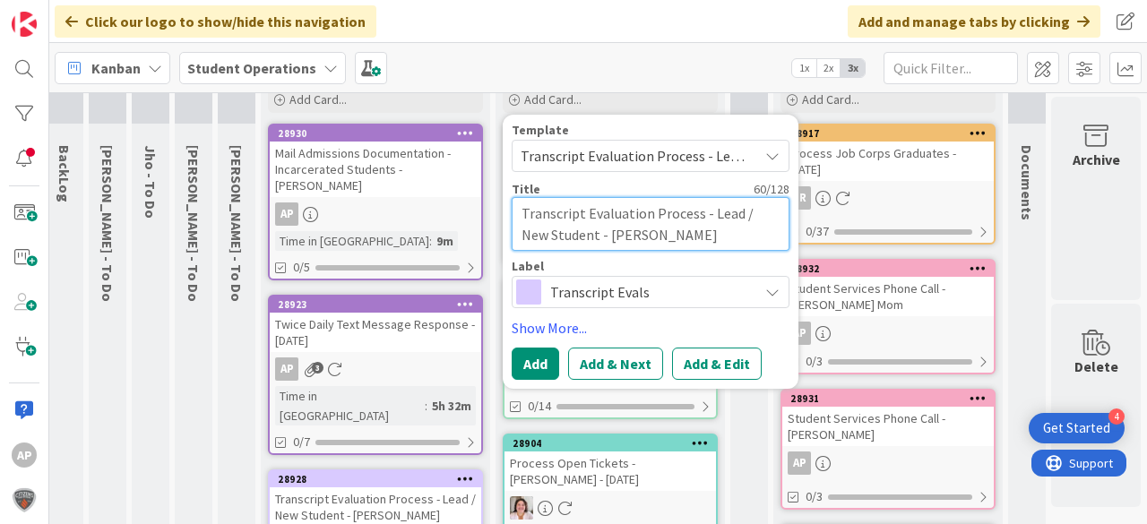
type textarea "Transcript Evaluation Process - Lead / New Student - Katy Will"
type textarea "x"
type textarea "Transcript Evaluation Process - Lead / New Student - Katy Willi"
type textarea "x"
type textarea "Transcript Evaluation Process - Lead / New Student - Katy Willia"
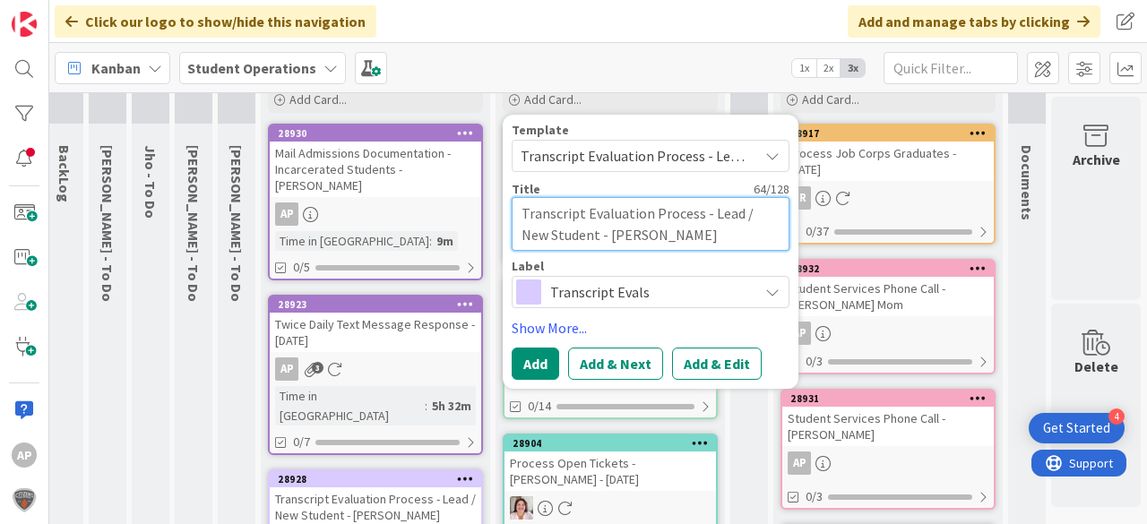
type textarea "x"
type textarea "Transcript Evaluation Process - Lead / New Student - Katy William"
type textarea "x"
type textarea "Transcript Evaluation Process - Lead / New Student - Katy Williams"
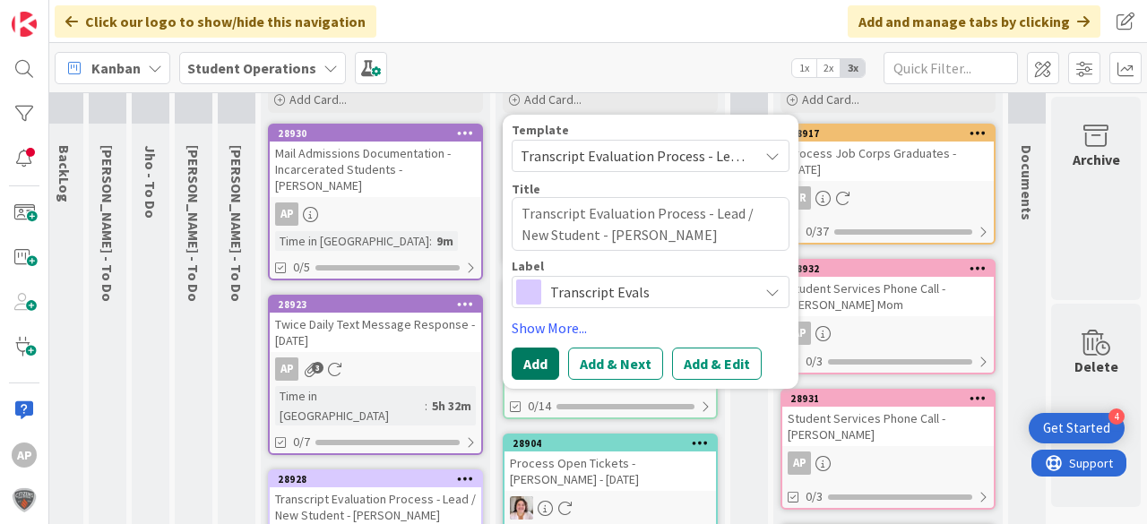
click at [518, 369] on button "Add" at bounding box center [535, 364] width 47 height 32
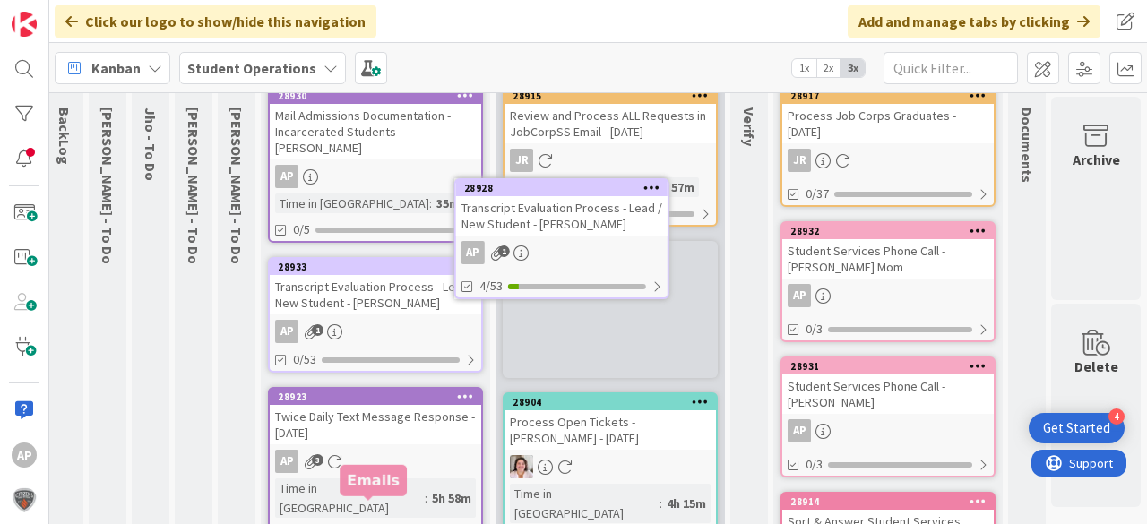
scroll to position [84, 64]
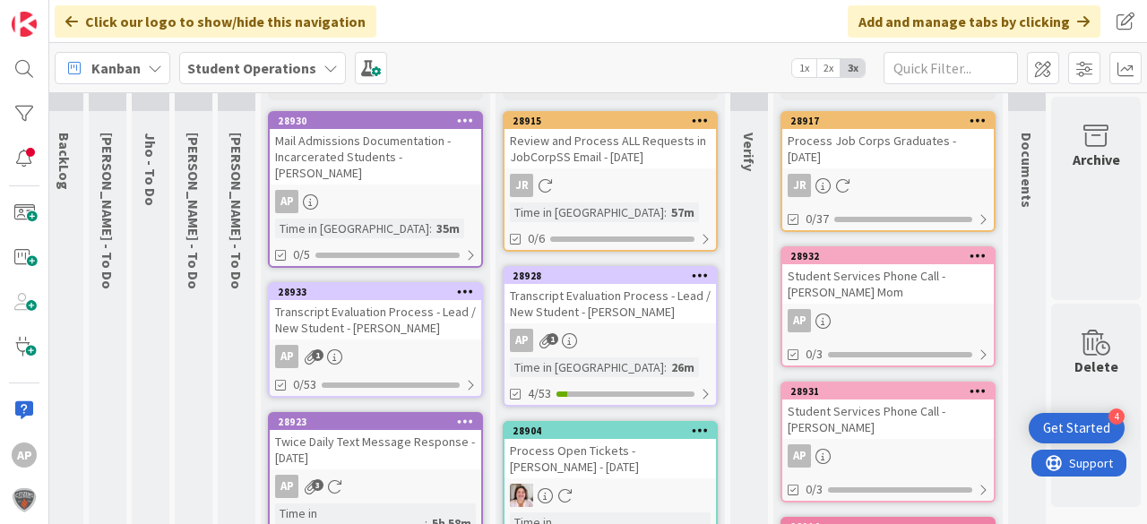
click at [618, 329] on div "AP 1" at bounding box center [610, 340] width 211 height 23
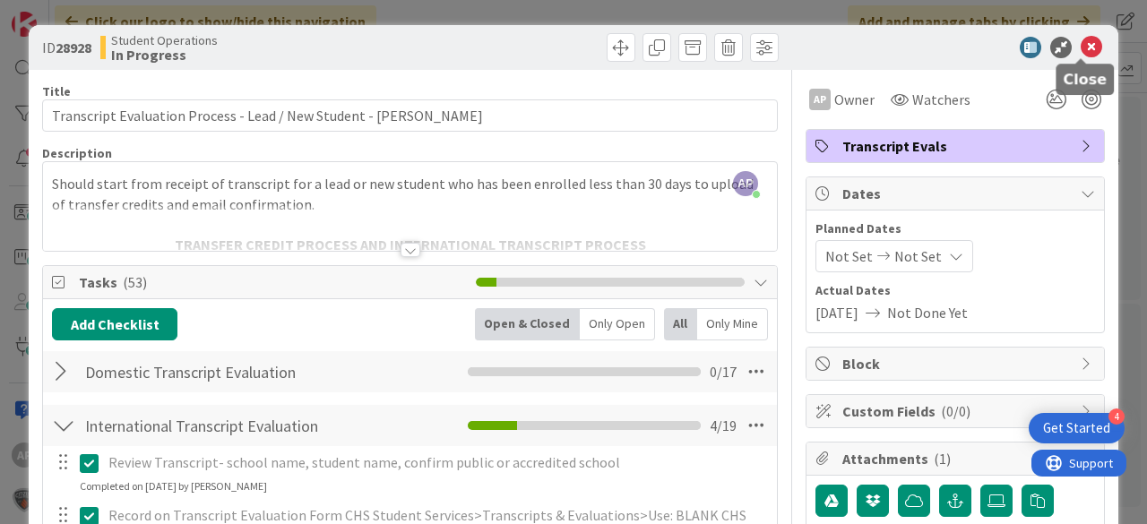
click at [1081, 45] on icon at bounding box center [1092, 48] width 22 height 22
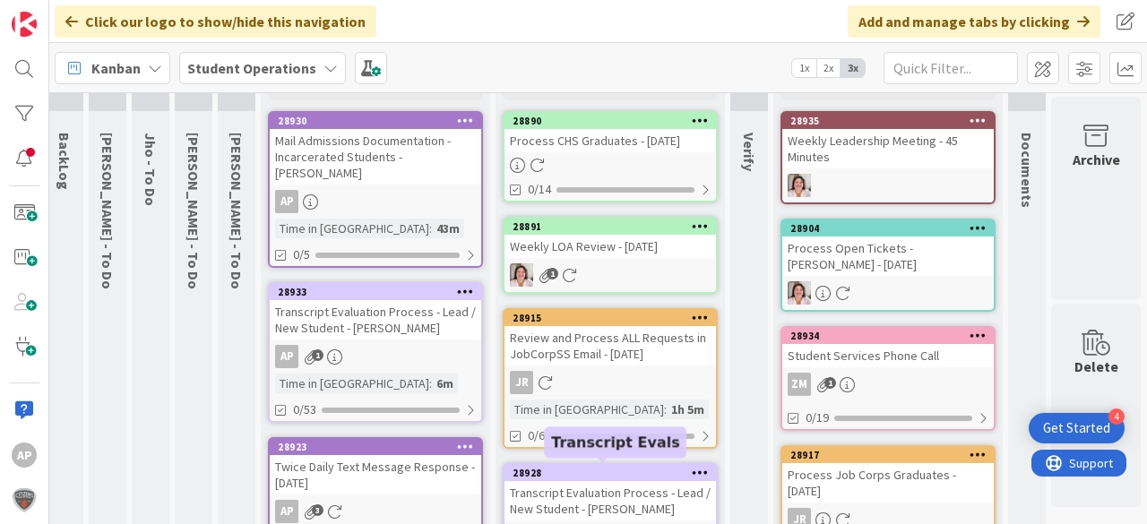
click at [605, 474] on div "28928" at bounding box center [614, 473] width 203 height 13
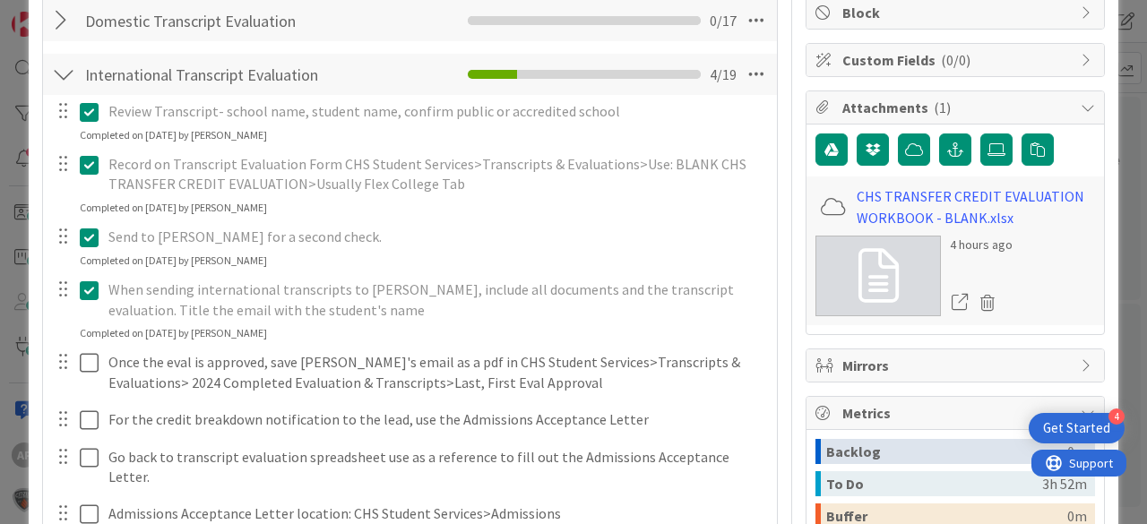
scroll to position [358, 0]
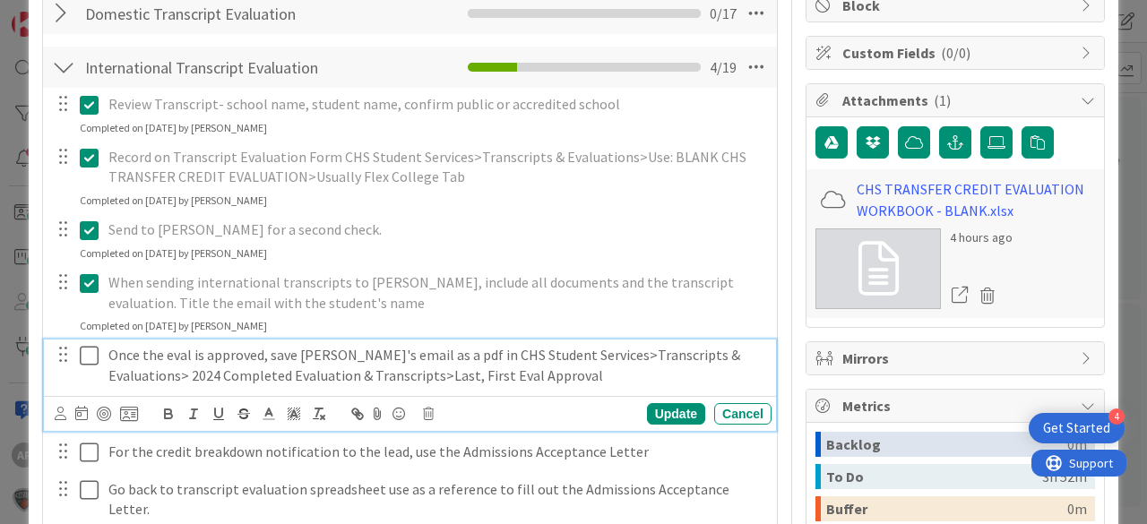
click at [95, 356] on icon at bounding box center [89, 356] width 19 height 22
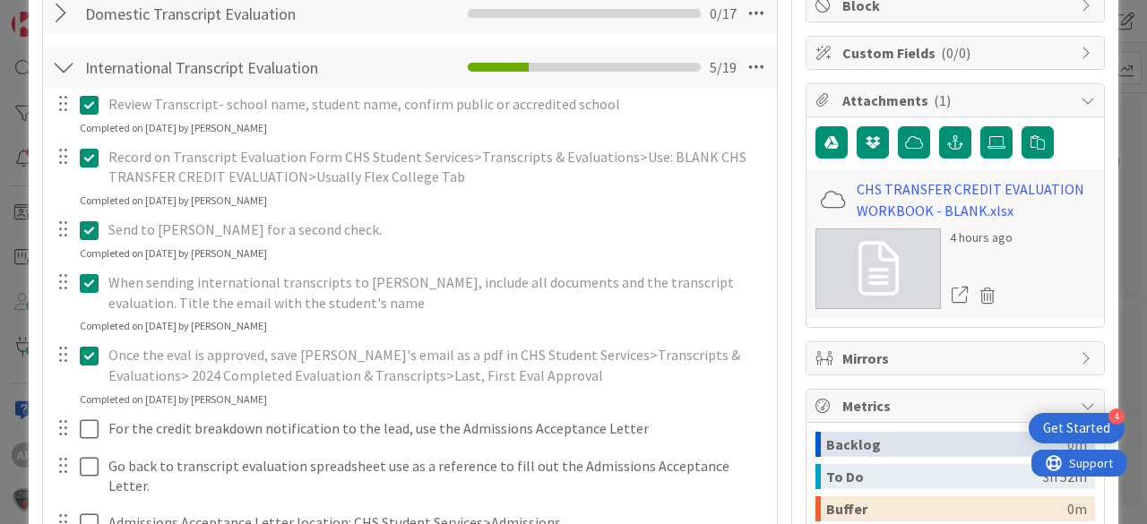
scroll to position [0, 0]
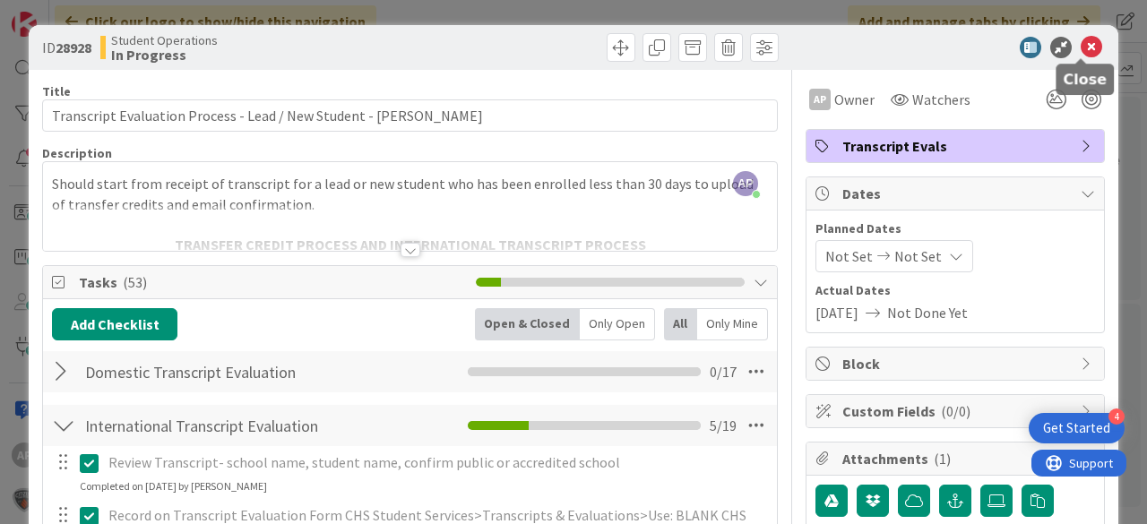
click at [1087, 43] on icon at bounding box center [1092, 48] width 22 height 22
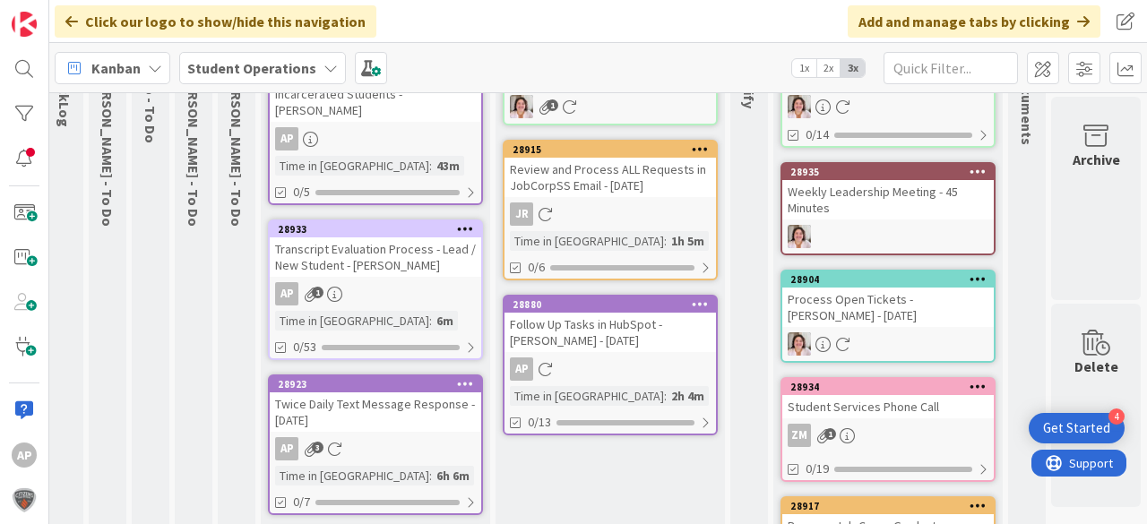
scroll to position [215, 64]
